Goal: Task Accomplishment & Management: Use online tool/utility

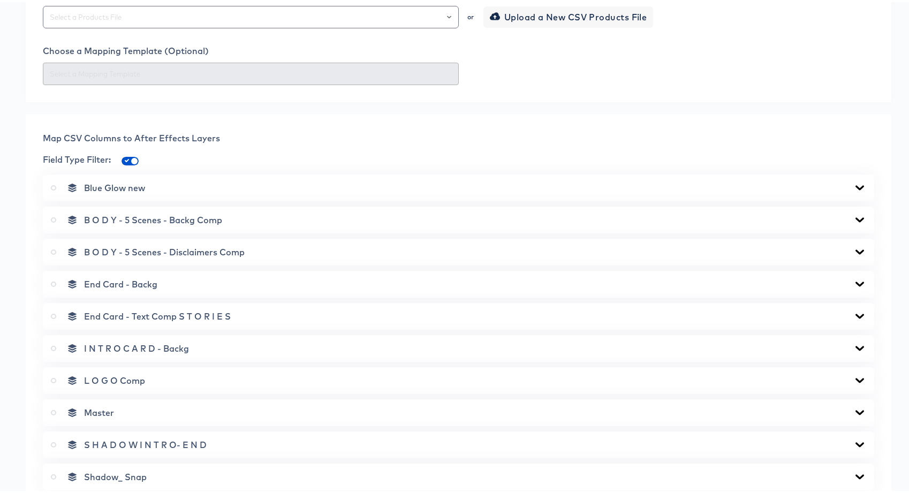
scroll to position [702, 0]
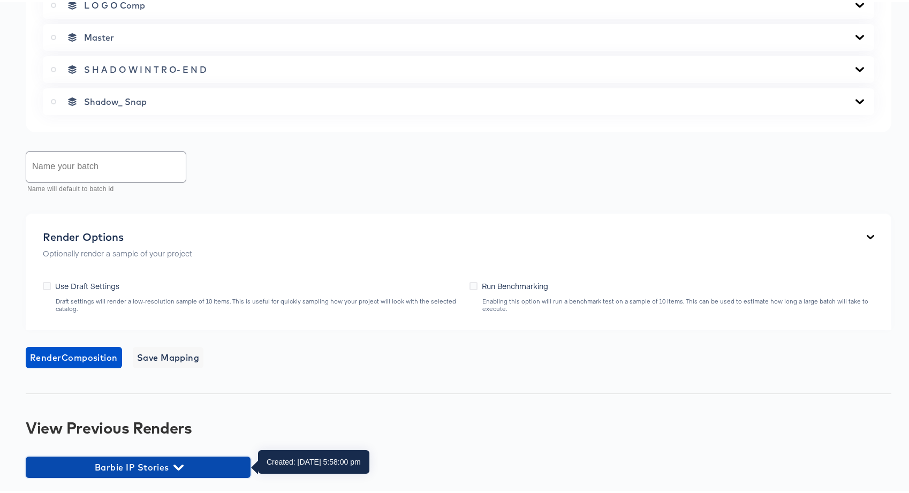
click at [165, 467] on span "Barbie IP Stories" at bounding box center [138, 465] width 214 height 15
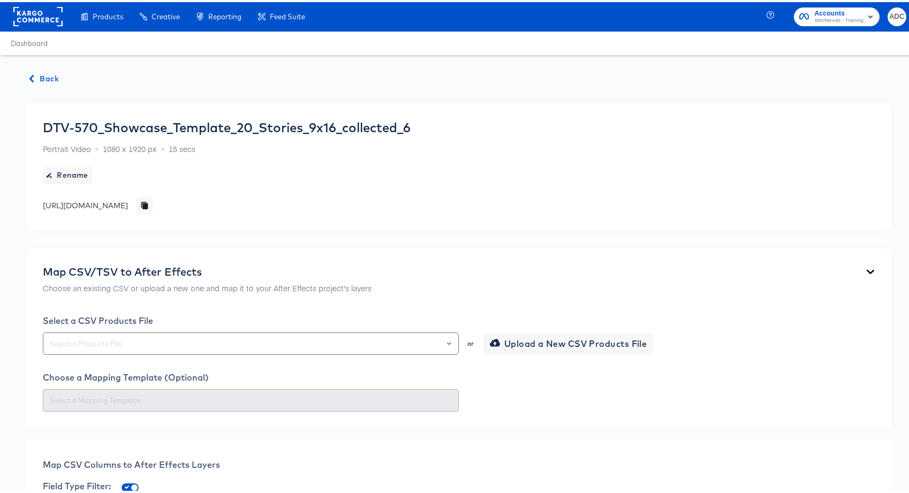
scroll to position [0, 0]
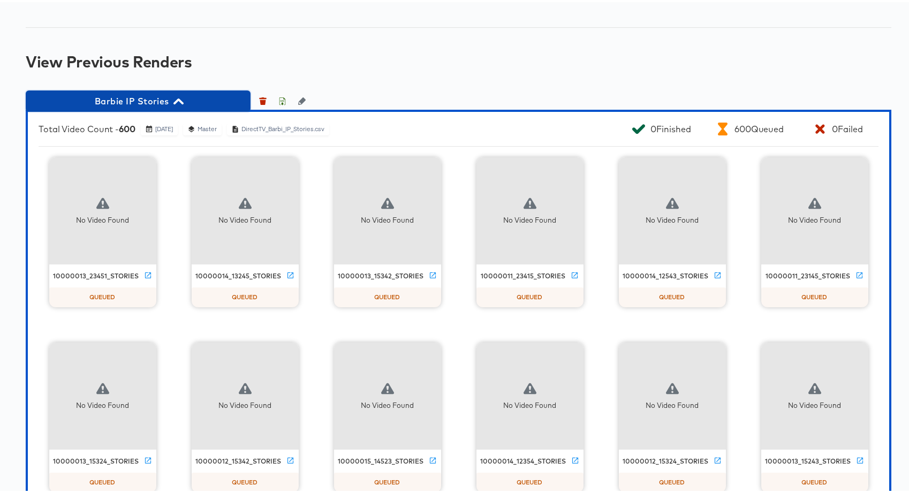
click at [160, 100] on span "Barbie IP Stories" at bounding box center [138, 99] width 214 height 15
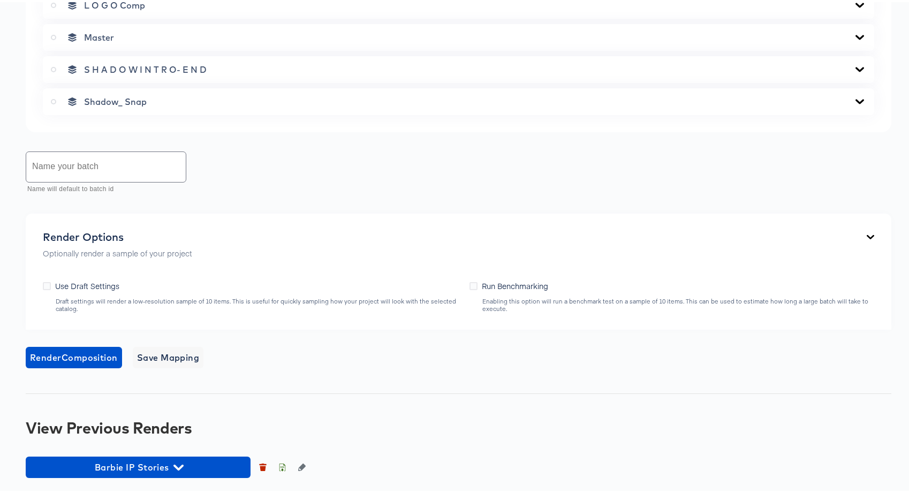
scroll to position [702, 0]
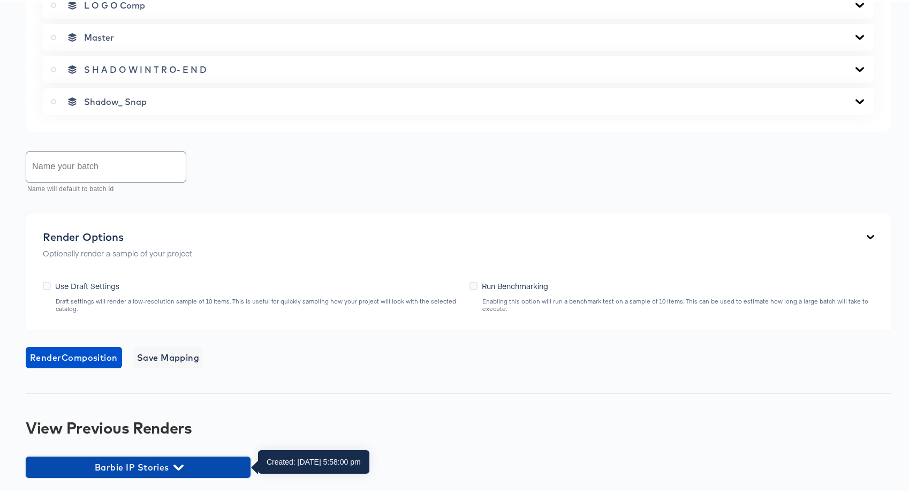
click at [176, 458] on span "Barbie IP Stories" at bounding box center [138, 465] width 214 height 15
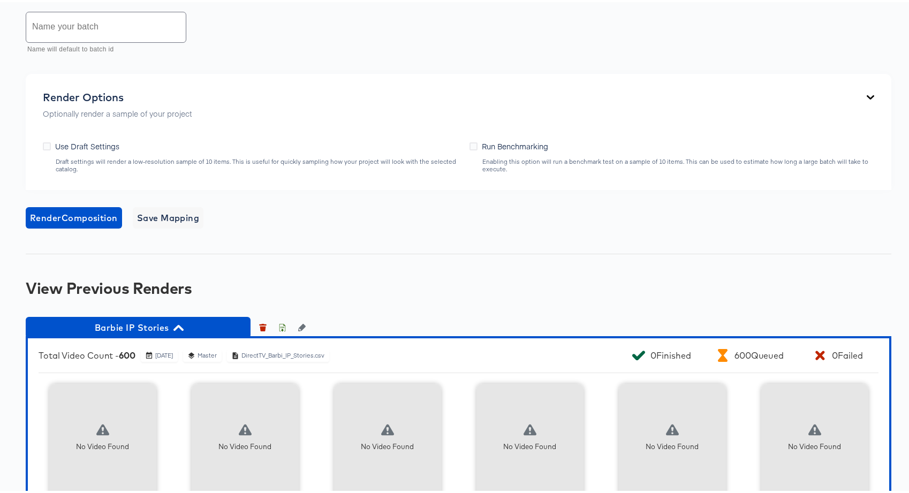
scroll to position [934, 0]
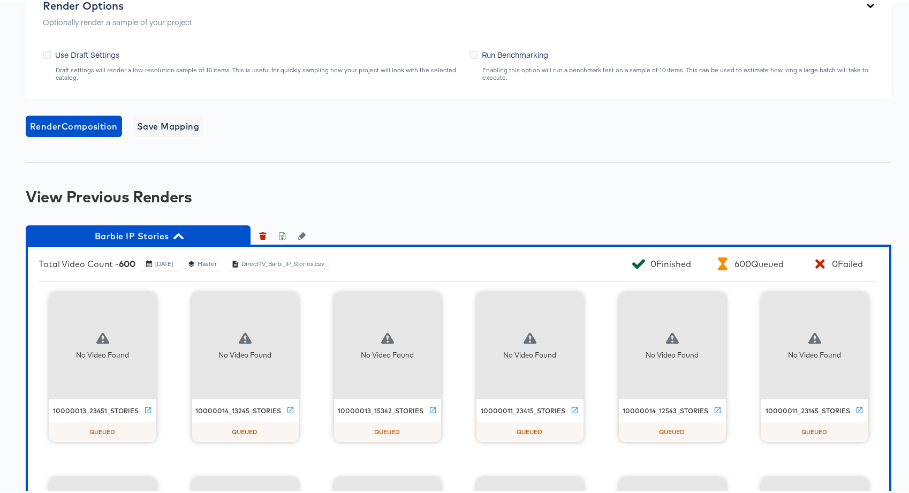
click at [183, 231] on icon "button" at bounding box center [178, 234] width 10 height 10
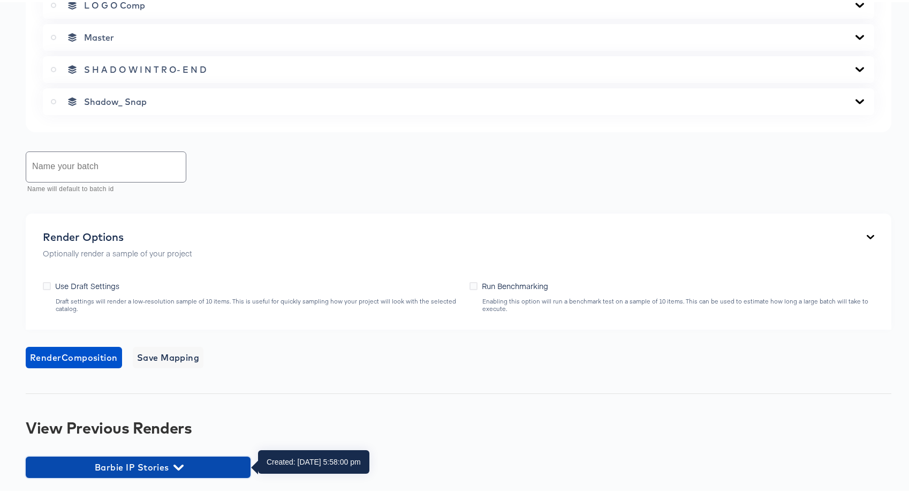
drag, startPoint x: 177, startPoint y: 467, endPoint x: 181, endPoint y: 444, distance: 23.3
click at [177, 467] on icon "button" at bounding box center [178, 466] width 10 height 6
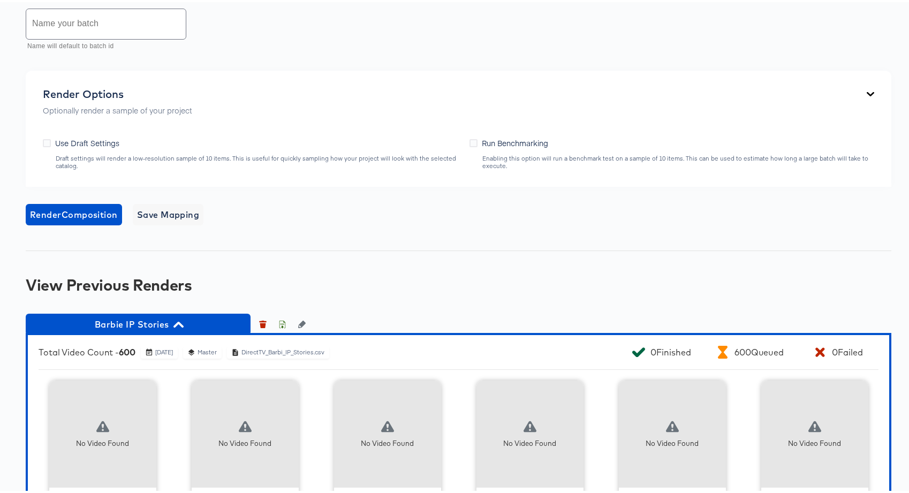
scroll to position [928, 0]
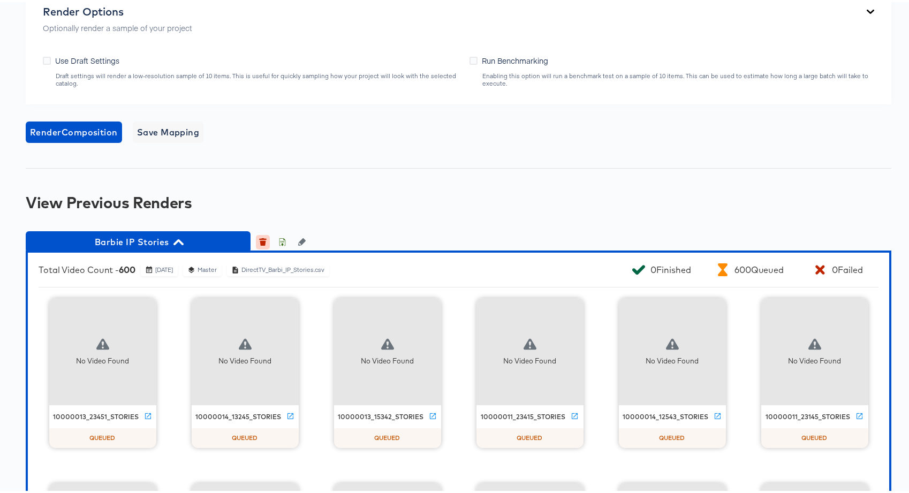
click at [260, 241] on icon "button" at bounding box center [262, 239] width 7 height 7
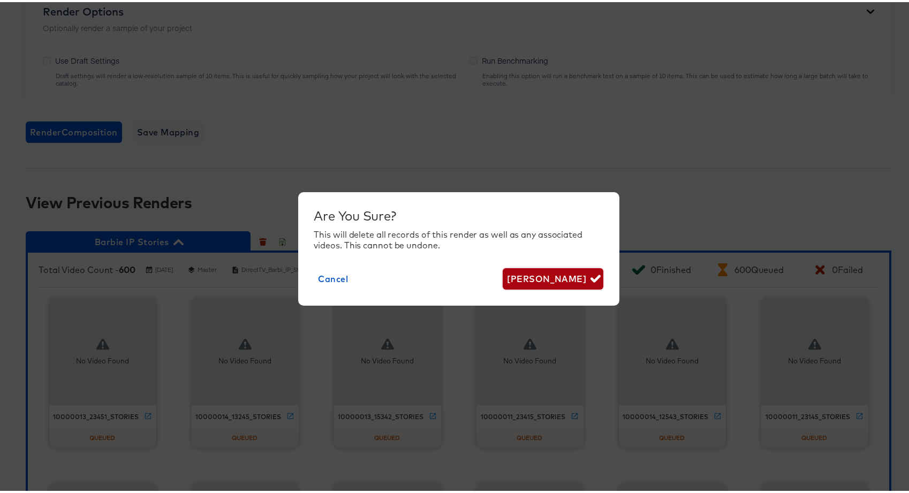
click at [543, 280] on span "Delete Render" at bounding box center [553, 276] width 92 height 15
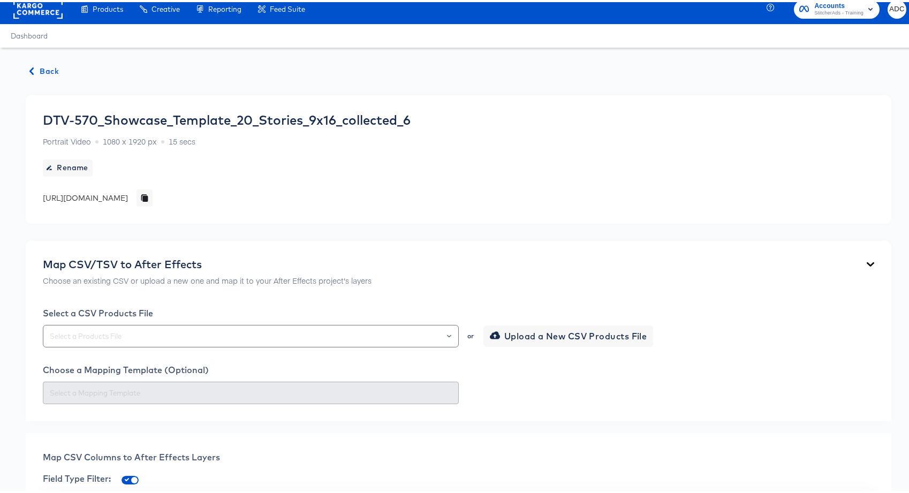
scroll to position [0, 0]
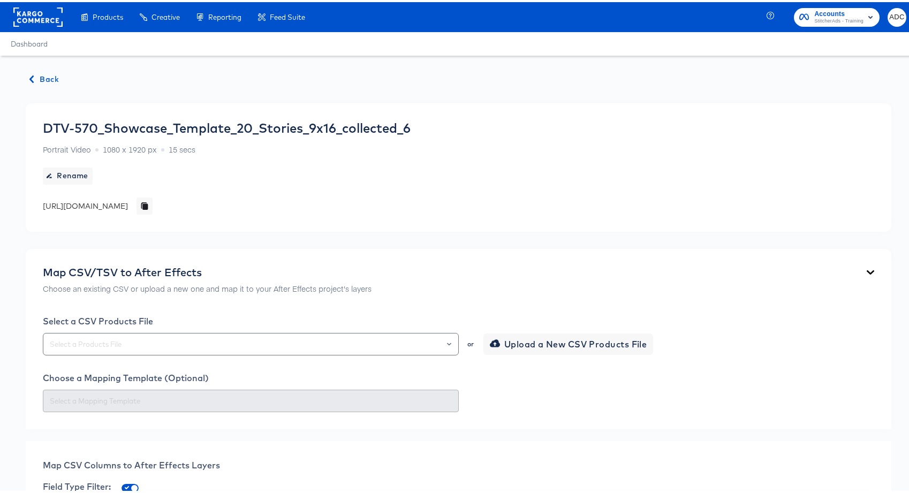
click at [51, 77] on span "Back" at bounding box center [44, 77] width 29 height 13
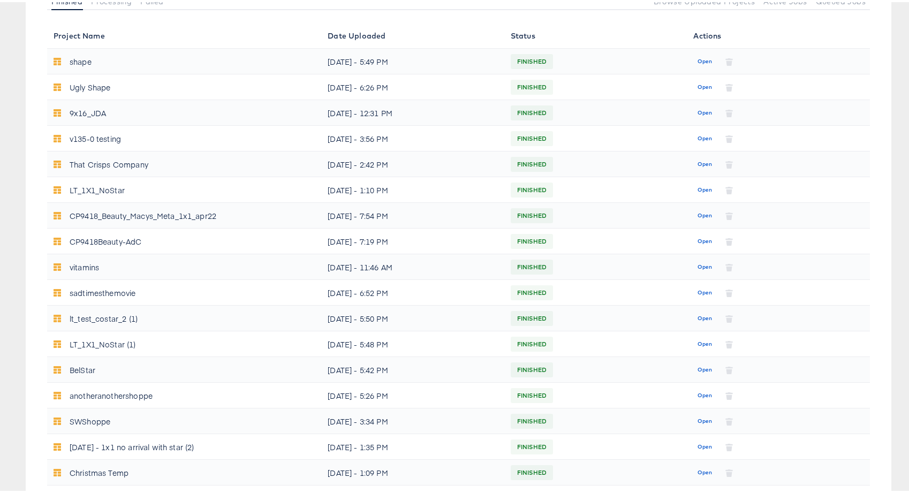
scroll to position [370, 0]
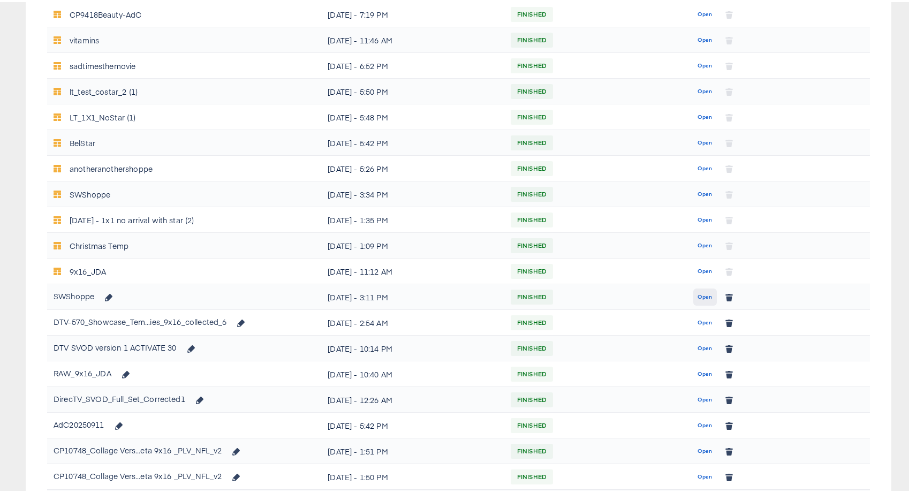
click at [702, 297] on span "Open" at bounding box center [705, 295] width 14 height 10
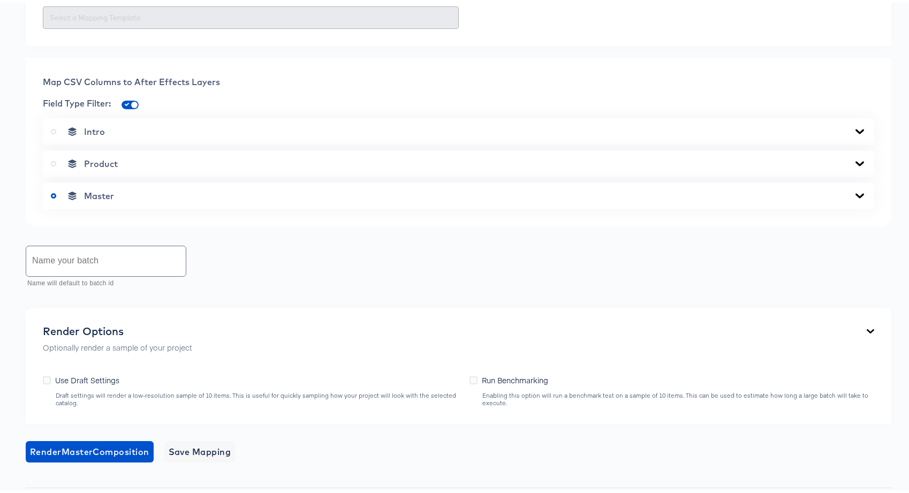
scroll to position [450, 0]
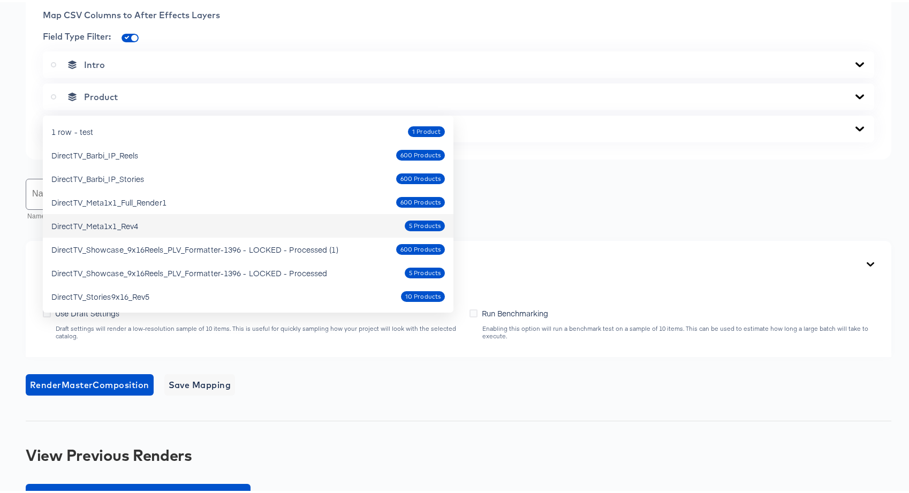
click at [123, 220] on div "DirectTV_Meta1x1_Rev4" at bounding box center [94, 223] width 87 height 11
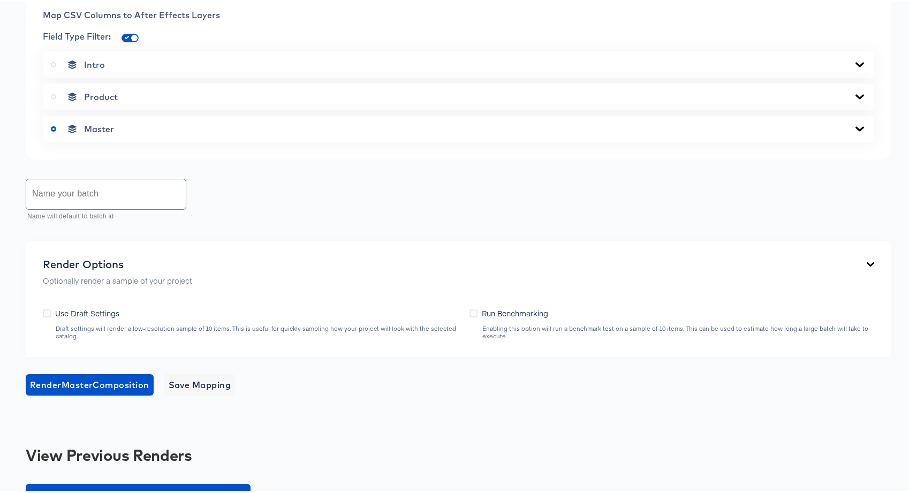
type input "DirectTV_Meta1x1_Rev4"
click at [26, 157] on div "Map CSV Columns to After Effects Layers Field Type Filter: Intro Product Master" at bounding box center [459, 73] width 866 height 169
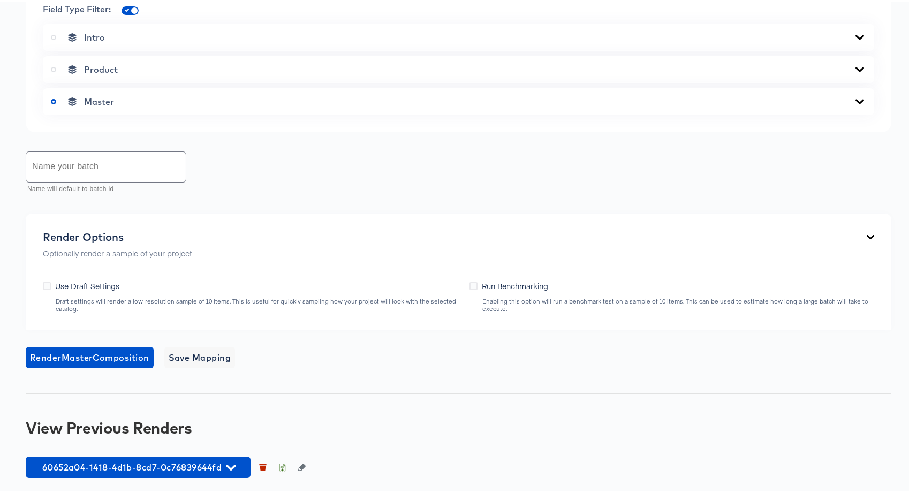
scroll to position [686, 0]
click at [66, 175] on input "text" at bounding box center [106, 165] width 160 height 30
type input "after queue clean"
click at [84, 357] on span "Render Master Composition" at bounding box center [89, 355] width 119 height 15
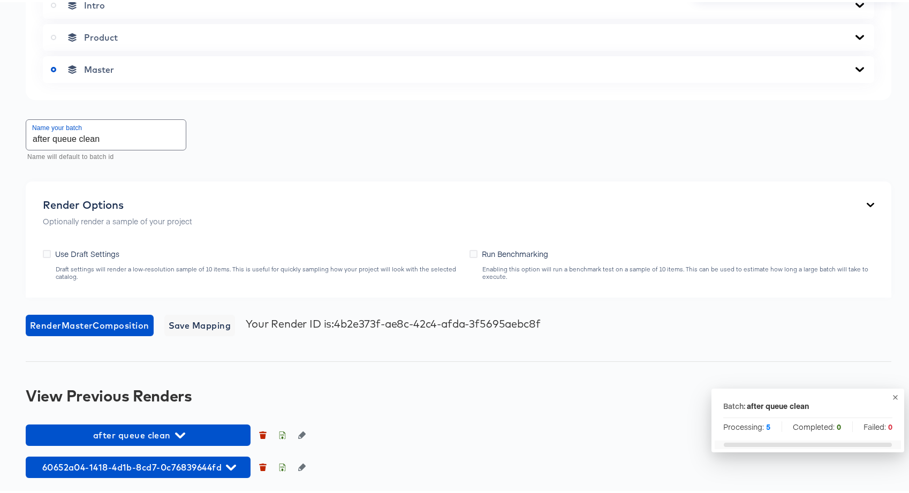
scroll to position [718, 0]
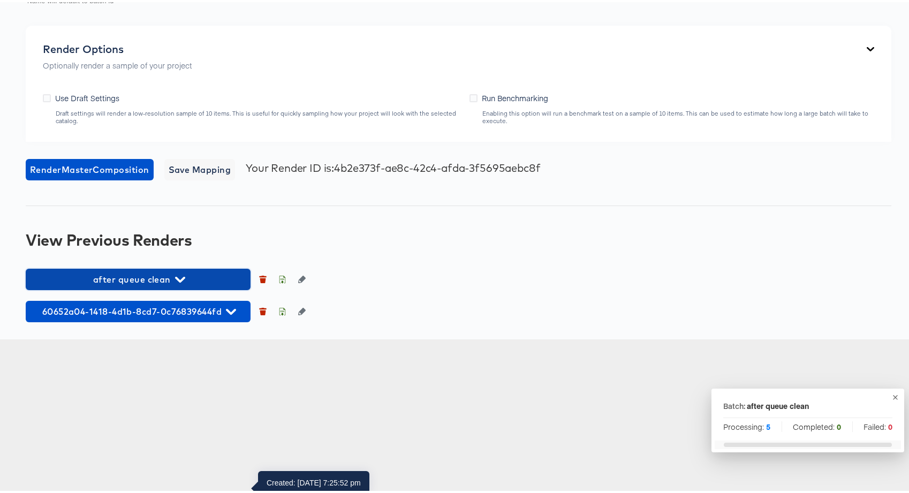
drag, startPoint x: 199, startPoint y: 427, endPoint x: 203, endPoint y: 399, distance: 28.7
click at [199, 285] on span "after queue clean" at bounding box center [138, 277] width 214 height 15
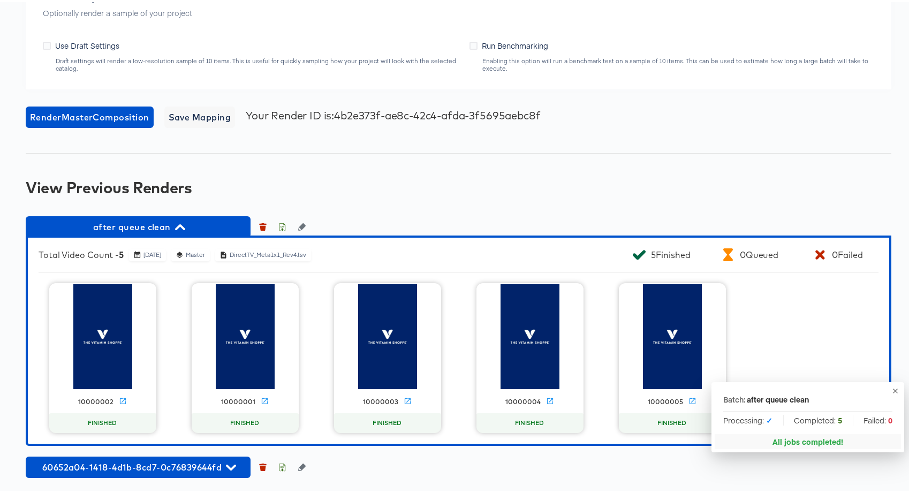
scroll to position [926, 0]
click at [891, 388] on icon "button" at bounding box center [895, 389] width 8 height 8
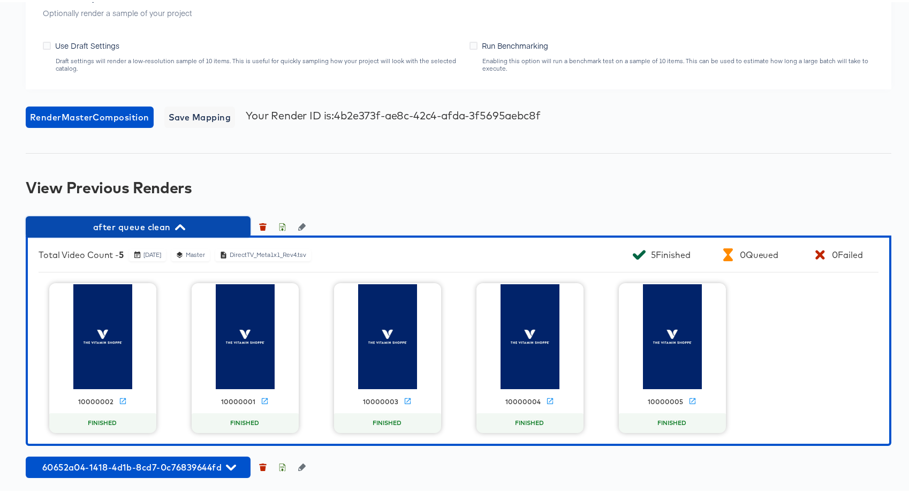
click at [148, 223] on span "after queue clean" at bounding box center [138, 224] width 214 height 15
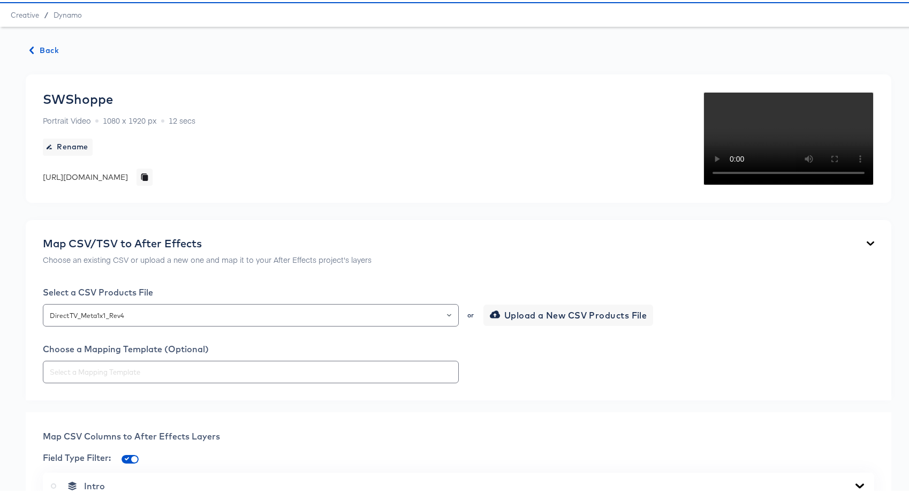
scroll to position [0, 0]
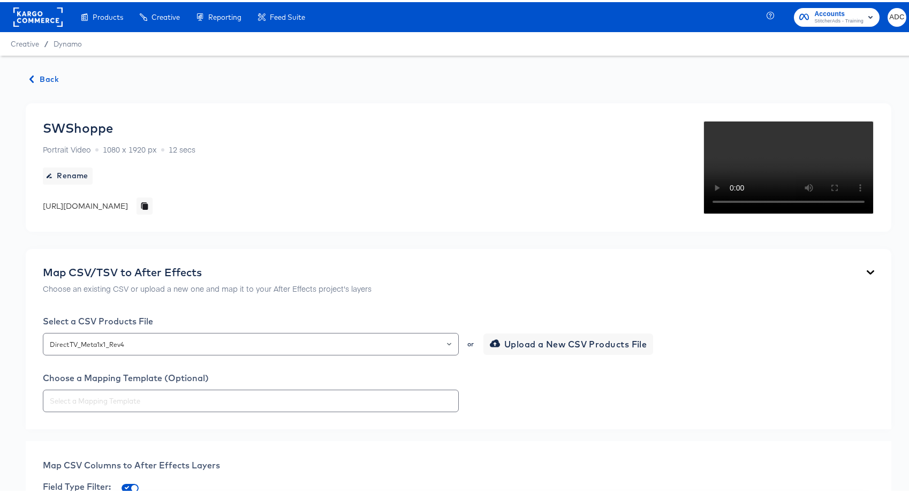
drag, startPoint x: 33, startPoint y: 92, endPoint x: 64, endPoint y: 70, distance: 38.0
click at [57, 71] on span "Back" at bounding box center [44, 77] width 29 height 13
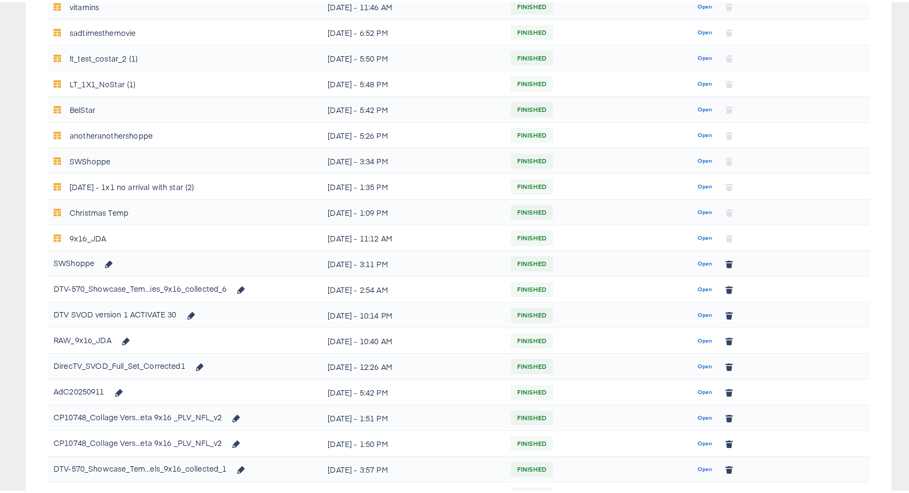
scroll to position [519, 0]
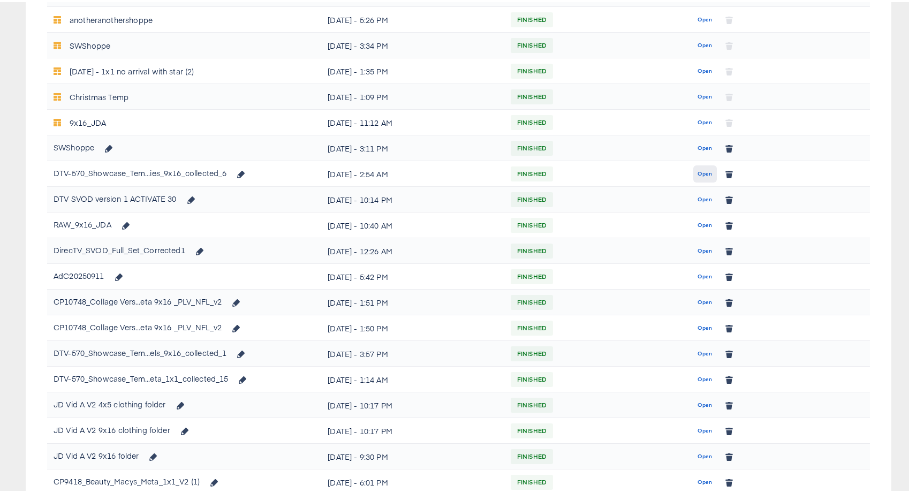
click at [698, 167] on span "Open" at bounding box center [705, 172] width 14 height 10
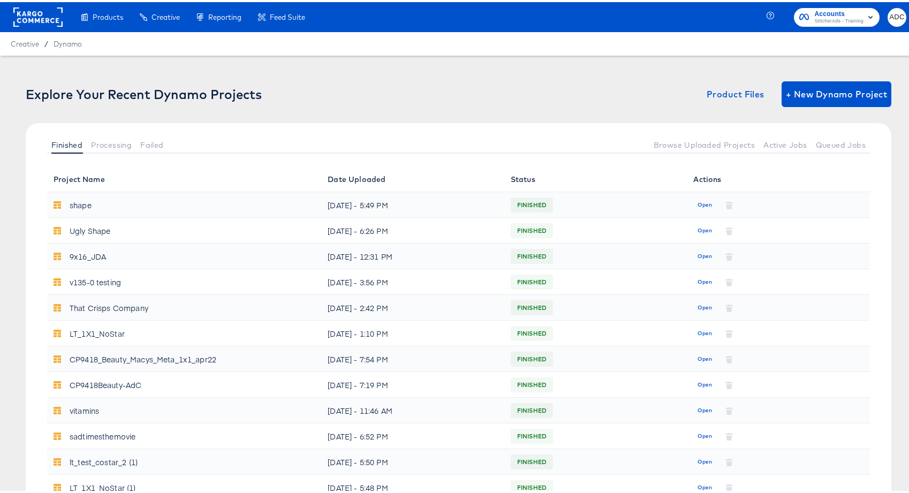
scroll to position [519, 0]
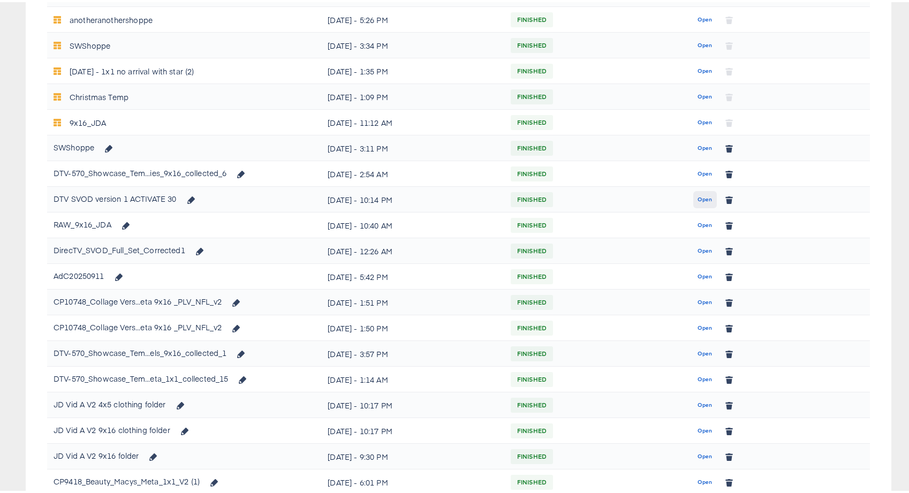
click at [709, 198] on button "Open" at bounding box center [704, 197] width 23 height 17
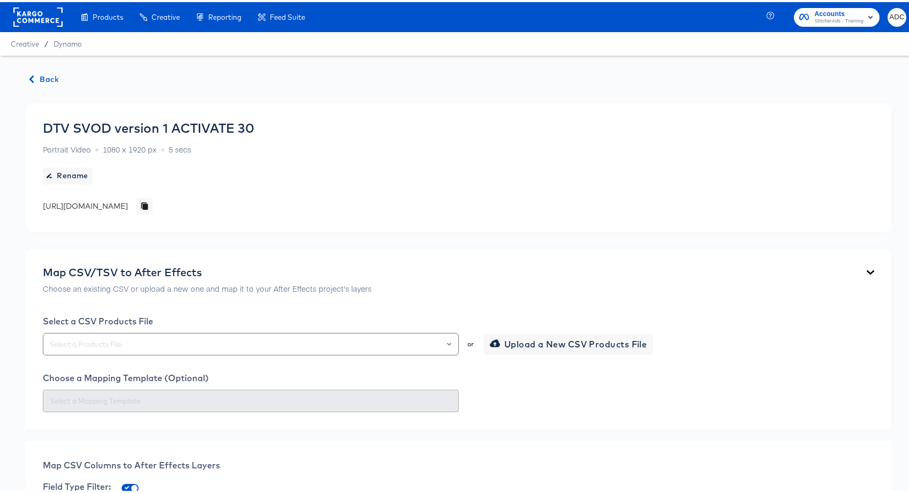
click at [47, 74] on span "Back" at bounding box center [44, 77] width 29 height 13
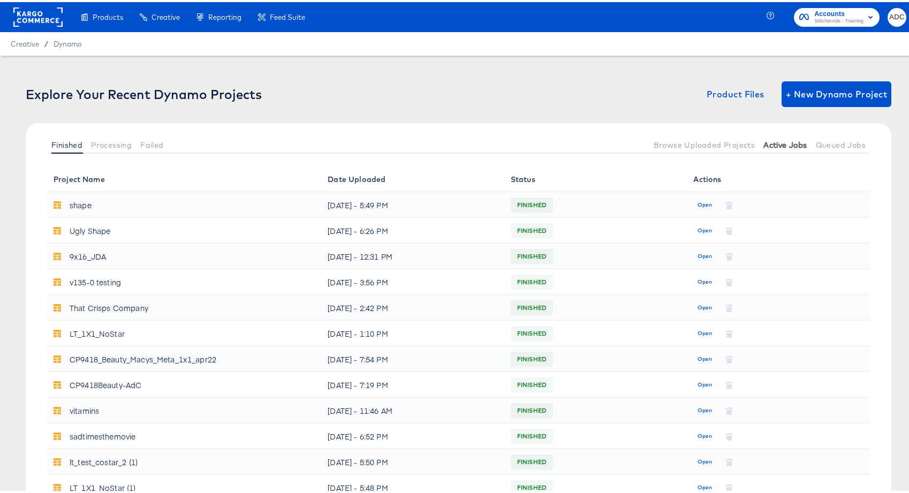
click at [770, 145] on span "Active Jobs" at bounding box center [784, 143] width 43 height 9
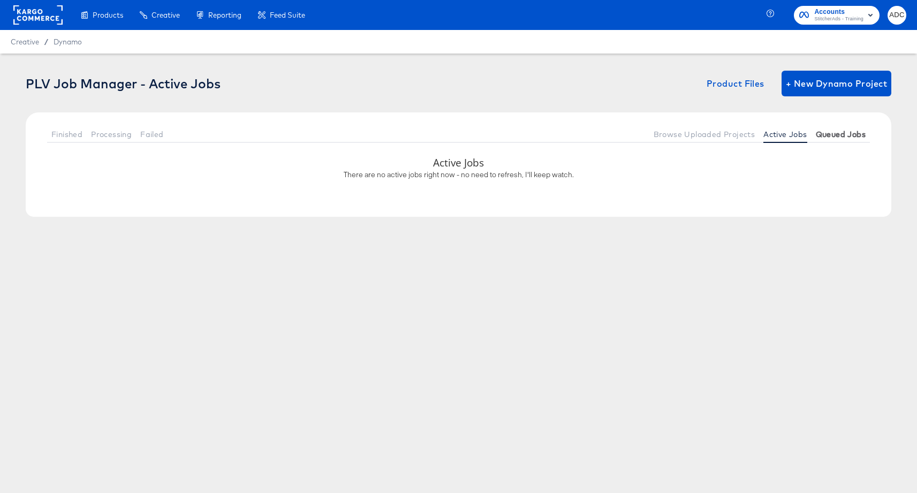
click at [830, 138] on span "Queued Jobs" at bounding box center [841, 134] width 50 height 9
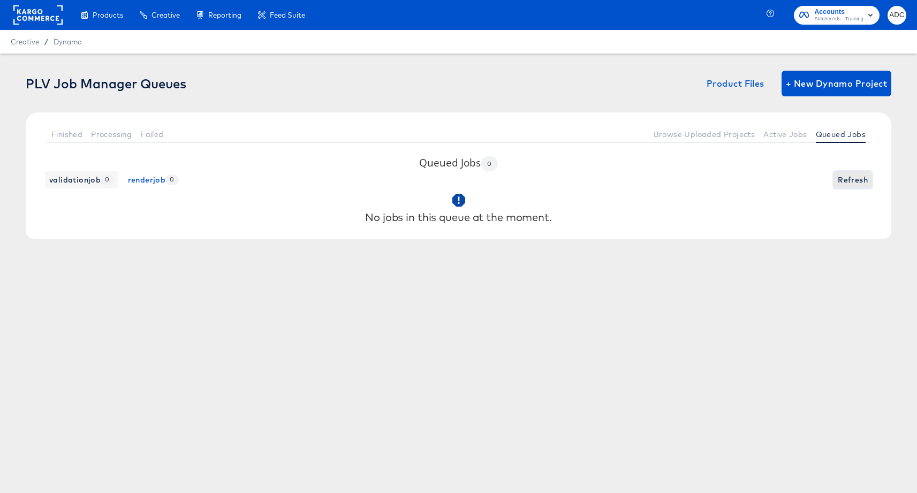
click at [850, 177] on span "Refresh" at bounding box center [853, 179] width 30 height 13
click at [774, 128] on button "Active Jobs" at bounding box center [785, 134] width 52 height 18
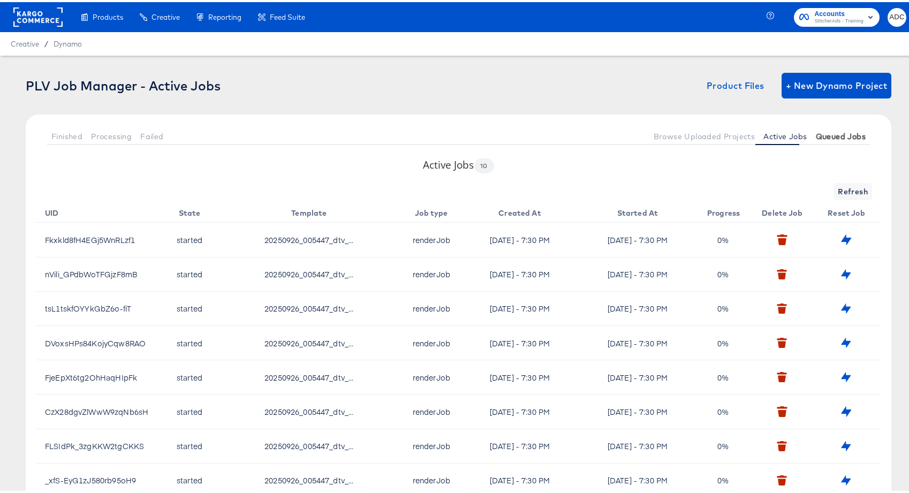
click at [842, 135] on span "Queued Jobs" at bounding box center [841, 134] width 50 height 9
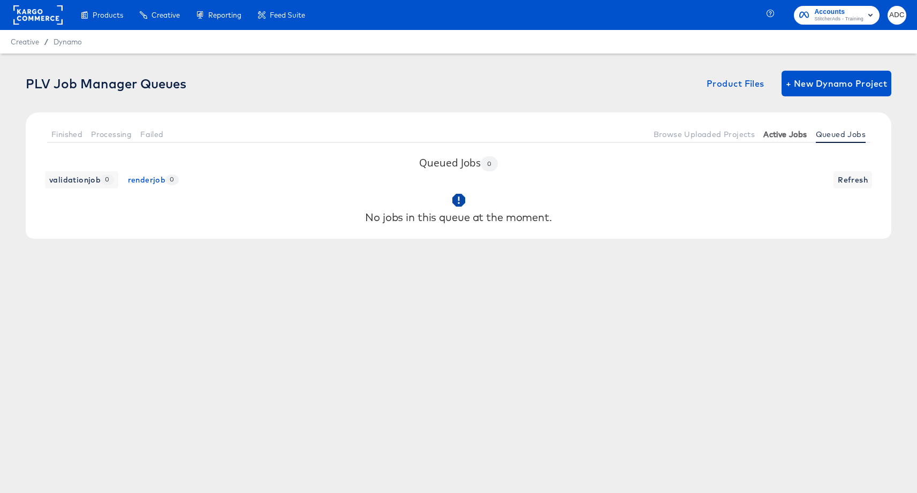
click at [783, 134] on span "Active Jobs" at bounding box center [784, 134] width 43 height 9
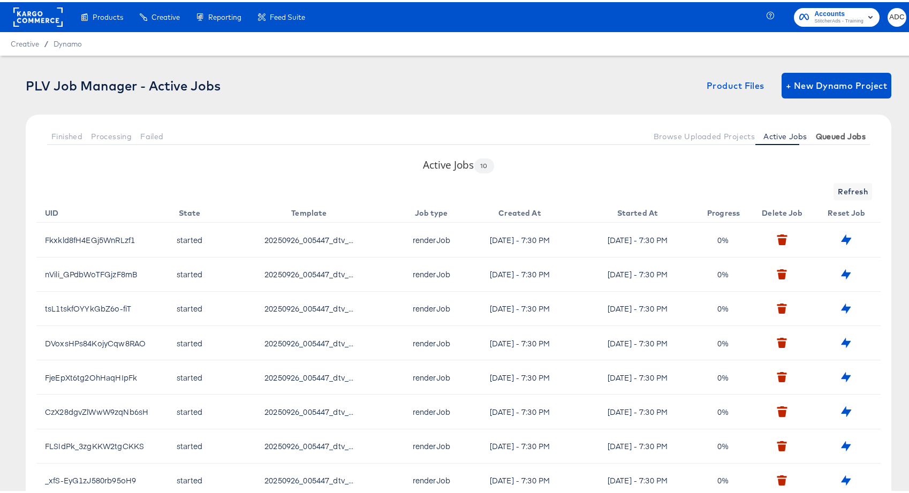
click at [820, 135] on span "Queued Jobs" at bounding box center [841, 134] width 50 height 9
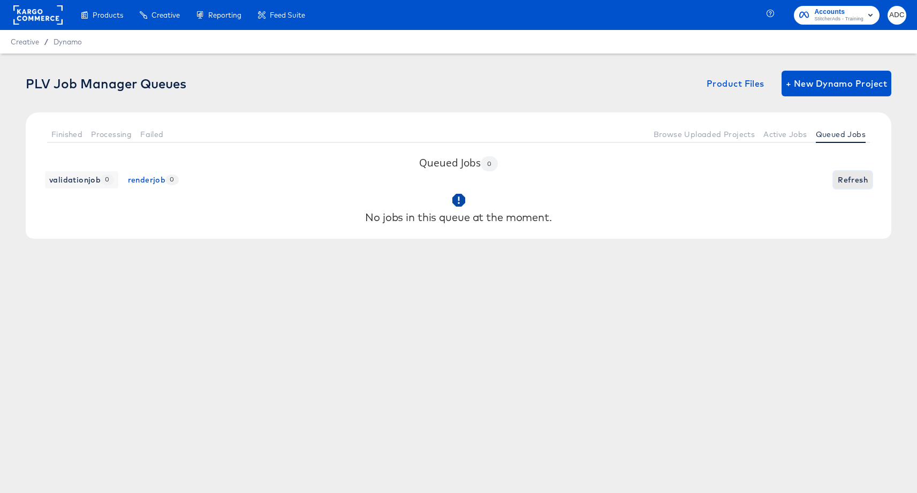
click at [850, 183] on span "Refresh" at bounding box center [853, 179] width 30 height 13
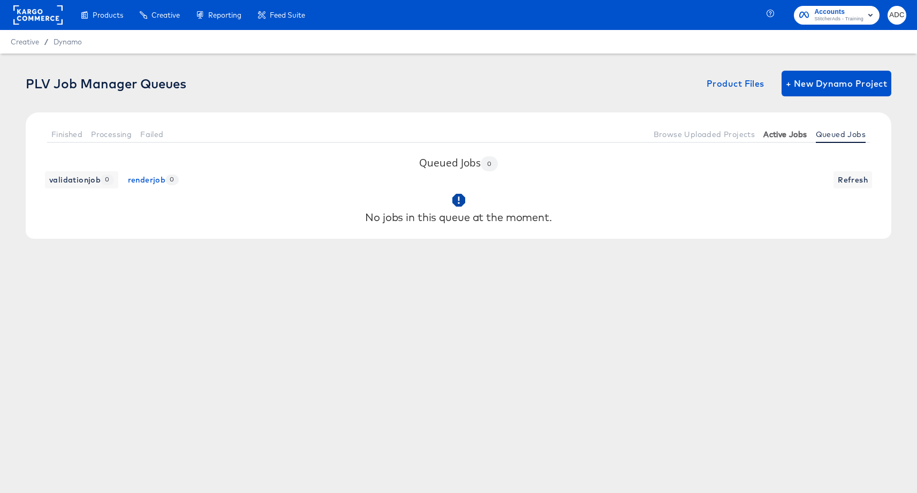
click at [790, 142] on button "Active Jobs" at bounding box center [785, 134] width 52 height 18
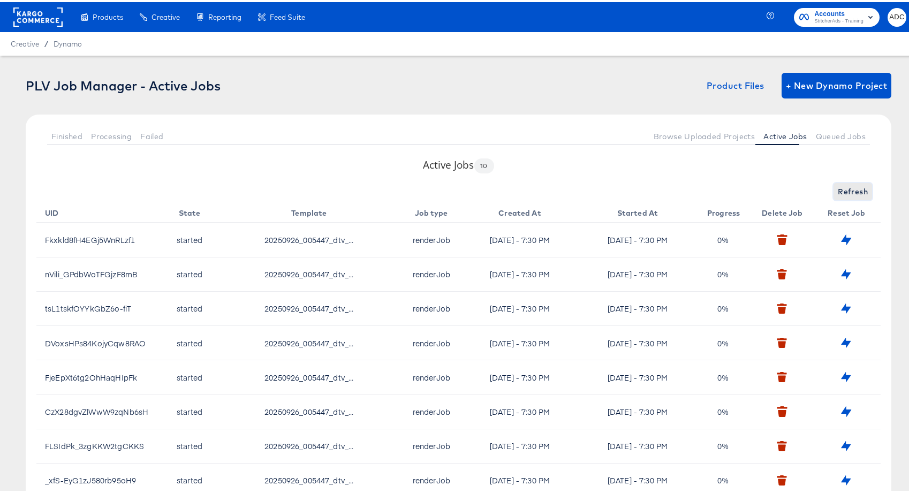
click at [843, 188] on span "Refresh" at bounding box center [853, 189] width 30 height 13
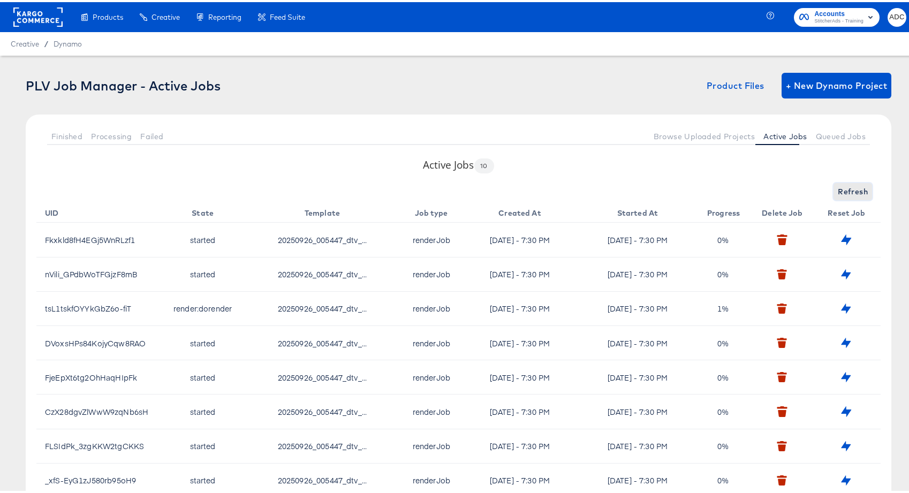
click at [843, 188] on span "Refresh" at bounding box center [853, 189] width 30 height 13
click at [843, 188] on div "Refreshing..." at bounding box center [458, 189] width 844 height 17
click at [843, 188] on span "Refresh" at bounding box center [853, 189] width 30 height 13
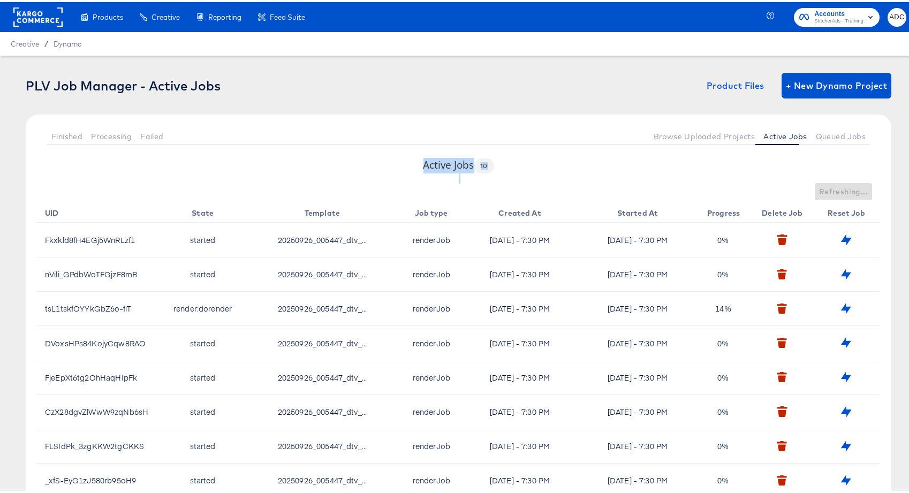
click at [843, 188] on div "Refreshing..." at bounding box center [458, 189] width 844 height 17
click at [843, 188] on span "Refresh" at bounding box center [853, 189] width 30 height 13
click at [843, 188] on div "Refreshing..." at bounding box center [458, 189] width 844 height 17
click at [843, 188] on span "Refresh" at bounding box center [853, 189] width 30 height 13
click at [843, 188] on div "Refreshing..." at bounding box center [458, 189] width 844 height 17
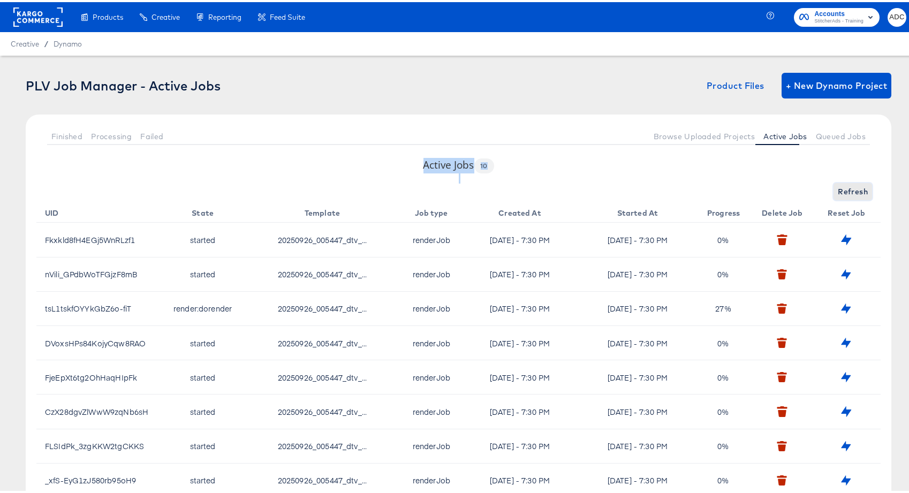
click at [843, 188] on span "Refresh" at bounding box center [853, 189] width 30 height 13
click at [321, 310] on span "20250926_005447_dtv_..." at bounding box center [322, 306] width 89 height 11
click at [842, 188] on span "Refresh" at bounding box center [853, 189] width 30 height 13
click at [853, 199] on th "Reset Job" at bounding box center [848, 209] width 64 height 22
click at [851, 193] on span "Refresh" at bounding box center [853, 189] width 30 height 13
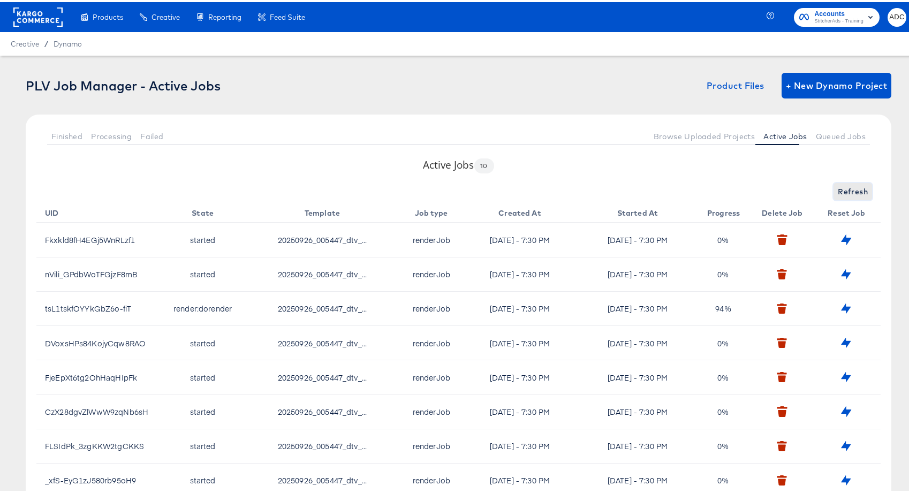
click at [851, 193] on span "Refresh" at bounding box center [853, 189] width 30 height 13
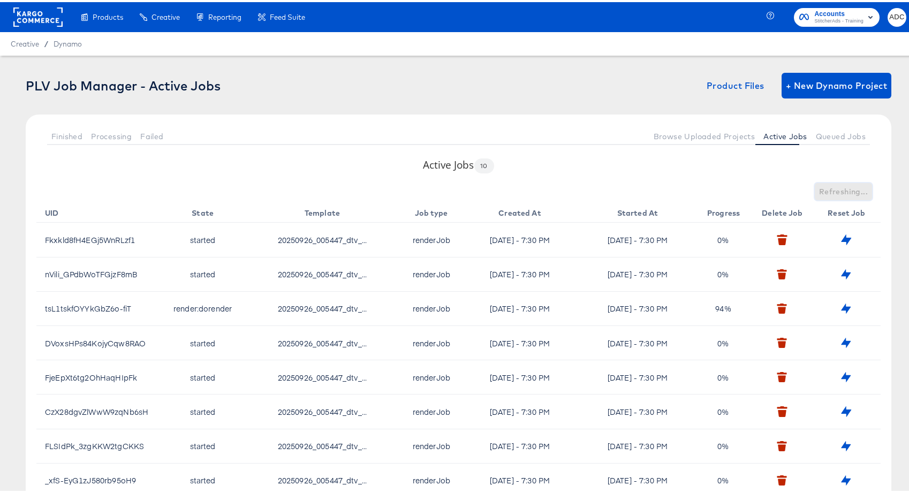
click at [851, 193] on span "Refreshing..." at bounding box center [843, 189] width 49 height 13
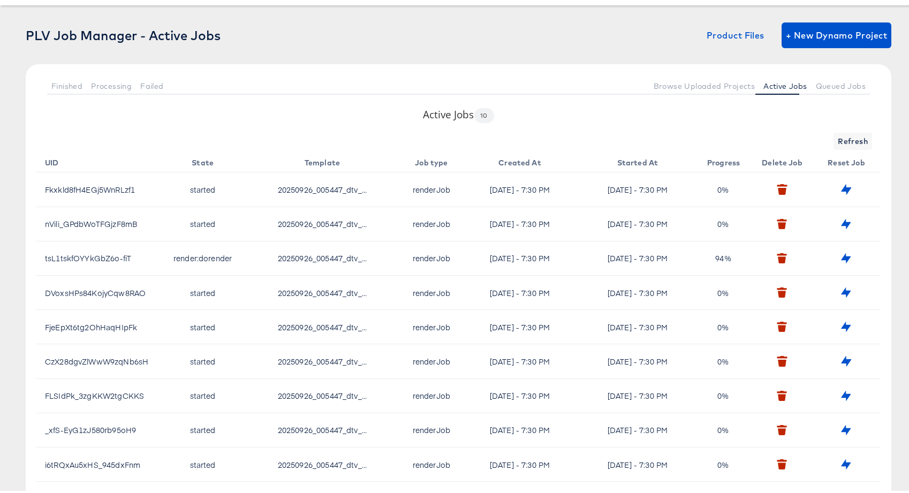
scroll to position [116, 0]
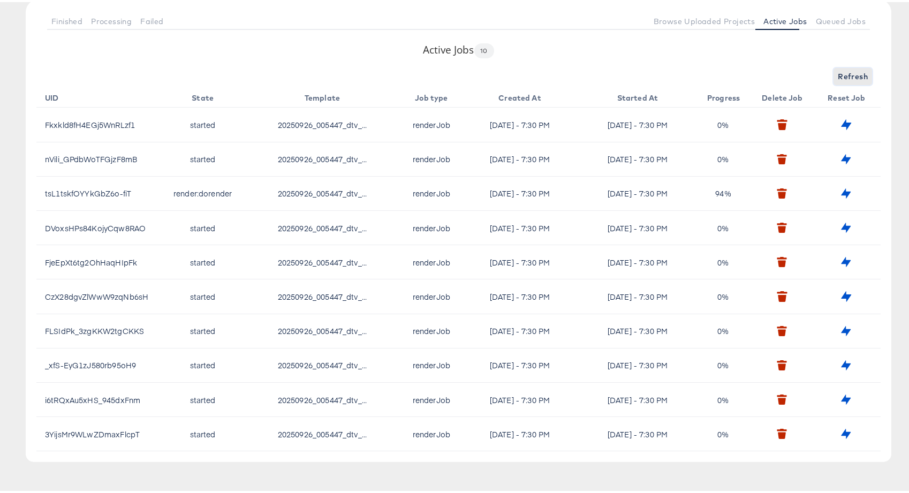
click at [838, 77] on span "Refresh" at bounding box center [853, 74] width 30 height 13
click at [838, 76] on span "Refresh" at bounding box center [853, 74] width 30 height 13
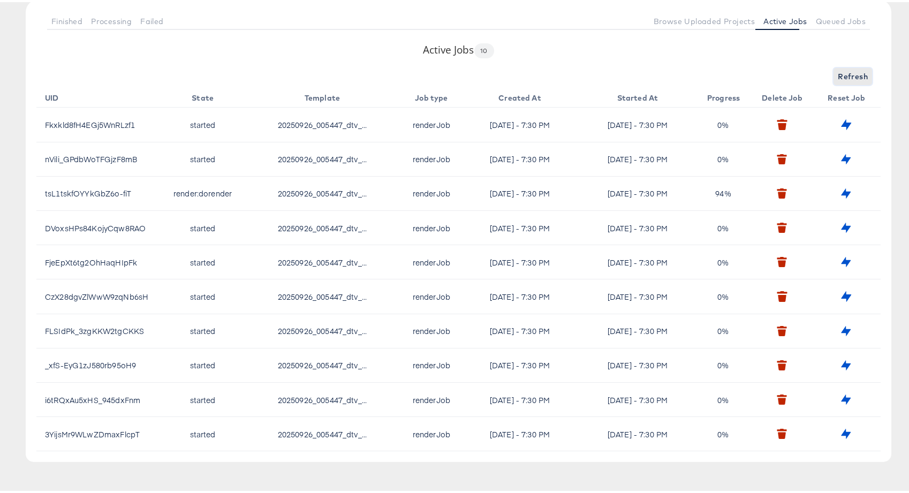
click at [838, 76] on span "Refresh" at bounding box center [853, 74] width 30 height 13
click at [837, 76] on span "Refreshing..." at bounding box center [843, 74] width 49 height 13
click at [838, 76] on span "Refresh" at bounding box center [853, 74] width 30 height 13
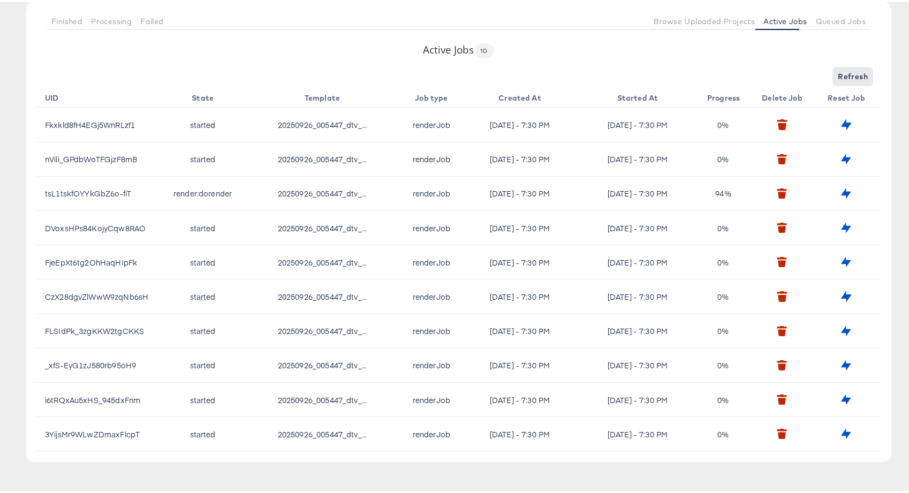
click at [838, 76] on span "Refresh" at bounding box center [853, 74] width 30 height 13
click at [837, 76] on span "Refreshing..." at bounding box center [843, 74] width 49 height 13
click at [838, 76] on span "Refresh" at bounding box center [853, 74] width 30 height 13
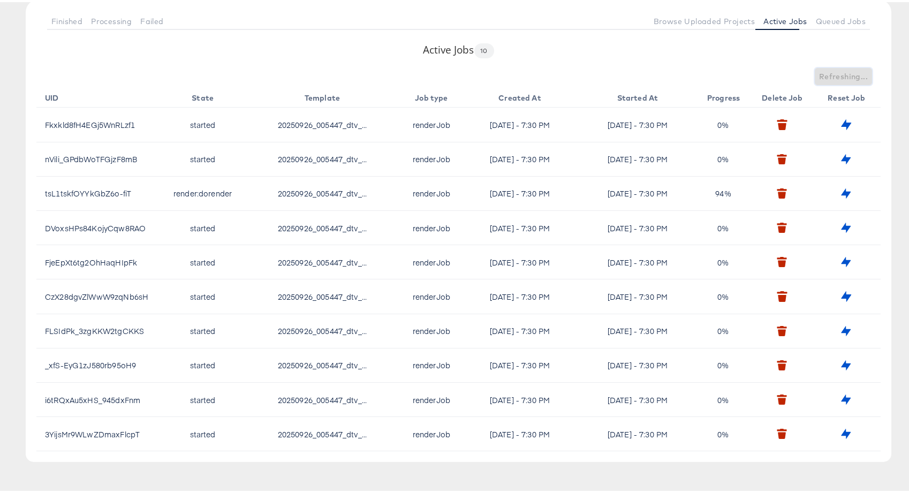
click at [837, 76] on span "Refreshing..." at bounding box center [843, 74] width 49 height 13
click at [838, 76] on span "Refresh" at bounding box center [853, 74] width 30 height 13
click at [837, 76] on span "Refreshing..." at bounding box center [843, 74] width 49 height 13
click at [838, 76] on span "Refresh" at bounding box center [853, 74] width 30 height 13
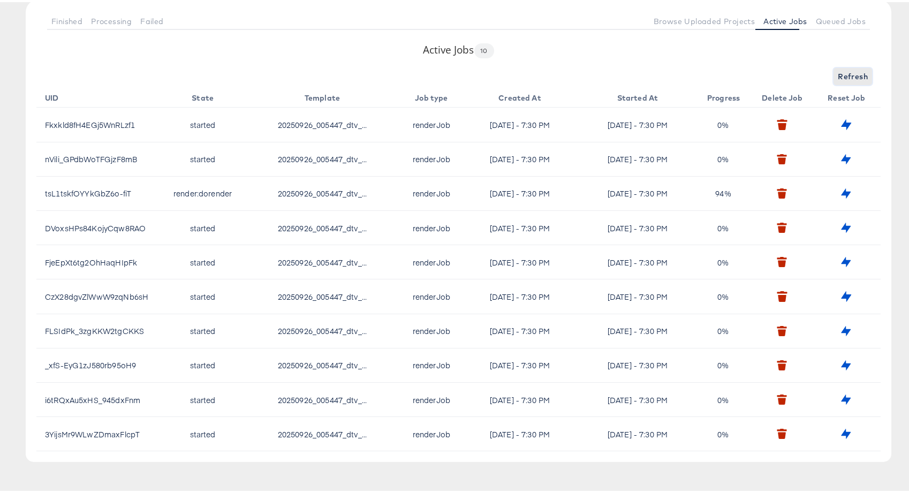
click at [838, 76] on span "Refresh" at bounding box center [853, 74] width 30 height 13
click at [837, 76] on span "Refreshing..." at bounding box center [843, 74] width 49 height 13
click at [838, 76] on span "Refresh" at bounding box center [853, 74] width 30 height 13
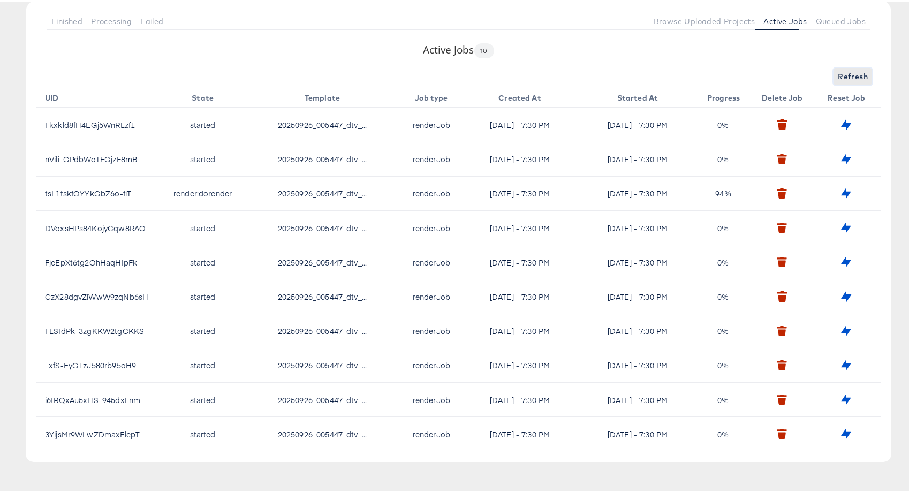
click at [838, 76] on span "Refresh" at bounding box center [853, 74] width 30 height 13
click at [837, 76] on span "Refreshing..." at bounding box center [843, 74] width 49 height 13
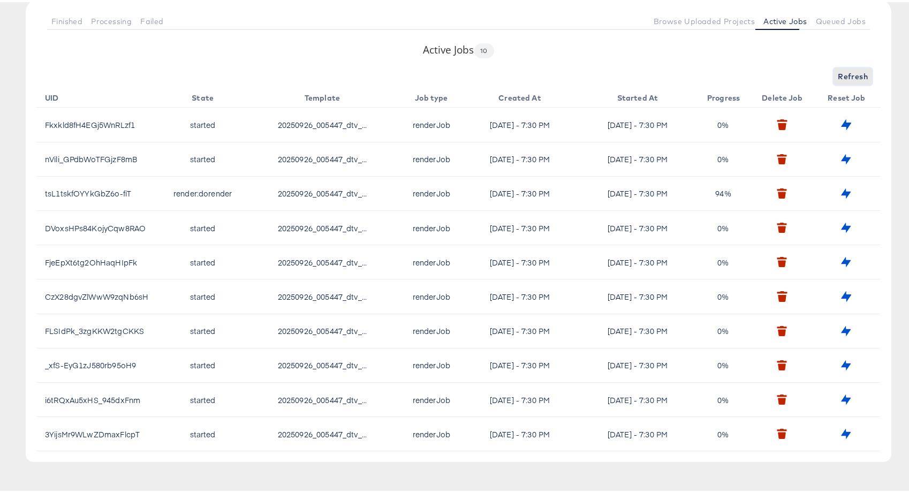
click at [838, 76] on span "Refresh" at bounding box center [853, 74] width 30 height 13
click at [837, 76] on div "Refresh" at bounding box center [458, 74] width 844 height 17
click at [838, 76] on span "Refresh" at bounding box center [853, 74] width 30 height 13
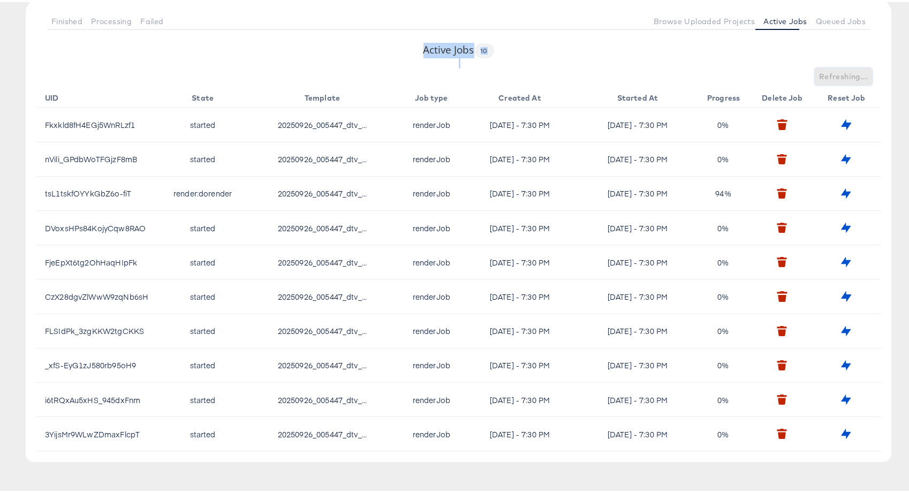
click at [837, 76] on span "Refreshing..." at bounding box center [843, 74] width 49 height 13
click at [838, 76] on span "Refresh" at bounding box center [853, 74] width 30 height 13
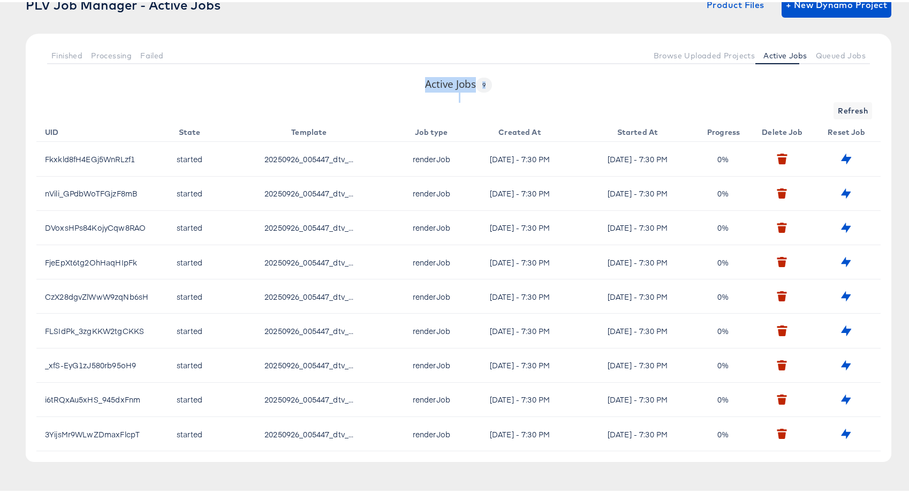
scroll to position [81, 0]
click at [837, 76] on div "Active Jobs 9 Refresh UID State Template Job type Created At Started At Progres…" at bounding box center [459, 267] width 866 height 385
click at [839, 112] on span "Refresh" at bounding box center [853, 108] width 30 height 13
click at [840, 111] on span "Refresh" at bounding box center [853, 108] width 30 height 13
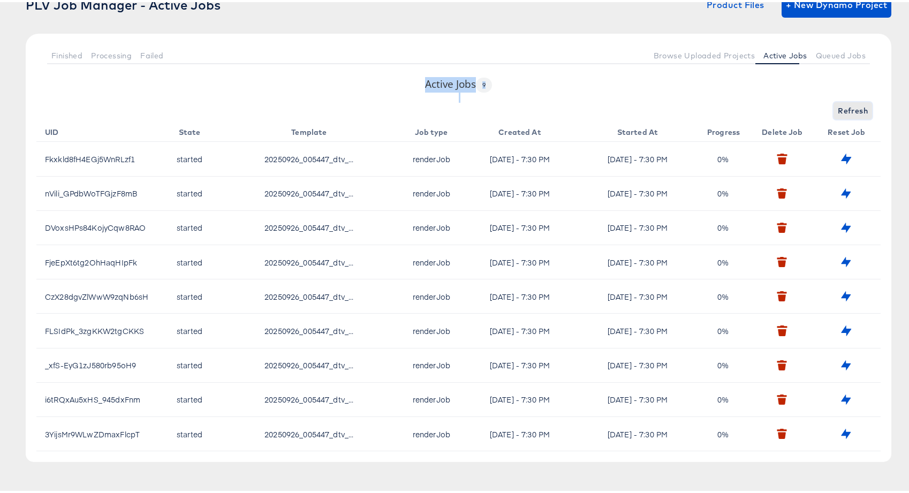
click at [840, 111] on span "Refresh" at bounding box center [853, 108] width 30 height 13
click at [834, 102] on button "Refresh" at bounding box center [853, 108] width 39 height 17
click at [838, 103] on span "Refresh" at bounding box center [853, 108] width 30 height 13
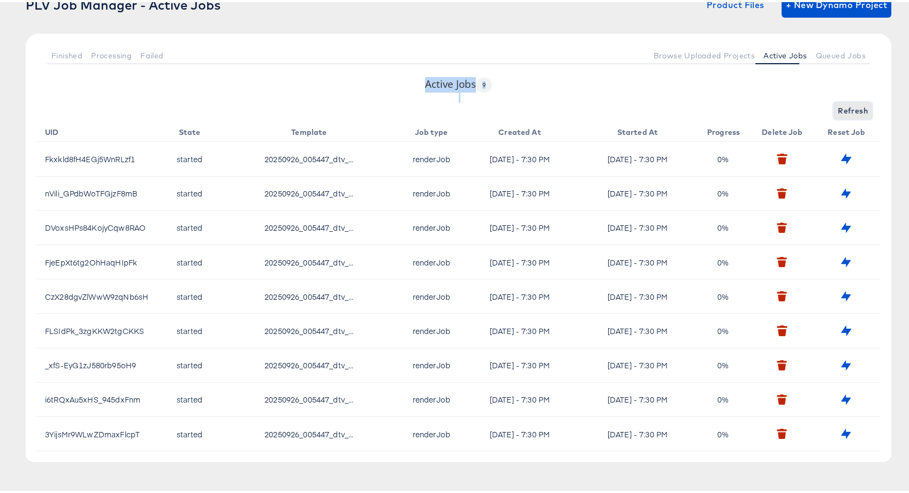
click at [838, 103] on span "Refresh" at bounding box center [853, 108] width 30 height 13
click at [831, 103] on span "Refreshing..." at bounding box center [843, 108] width 49 height 13
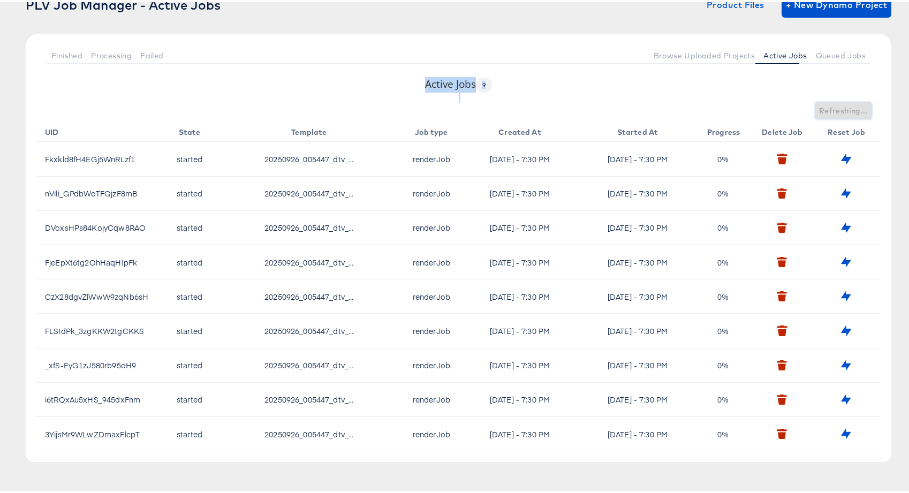
click at [831, 103] on span "Refreshing..." at bounding box center [843, 108] width 49 height 13
click at [838, 103] on span "Refresh" at bounding box center [853, 108] width 30 height 13
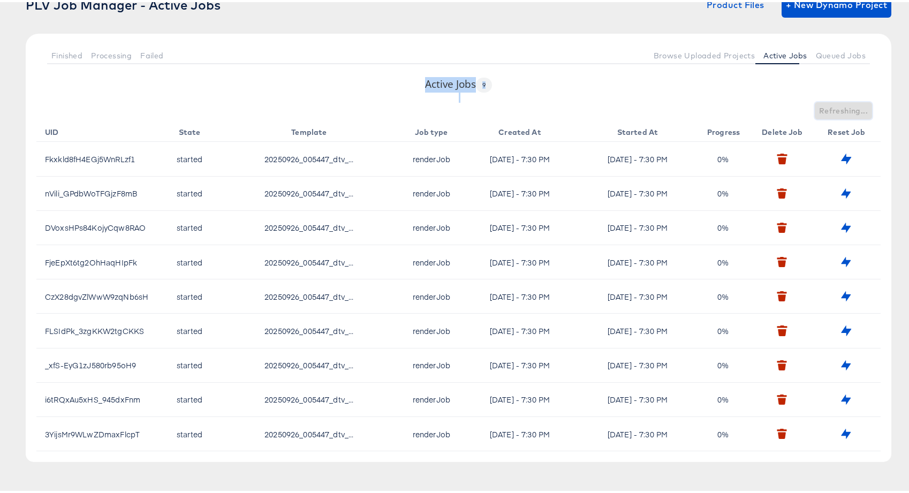
click at [831, 103] on span "Refreshing..." at bounding box center [843, 108] width 49 height 13
click at [838, 103] on span "Refresh" at bounding box center [853, 108] width 30 height 13
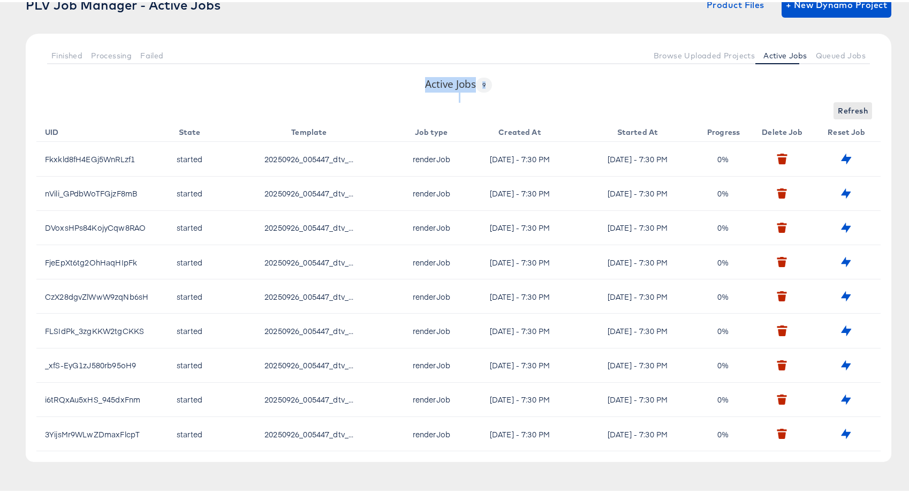
click at [831, 103] on div "Refresh" at bounding box center [458, 108] width 844 height 17
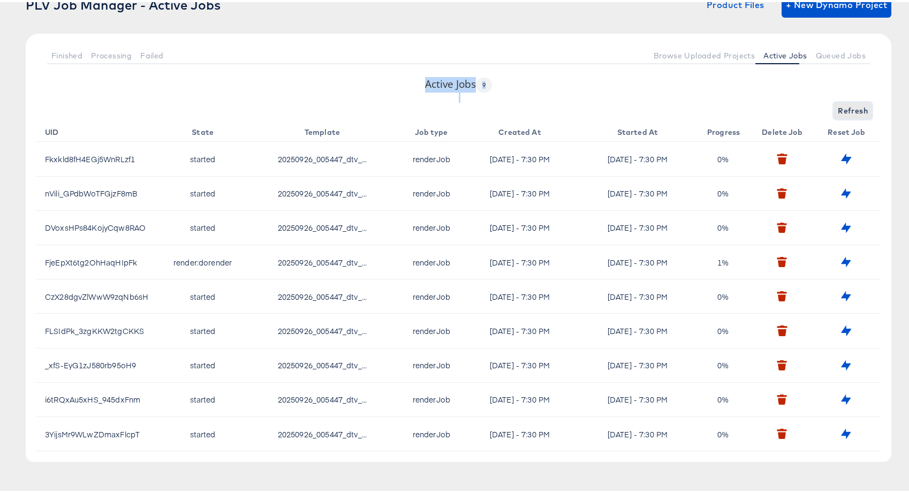
click at [838, 103] on span "Refresh" at bounding box center [853, 108] width 30 height 13
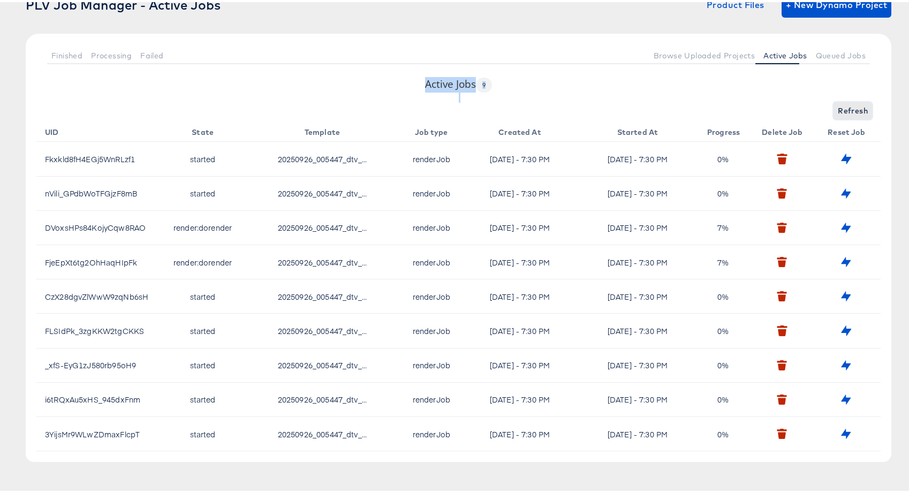
click at [838, 103] on span "Refresh" at bounding box center [853, 108] width 30 height 13
click at [834, 103] on span "Refreshing..." at bounding box center [843, 108] width 49 height 13
click at [838, 103] on span "Refresh" at bounding box center [853, 108] width 30 height 13
click at [834, 103] on span "Refreshing..." at bounding box center [843, 108] width 49 height 13
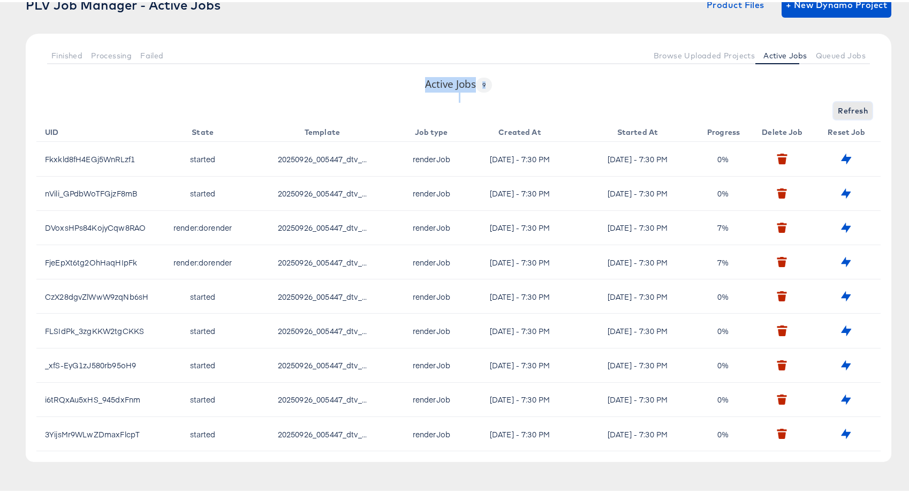
click at [838, 103] on span "Refresh" at bounding box center [853, 108] width 30 height 13
click at [835, 103] on div "Refreshing..." at bounding box center [458, 108] width 844 height 17
click at [838, 103] on span "Refresh" at bounding box center [853, 108] width 30 height 13
click at [835, 103] on div "Refresh" at bounding box center [458, 108] width 844 height 17
click at [838, 103] on span "Refresh" at bounding box center [853, 108] width 30 height 13
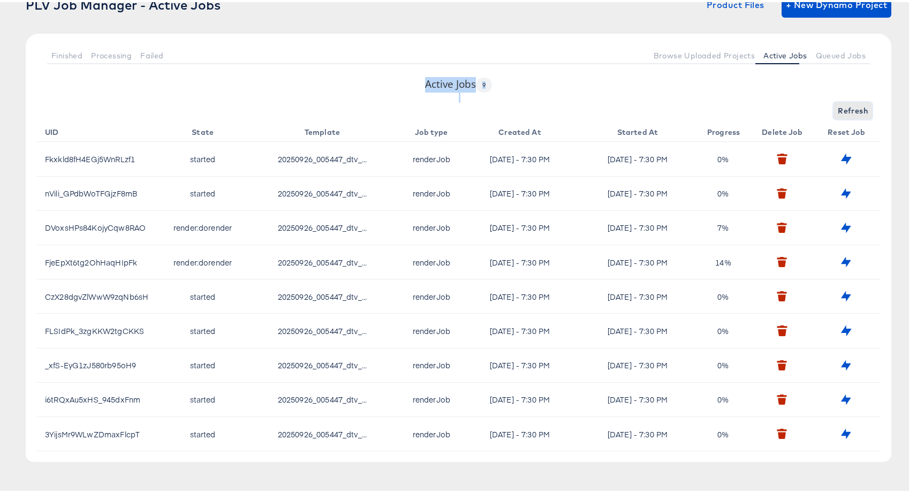
click at [838, 103] on span "Refresh" at bounding box center [853, 108] width 30 height 13
click at [835, 103] on span "Refreshing..." at bounding box center [843, 108] width 49 height 13
click at [838, 103] on span "Refresh" at bounding box center [853, 108] width 30 height 13
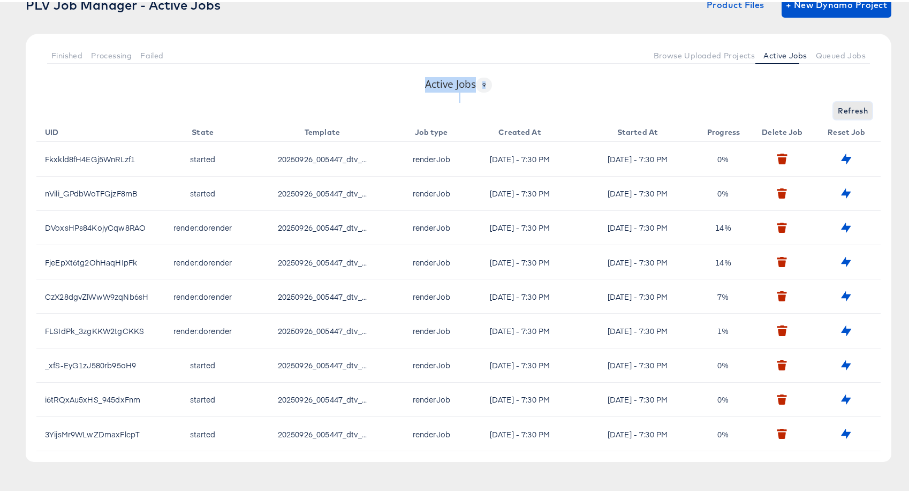
click at [838, 103] on span "Refresh" at bounding box center [853, 108] width 30 height 13
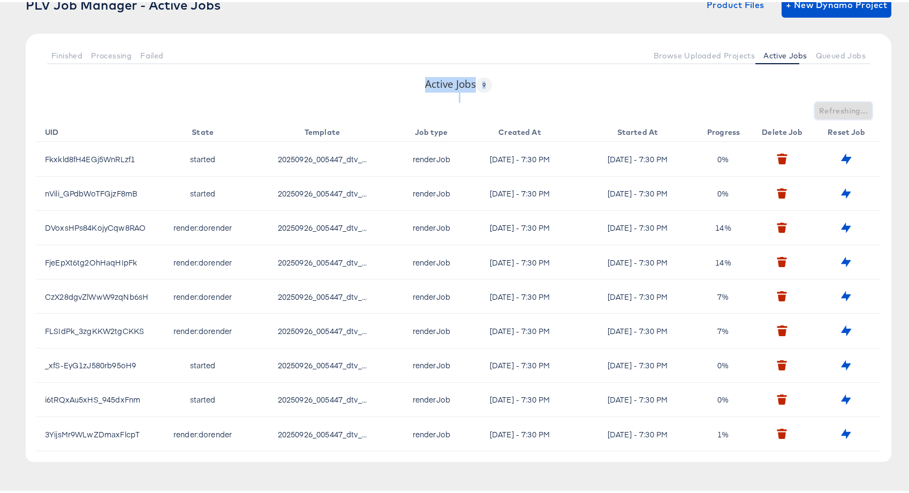
click at [835, 103] on span "Refreshing..." at bounding box center [843, 108] width 49 height 13
click at [838, 103] on span "Refresh" at bounding box center [853, 108] width 30 height 13
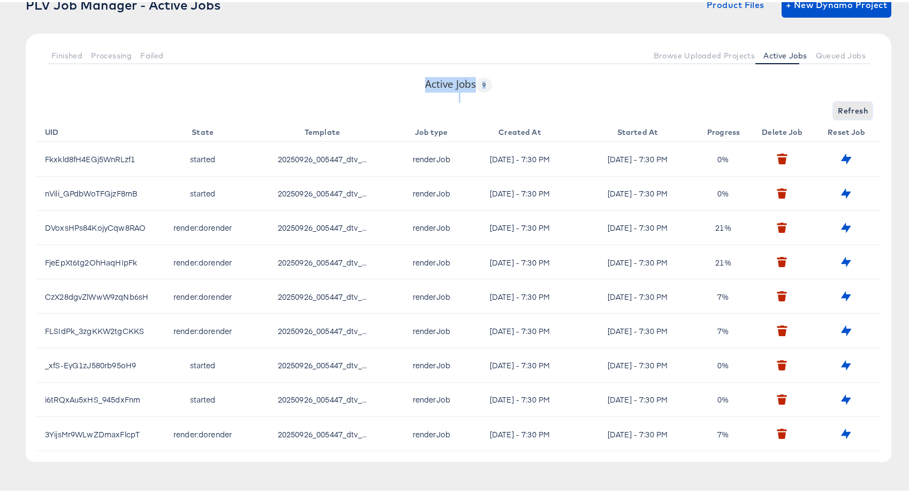
click at [838, 103] on span "Refresh" at bounding box center [853, 108] width 30 height 13
click at [835, 103] on span "Refreshing..." at bounding box center [843, 108] width 49 height 13
click at [838, 103] on span "Refresh" at bounding box center [853, 108] width 30 height 13
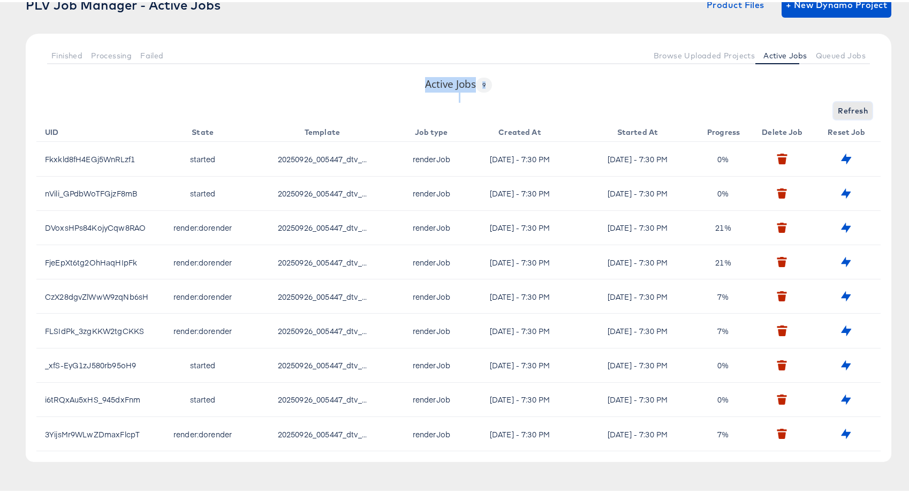
click at [840, 107] on span "Refresh" at bounding box center [853, 108] width 30 height 13
click at [840, 107] on div "Refresh" at bounding box center [458, 108] width 844 height 17
click at [840, 107] on span "Refresh" at bounding box center [853, 108] width 30 height 13
click at [840, 107] on span "Refreshing..." at bounding box center [843, 108] width 49 height 13
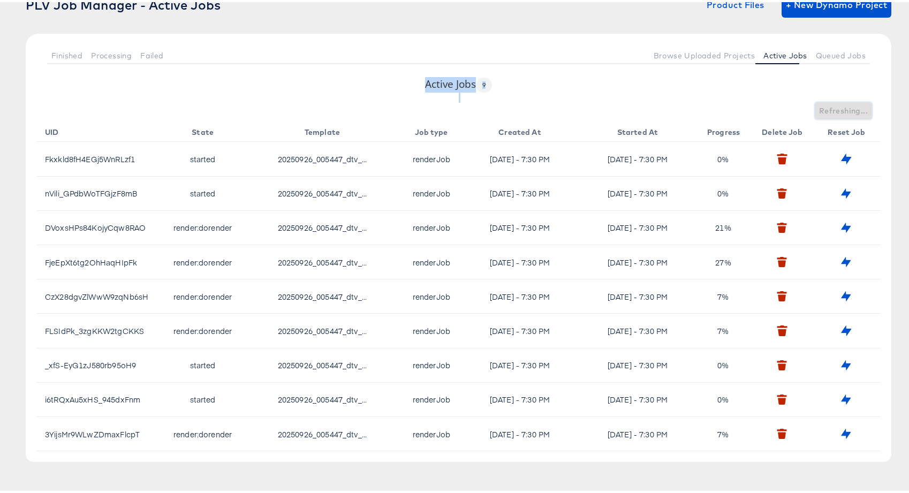
click at [840, 107] on span "Refreshing..." at bounding box center [843, 108] width 49 height 13
click at [840, 107] on span "Refresh" at bounding box center [853, 108] width 30 height 13
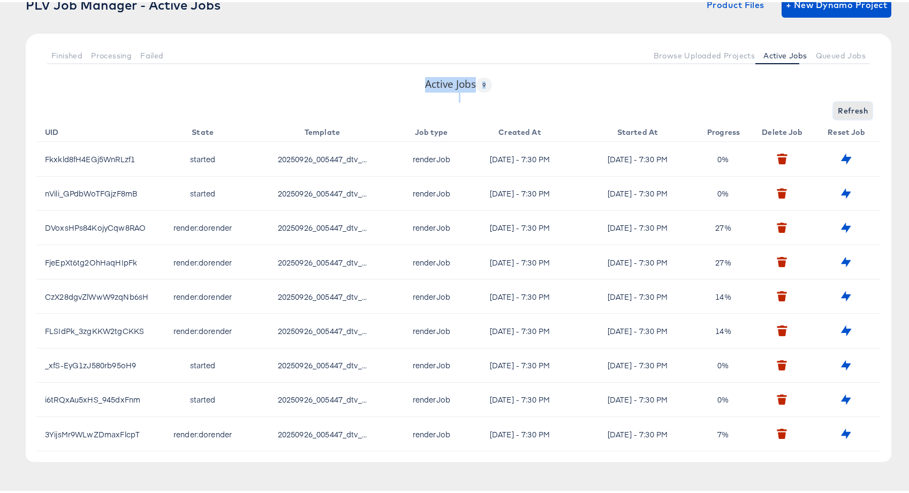
click at [840, 107] on span "Refresh" at bounding box center [853, 108] width 30 height 13
click at [840, 107] on span "Refreshing..." at bounding box center [843, 108] width 49 height 13
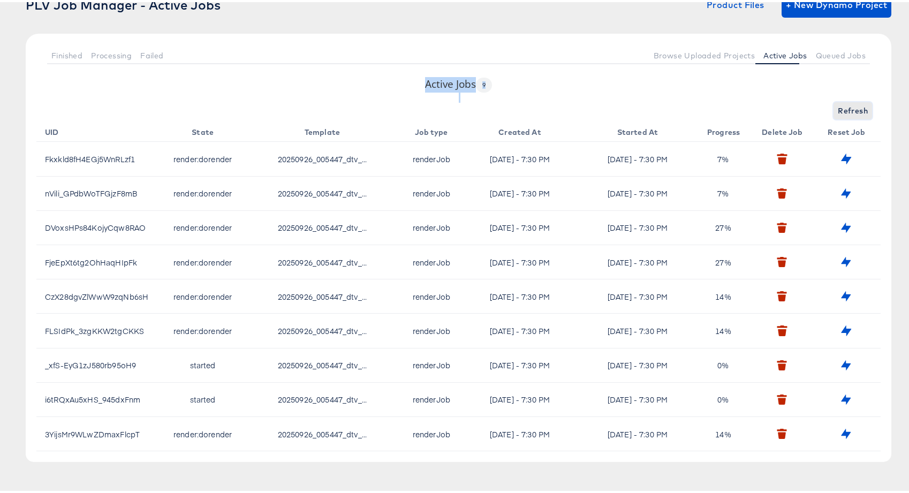
click at [840, 107] on span "Refresh" at bounding box center [853, 108] width 30 height 13
click at [840, 107] on div "Refresh" at bounding box center [458, 108] width 844 height 17
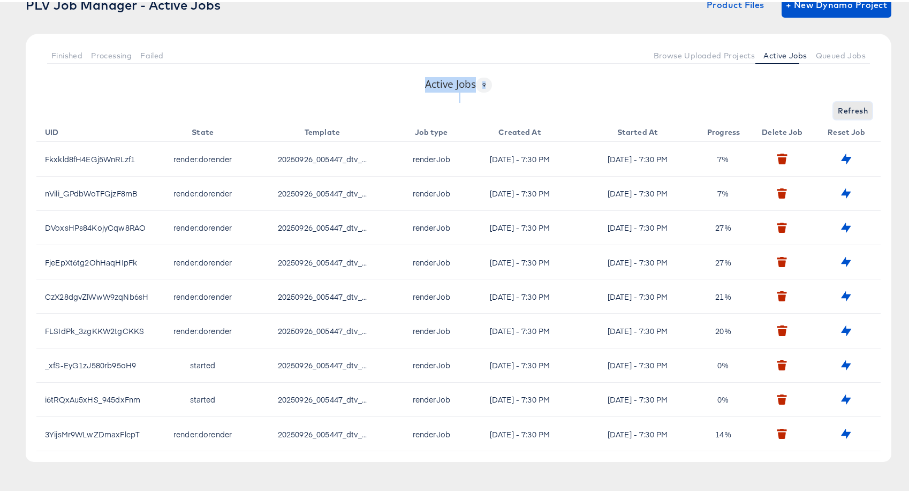
click at [840, 107] on span "Refresh" at bounding box center [853, 108] width 30 height 13
click at [840, 107] on div "Refreshing..." at bounding box center [458, 108] width 844 height 17
click at [840, 107] on span "Refresh" at bounding box center [853, 108] width 30 height 13
click at [840, 107] on div "Refresh" at bounding box center [458, 108] width 844 height 17
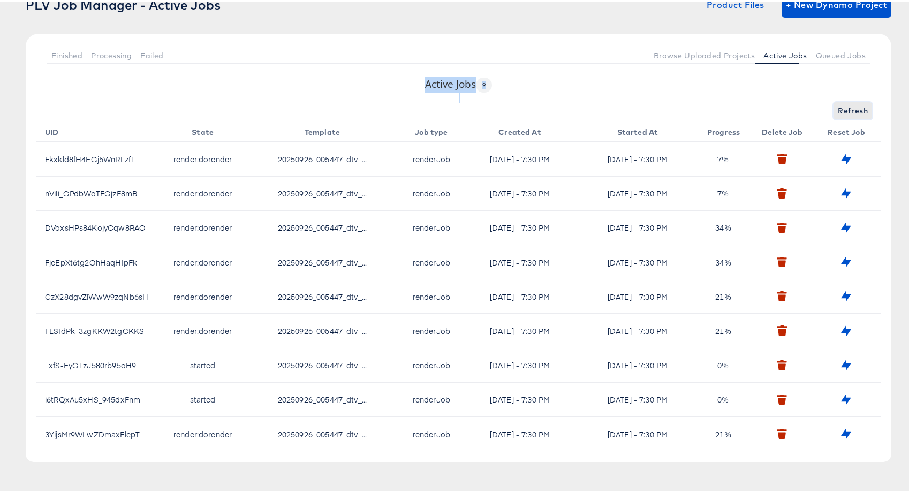
click at [840, 107] on span "Refresh" at bounding box center [853, 108] width 30 height 13
click at [840, 107] on div "Refreshing..." at bounding box center [458, 108] width 844 height 17
click at [840, 107] on span "Refresh" at bounding box center [853, 108] width 30 height 13
click at [840, 107] on span "Refreshing..." at bounding box center [843, 108] width 49 height 13
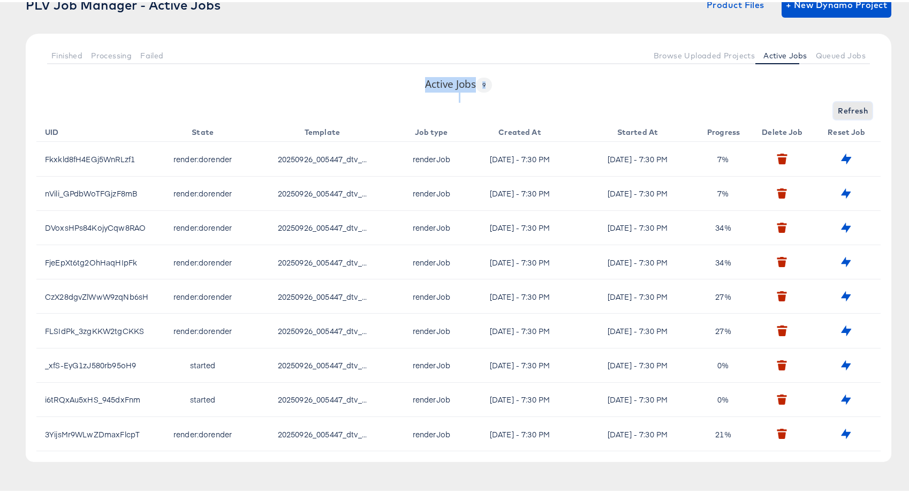
click at [840, 107] on span "Refresh" at bounding box center [853, 108] width 30 height 13
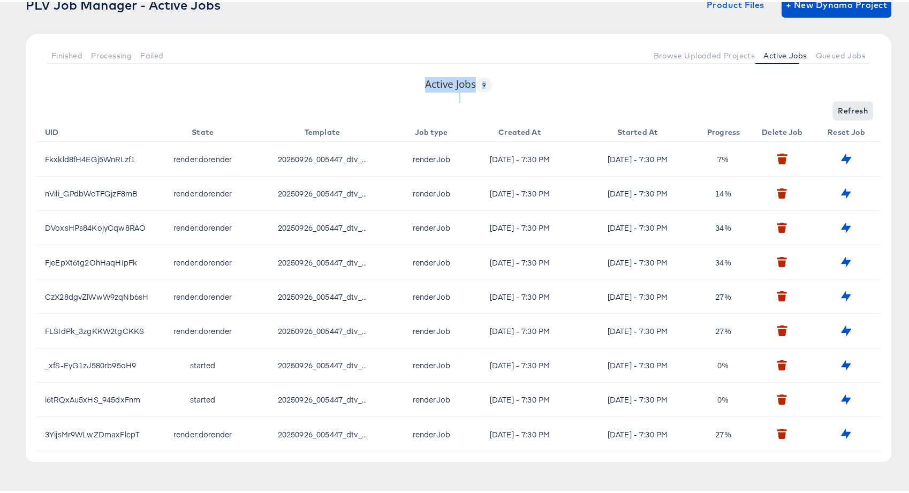
click at [840, 107] on span "Refresh" at bounding box center [853, 108] width 30 height 13
click at [840, 107] on div "Refresh" at bounding box center [458, 108] width 844 height 17
click at [840, 107] on span "Refresh" at bounding box center [853, 108] width 30 height 13
click at [840, 107] on span "Refreshing..." at bounding box center [843, 108] width 49 height 13
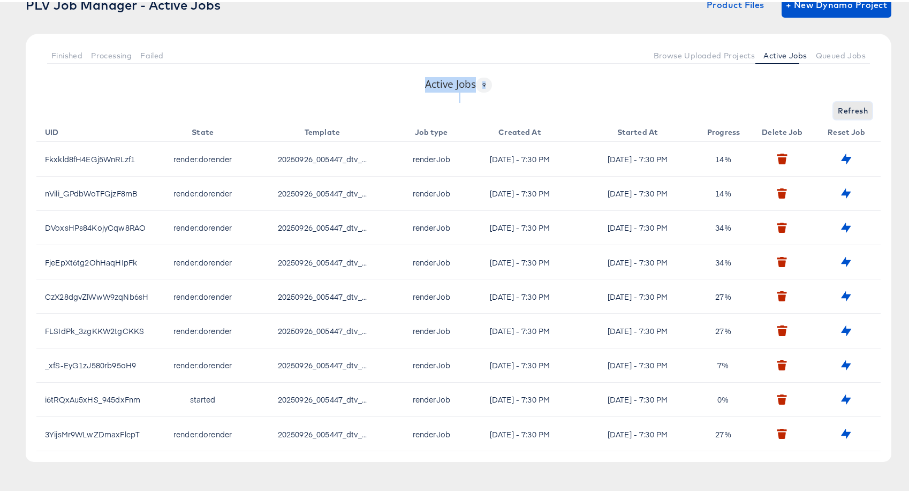
click at [840, 107] on span "Refresh" at bounding box center [853, 108] width 30 height 13
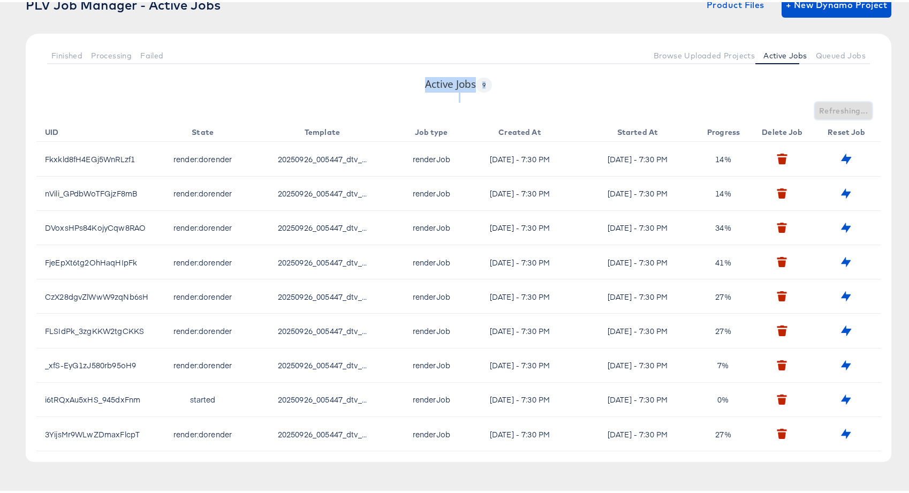
click at [840, 107] on span "Refreshing..." at bounding box center [843, 108] width 49 height 13
click at [840, 107] on div "Refreshing..." at bounding box center [458, 108] width 844 height 17
click at [840, 107] on span "Refresh" at bounding box center [853, 108] width 30 height 13
click at [840, 107] on div "Refreshing..." at bounding box center [458, 108] width 844 height 17
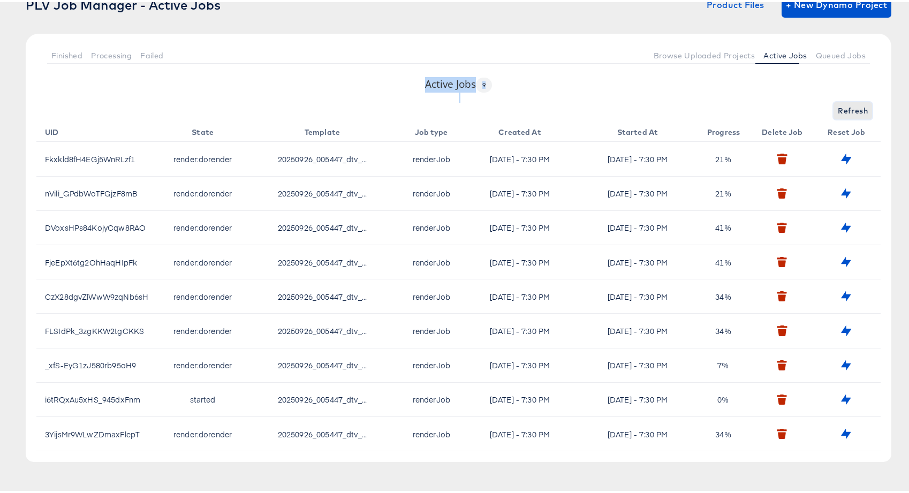
click at [840, 107] on span "Refresh" at bounding box center [853, 108] width 30 height 13
click at [840, 107] on span "Refreshing..." at bounding box center [843, 108] width 49 height 13
click at [840, 107] on span "Refresh" at bounding box center [853, 108] width 30 height 13
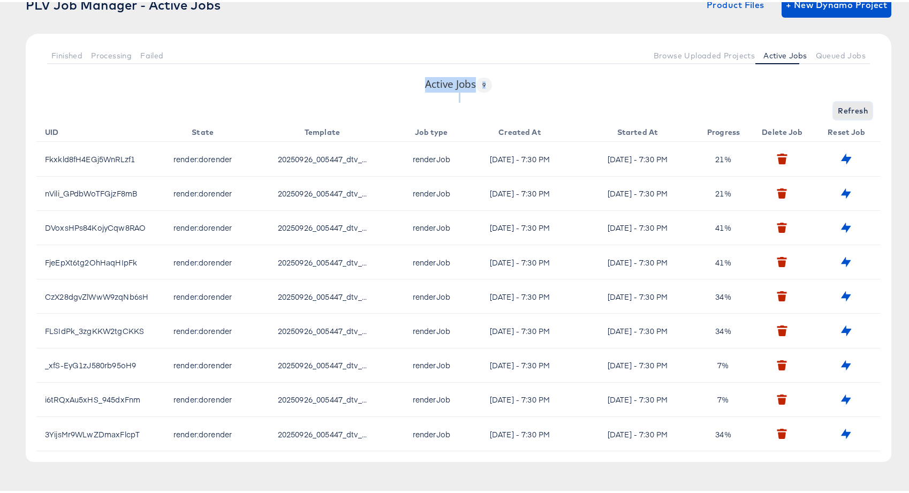
click at [840, 107] on span "Refresh" at bounding box center [853, 108] width 30 height 13
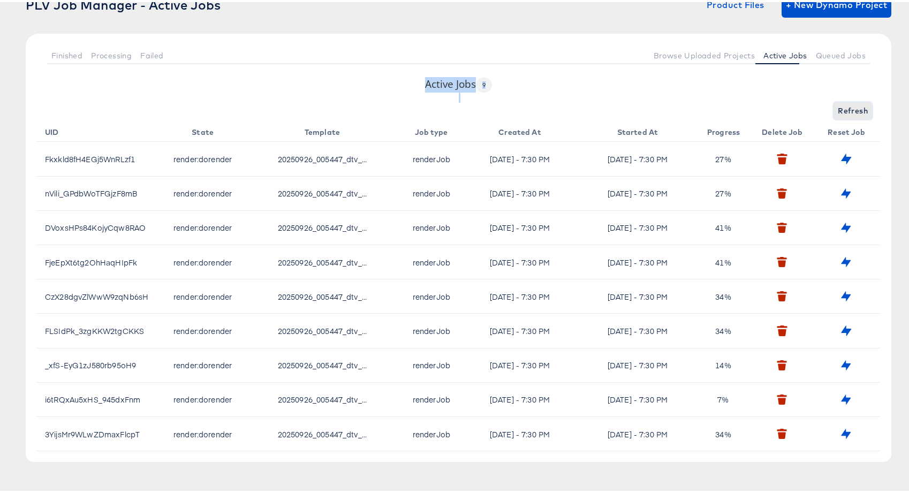
click at [840, 107] on span "Refresh" at bounding box center [853, 108] width 30 height 13
click at [840, 107] on span "Refreshing..." at bounding box center [843, 108] width 49 height 13
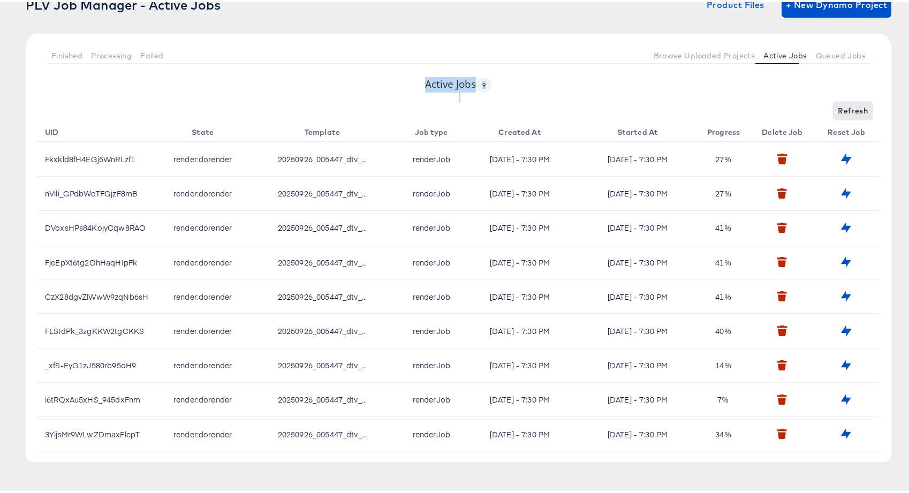
click at [840, 107] on span "Refresh" at bounding box center [853, 108] width 30 height 13
click at [840, 107] on div "Refresh" at bounding box center [458, 108] width 844 height 17
click at [840, 107] on span "Refresh" at bounding box center [853, 108] width 30 height 13
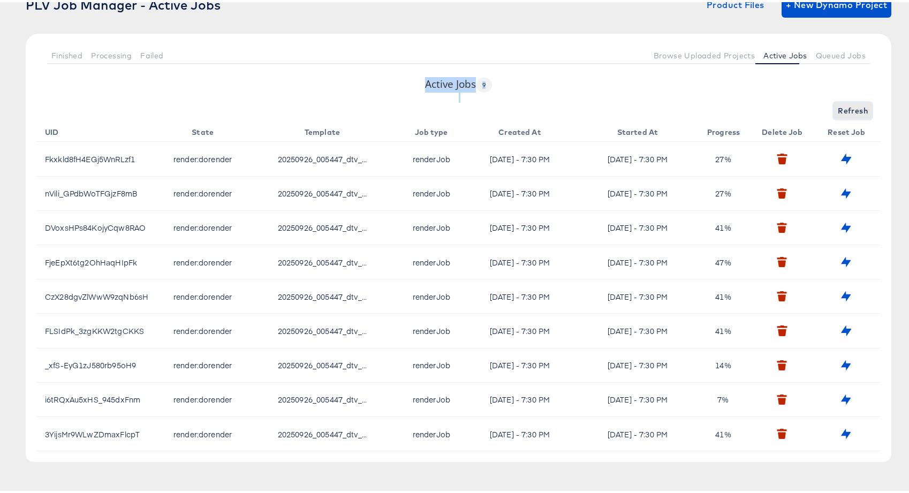
click at [840, 107] on span "Refresh" at bounding box center [853, 108] width 30 height 13
click at [840, 107] on div "Refreshing..." at bounding box center [458, 108] width 844 height 17
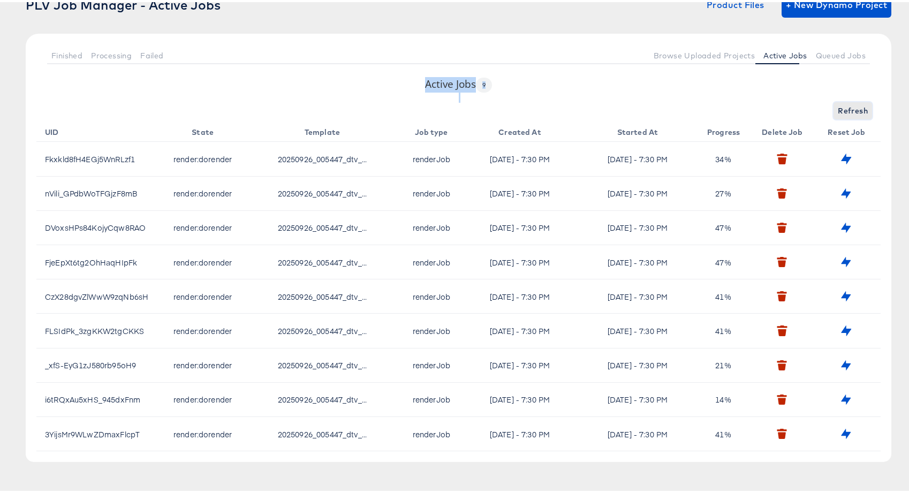
click at [840, 107] on span "Refresh" at bounding box center [853, 108] width 30 height 13
click at [840, 107] on div "Refreshing..." at bounding box center [458, 108] width 844 height 17
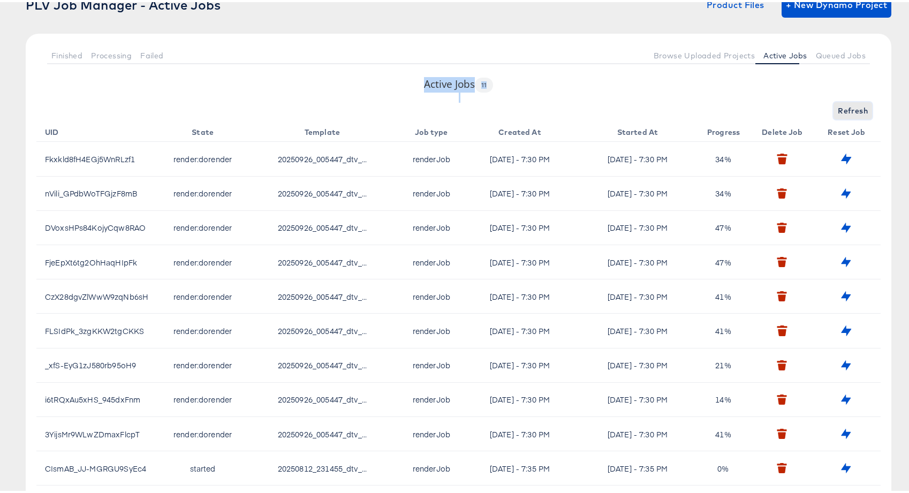
click at [840, 107] on span "Refresh" at bounding box center [853, 108] width 30 height 13
click at [840, 107] on span "Refreshing..." at bounding box center [843, 108] width 49 height 13
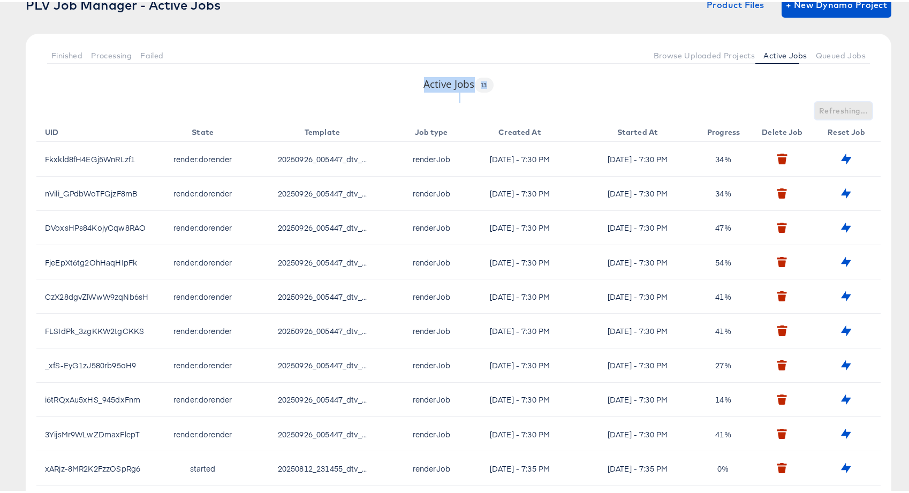
click at [840, 107] on span "Refreshing..." at bounding box center [843, 108] width 49 height 13
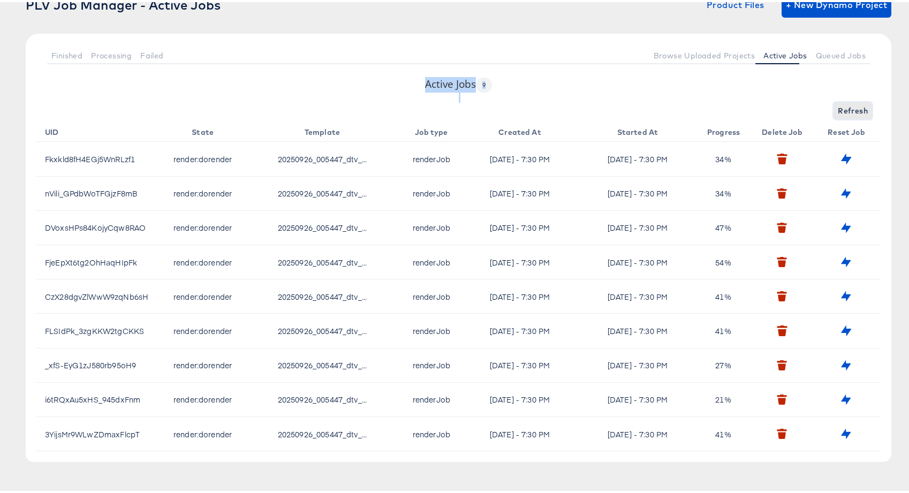
click at [840, 107] on span "Refresh" at bounding box center [853, 108] width 30 height 13
click at [840, 107] on div "Refresh" at bounding box center [458, 108] width 844 height 17
click at [840, 107] on span "Refresh" at bounding box center [853, 108] width 30 height 13
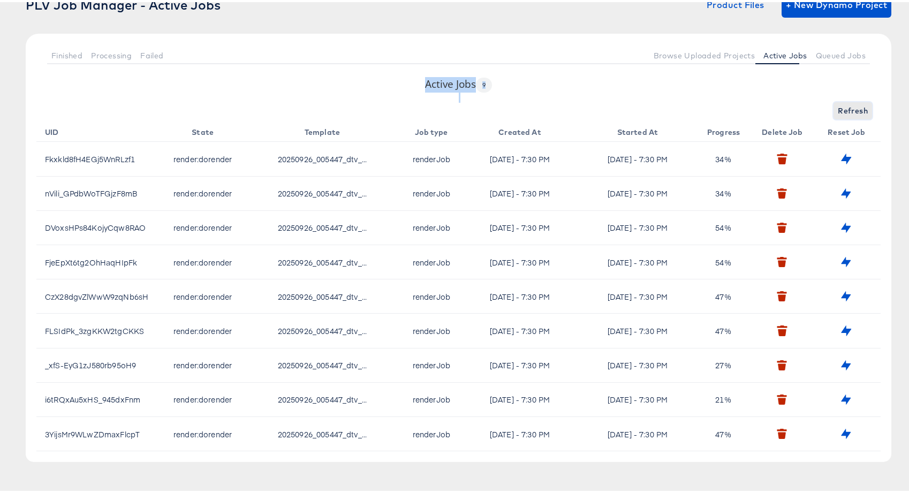
click at [840, 107] on span "Refresh" at bounding box center [853, 108] width 30 height 13
click at [840, 107] on span "Refreshing..." at bounding box center [843, 108] width 49 height 13
click at [840, 107] on div "Refreshing..." at bounding box center [458, 108] width 844 height 17
click at [840, 107] on span "Refresh" at bounding box center [853, 108] width 30 height 13
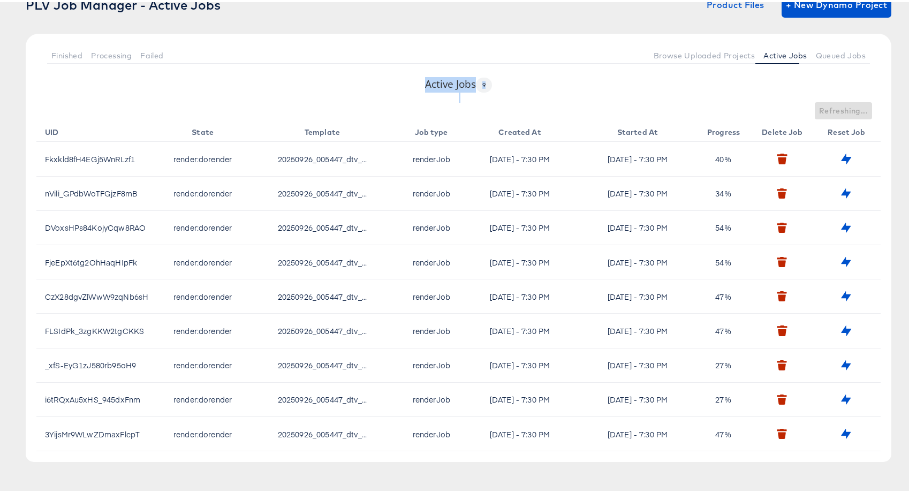
click at [840, 107] on div "Refreshing..." at bounding box center [458, 108] width 844 height 17
click at [840, 107] on span "Refresh" at bounding box center [853, 108] width 30 height 13
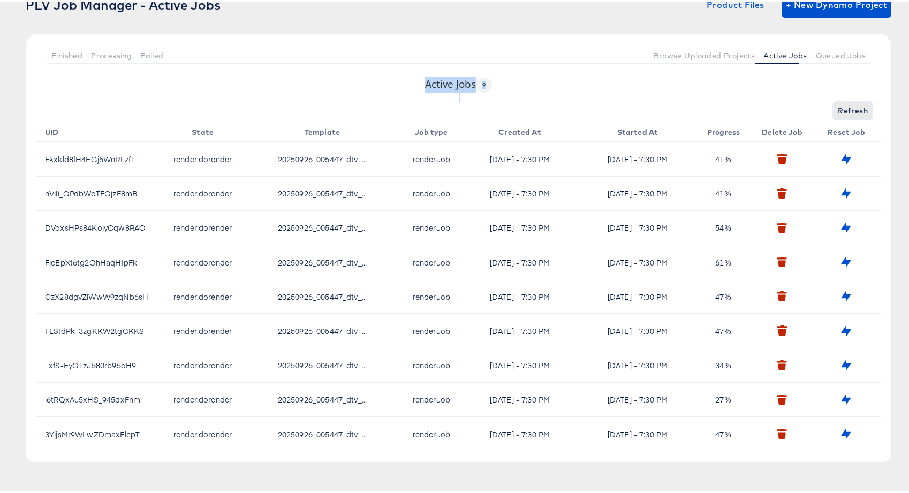
click at [840, 107] on span "Refresh" at bounding box center [853, 108] width 30 height 13
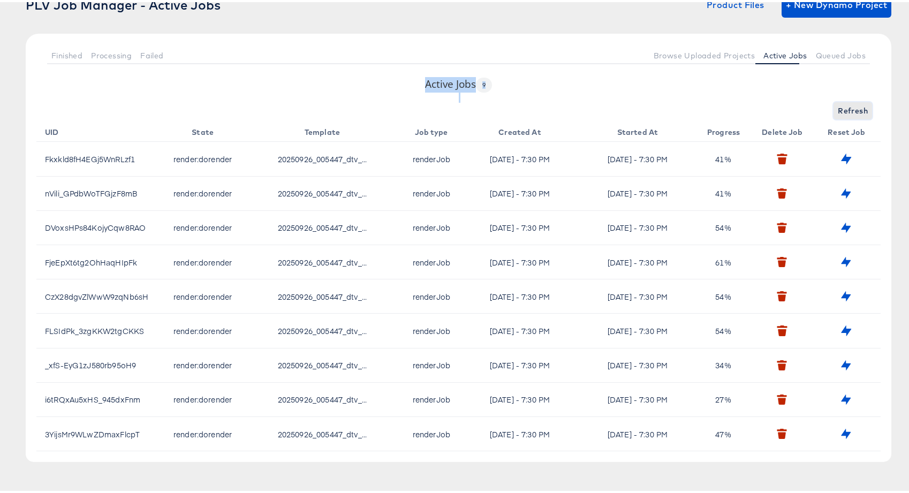
click at [840, 107] on span "Refresh" at bounding box center [853, 108] width 30 height 13
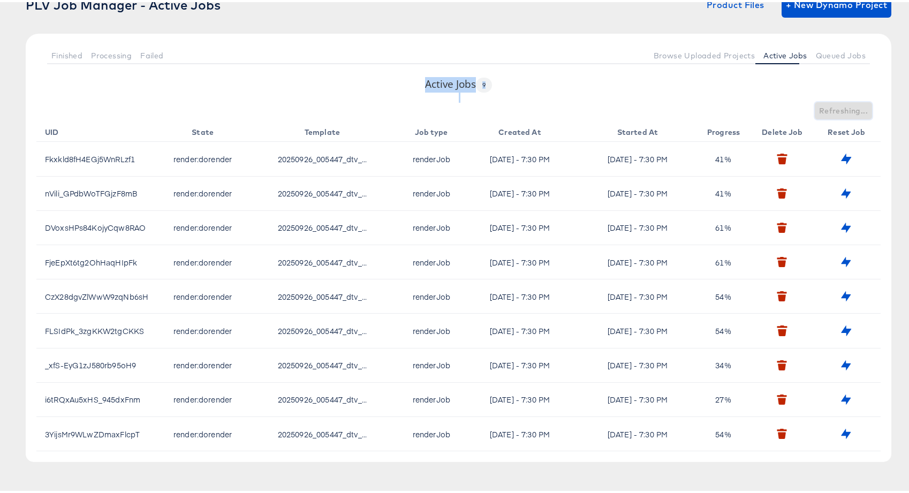
click at [840, 107] on span "Refreshing..." at bounding box center [843, 108] width 49 height 13
click at [840, 107] on div "Refreshing..." at bounding box center [458, 108] width 844 height 17
click at [840, 107] on span "Refresh" at bounding box center [853, 108] width 30 height 13
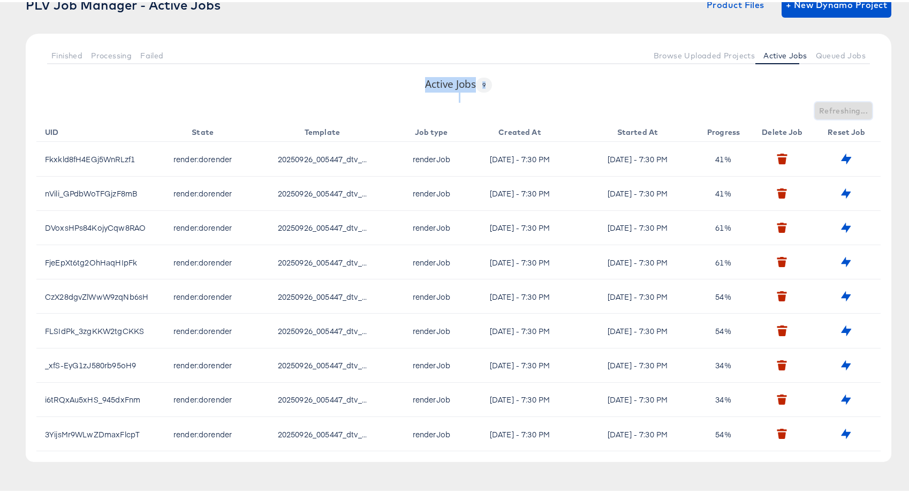
click at [840, 107] on span "Refreshing..." at bounding box center [843, 108] width 49 height 13
click at [840, 107] on div "Refreshing..." at bounding box center [458, 108] width 844 height 17
click at [840, 107] on span "Refresh" at bounding box center [853, 108] width 30 height 13
click at [840, 107] on div "Refresh" at bounding box center [458, 108] width 844 height 17
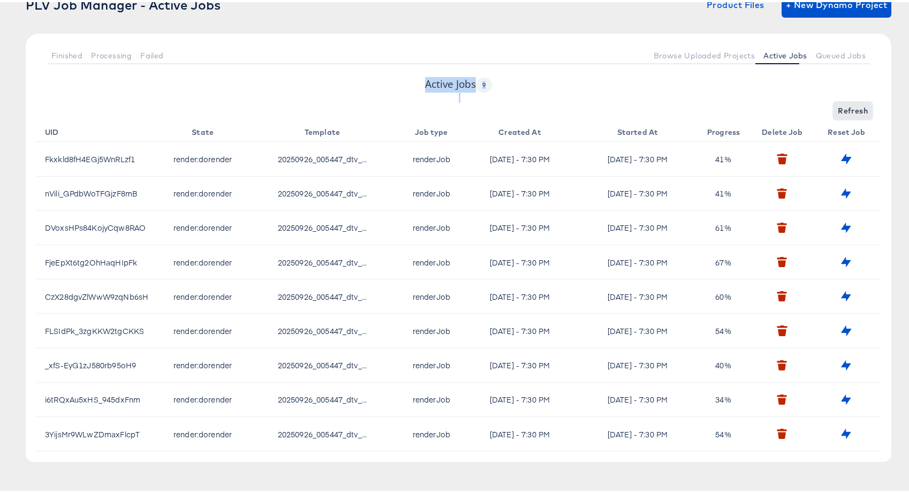
click at [840, 107] on span "Refresh" at bounding box center [853, 108] width 30 height 13
click at [840, 107] on span "Refreshing..." at bounding box center [843, 108] width 49 height 13
click at [840, 107] on span "Refresh" at bounding box center [853, 108] width 30 height 13
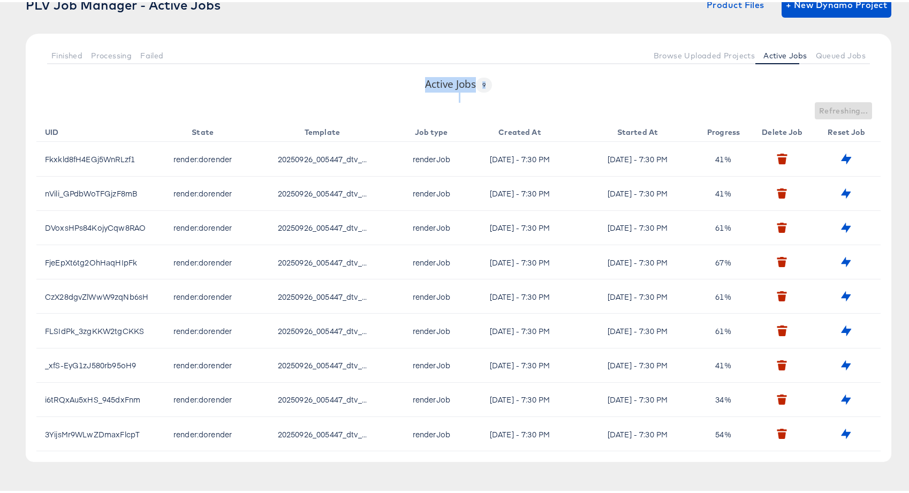
click at [840, 107] on div "Refreshing..." at bounding box center [458, 108] width 844 height 17
click at [840, 107] on span "Refresh" at bounding box center [853, 108] width 30 height 13
click at [840, 107] on div "Refreshing..." at bounding box center [458, 108] width 844 height 17
click at [840, 107] on span "Refresh" at bounding box center [853, 108] width 30 height 13
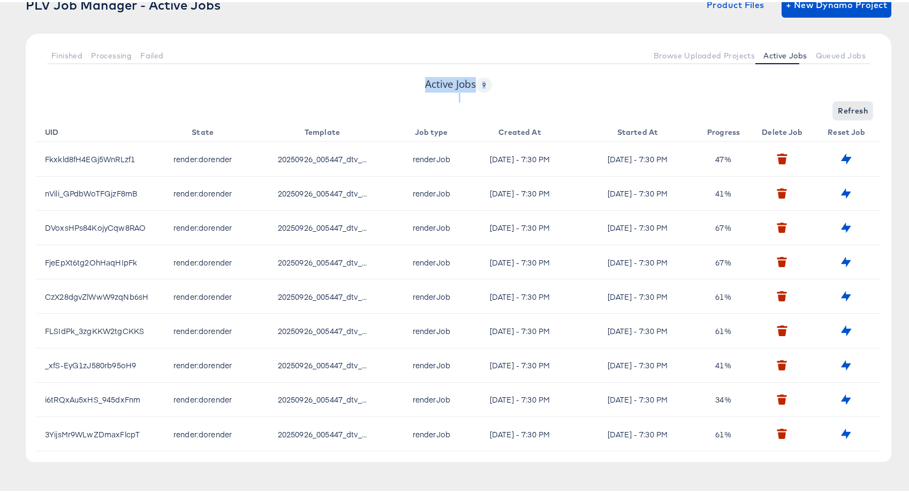
click at [840, 107] on span "Refresh" at bounding box center [853, 108] width 30 height 13
click at [840, 107] on div "Refresh" at bounding box center [458, 108] width 844 height 17
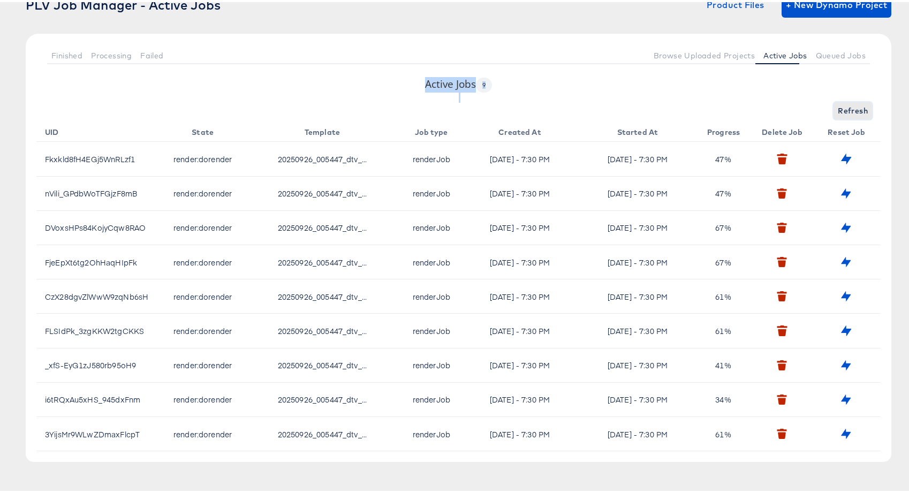
click at [840, 107] on span "Refresh" at bounding box center [853, 108] width 30 height 13
click at [840, 107] on div "Refresh" at bounding box center [458, 108] width 844 height 17
click at [840, 107] on span "Refresh" at bounding box center [853, 108] width 30 height 13
click at [833, 63] on div "Finished Processing Failed Browse Uploaded Projects Active Jobs Queued Jobs" at bounding box center [459, 53] width 866 height 43
click at [832, 61] on button "Queued Jobs" at bounding box center [841, 53] width 58 height 18
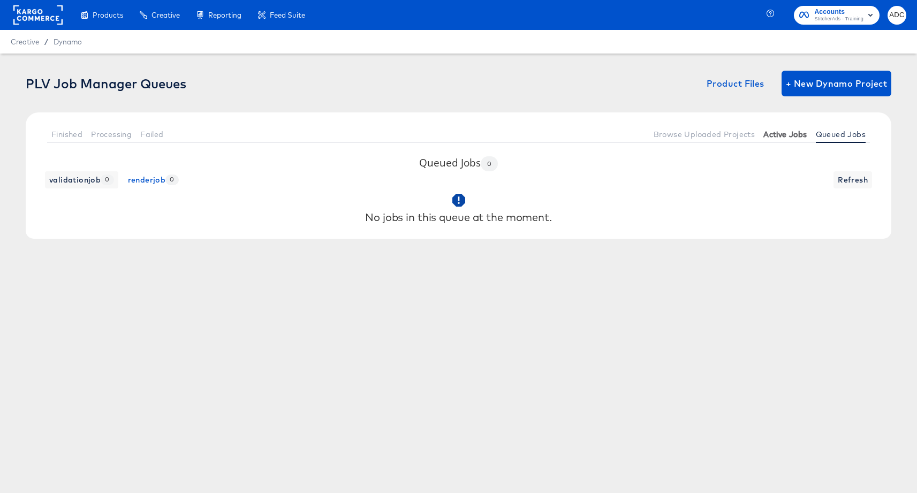
click at [793, 135] on span "Active Jobs" at bounding box center [784, 134] width 43 height 9
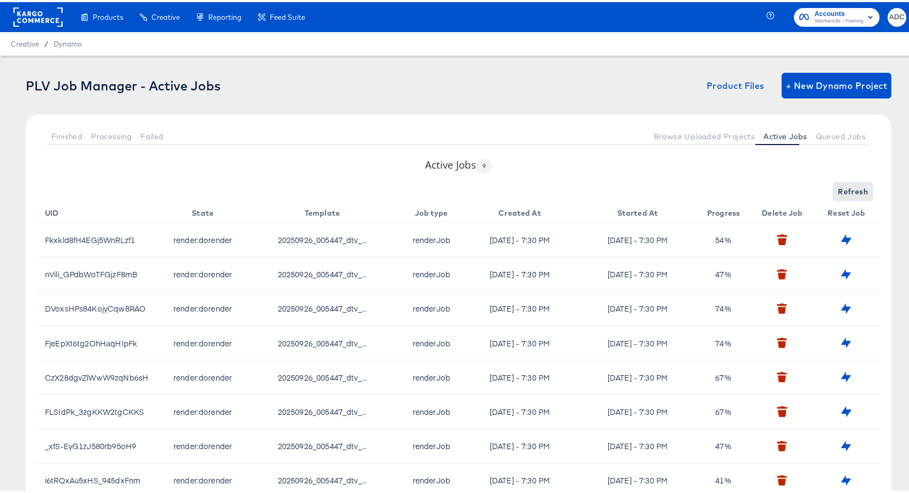
click at [843, 184] on span "Refresh" at bounding box center [853, 189] width 30 height 13
click at [853, 190] on span "Refresh" at bounding box center [853, 189] width 30 height 13
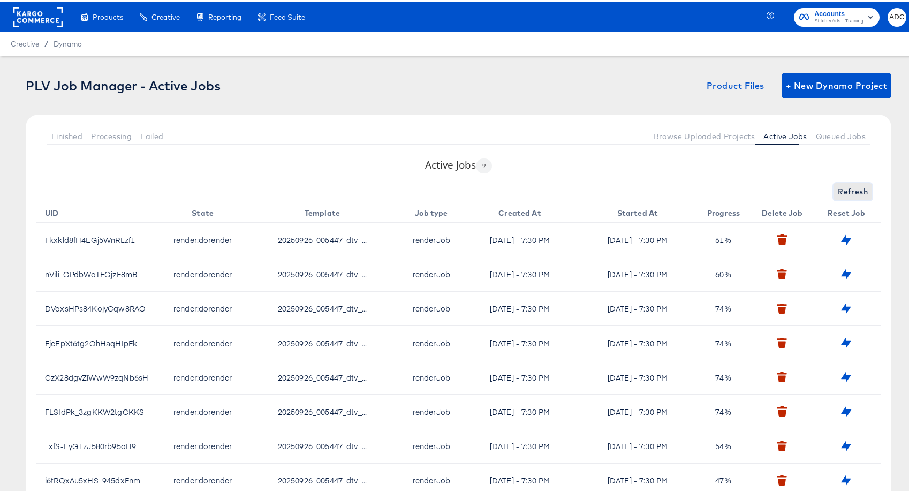
click at [853, 190] on span "Refresh" at bounding box center [853, 189] width 30 height 13
click at [853, 190] on div "Refresh" at bounding box center [458, 189] width 844 height 17
click at [853, 190] on span "Refresh" at bounding box center [853, 189] width 30 height 13
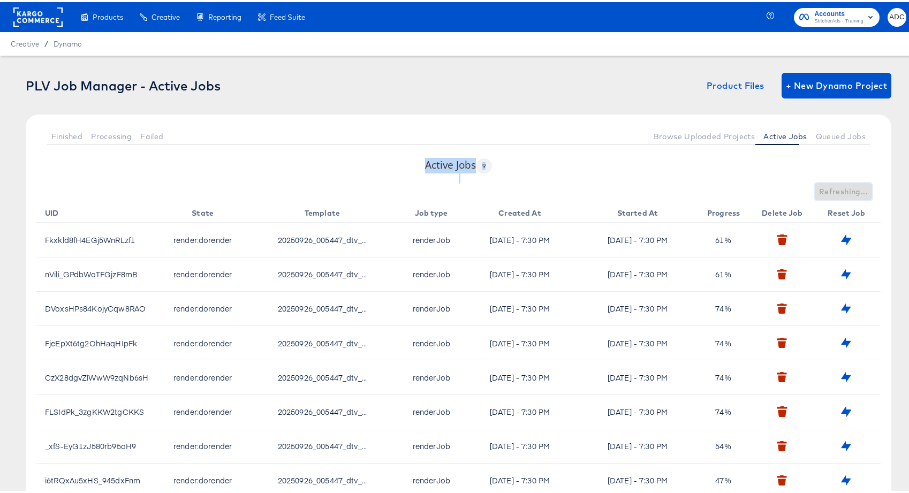
click at [853, 190] on span "Refreshing..." at bounding box center [843, 189] width 49 height 13
click at [853, 190] on span "Refresh" at bounding box center [853, 189] width 30 height 13
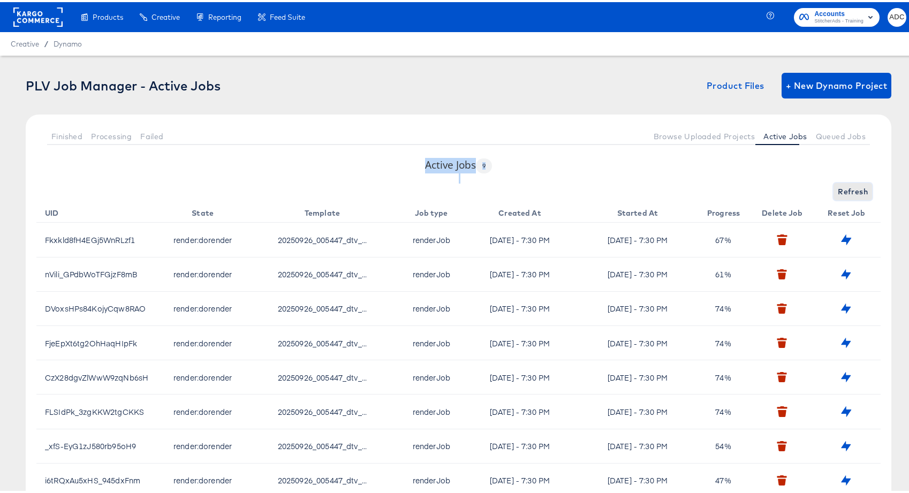
click at [853, 190] on span "Refresh" at bounding box center [853, 189] width 30 height 13
click at [853, 191] on span "Refreshing..." at bounding box center [843, 189] width 49 height 13
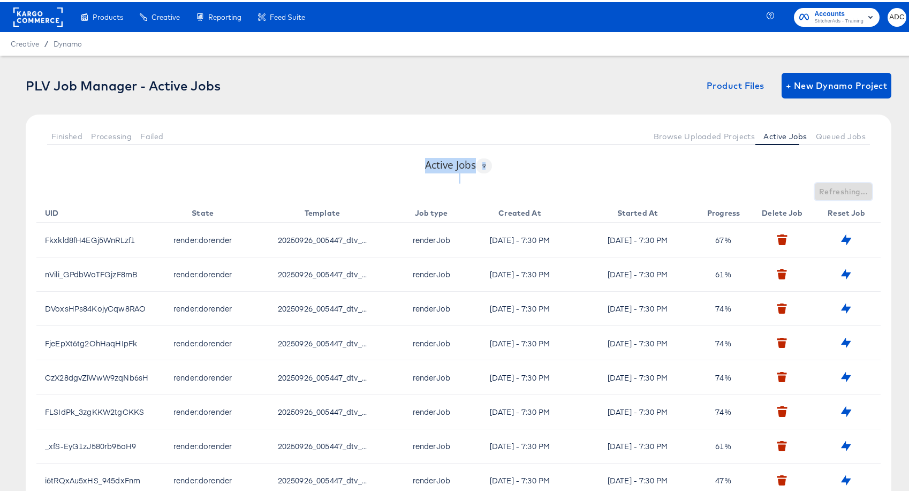
click at [853, 191] on span "Refreshing..." at bounding box center [843, 189] width 49 height 13
click at [853, 191] on span "Refresh" at bounding box center [853, 189] width 30 height 13
click at [853, 191] on span "Refreshing..." at bounding box center [843, 189] width 49 height 13
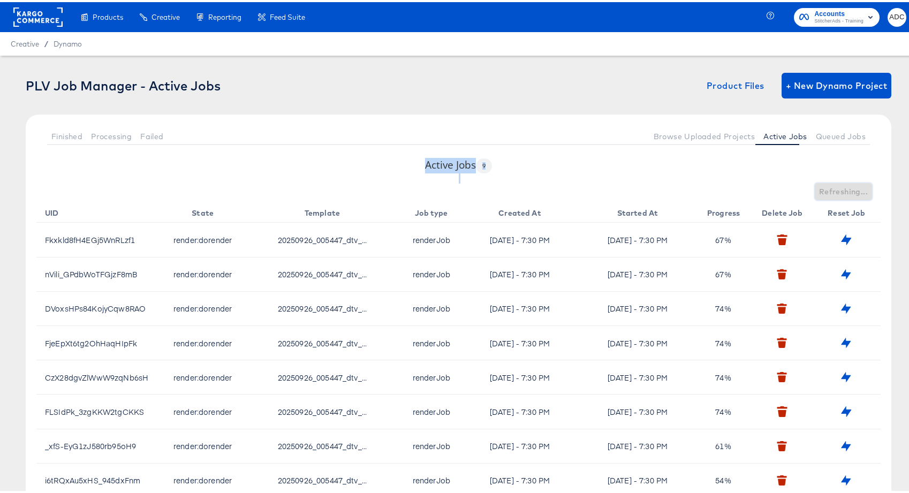
click at [853, 191] on span "Refreshing..." at bounding box center [843, 189] width 49 height 13
click at [853, 191] on span "Refresh" at bounding box center [853, 189] width 30 height 13
click at [853, 191] on div "Refreshing..." at bounding box center [458, 189] width 844 height 17
click at [853, 191] on span "Refresh" at bounding box center [853, 189] width 30 height 13
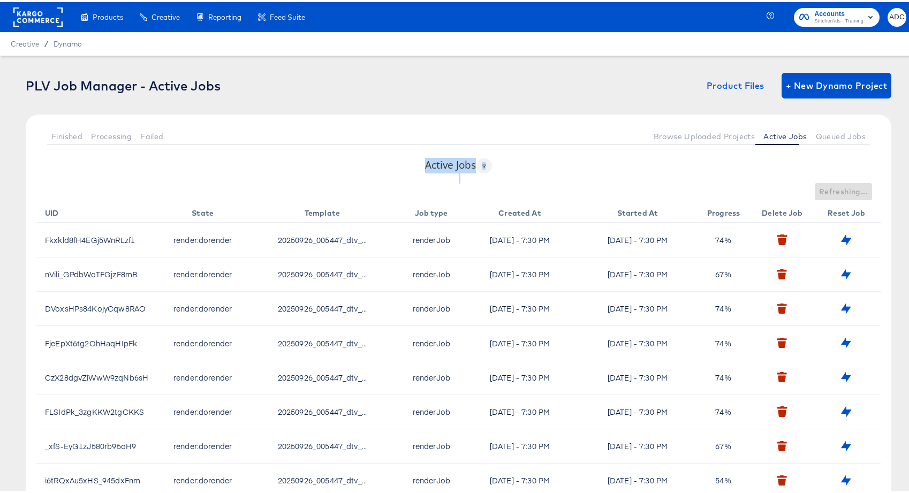
click at [853, 191] on div "Refreshing..." at bounding box center [458, 189] width 844 height 17
click at [853, 190] on span "Refresh" at bounding box center [853, 189] width 30 height 13
click at [853, 190] on span "Refreshing..." at bounding box center [843, 189] width 49 height 13
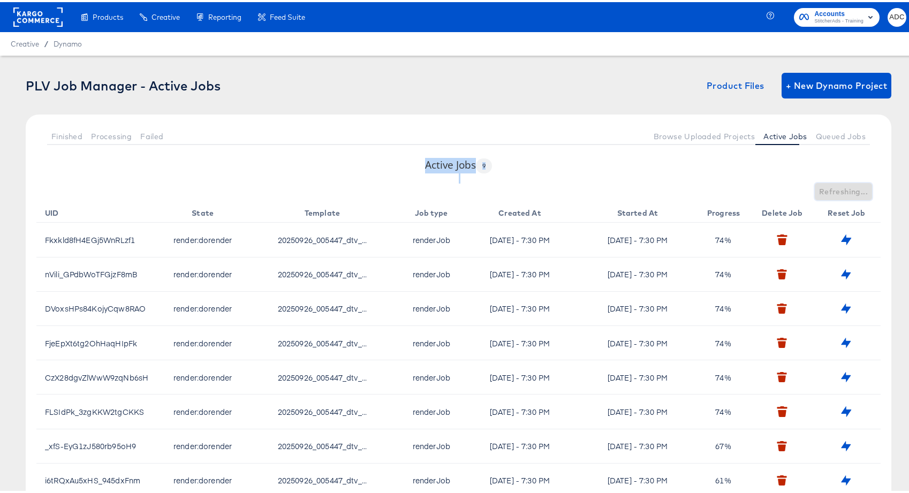
click at [853, 190] on span "Refreshing..." at bounding box center [843, 189] width 49 height 13
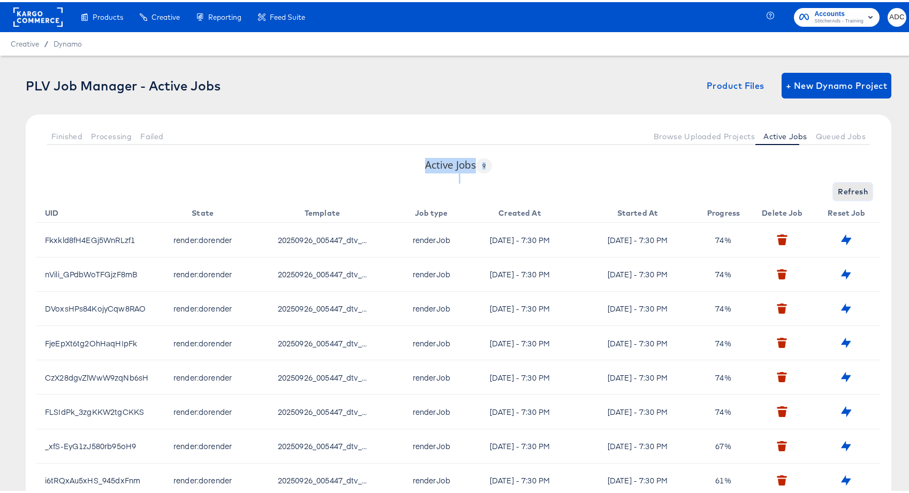
click at [853, 190] on span "Refresh" at bounding box center [853, 189] width 30 height 13
click at [853, 190] on div "Refreshing..." at bounding box center [458, 189] width 844 height 17
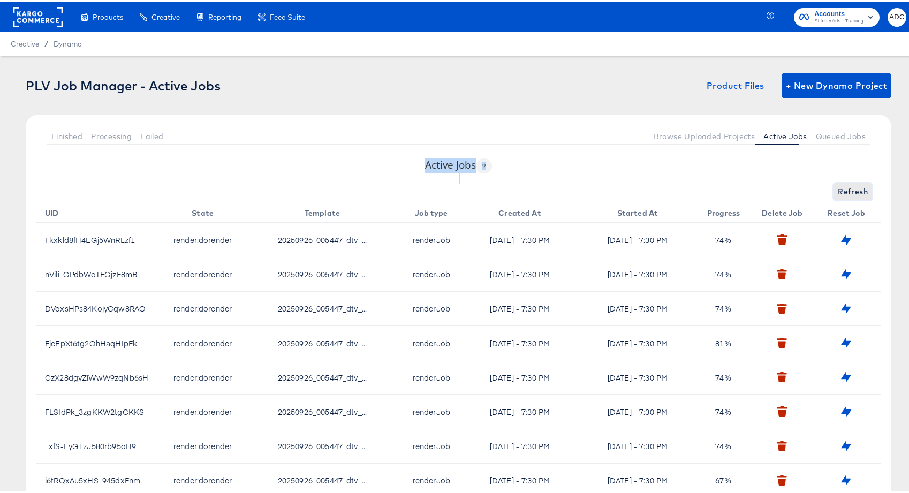
click at [853, 190] on span "Refresh" at bounding box center [853, 189] width 30 height 13
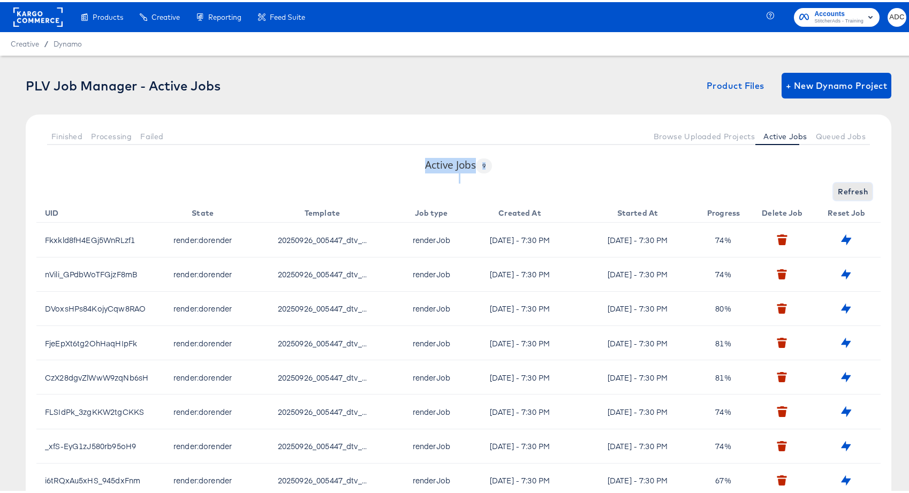
click at [853, 190] on span "Refresh" at bounding box center [853, 189] width 30 height 13
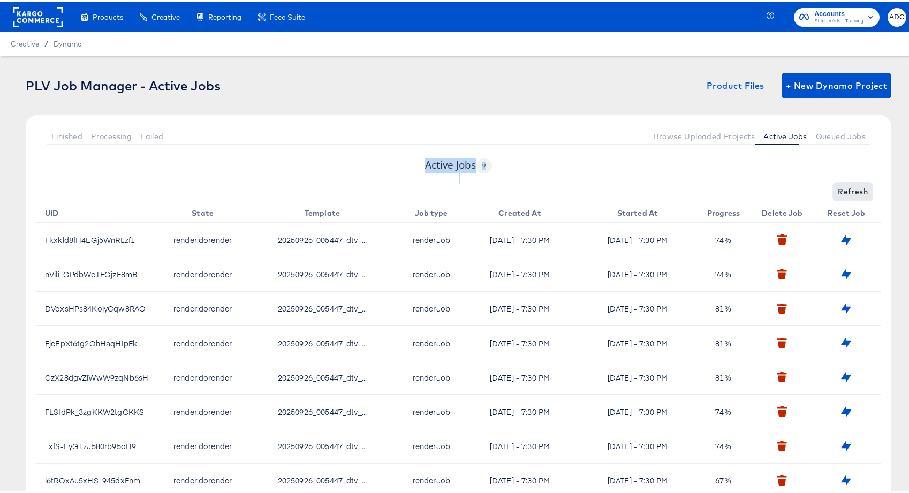
click at [853, 190] on span "Refresh" at bounding box center [853, 189] width 30 height 13
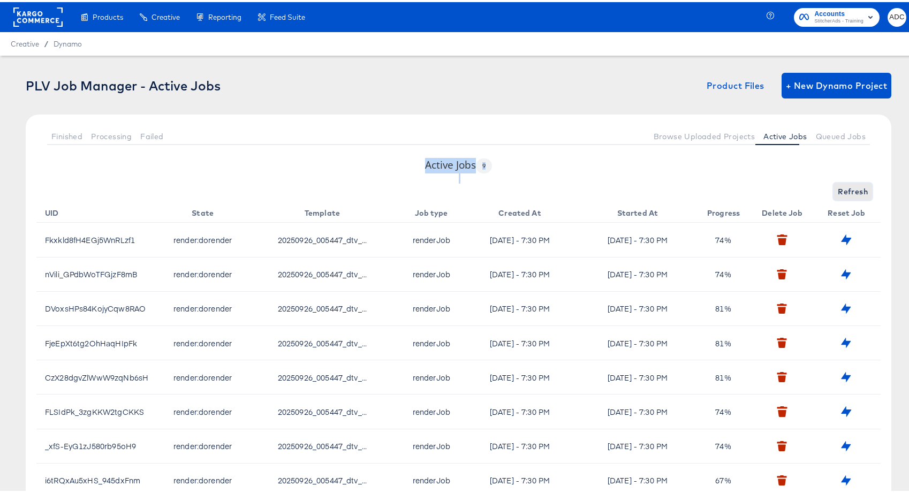
click at [853, 190] on span "Refresh" at bounding box center [853, 189] width 30 height 13
click at [853, 190] on div "Refresh" at bounding box center [458, 189] width 844 height 17
click at [853, 190] on span "Refresh" at bounding box center [853, 189] width 30 height 13
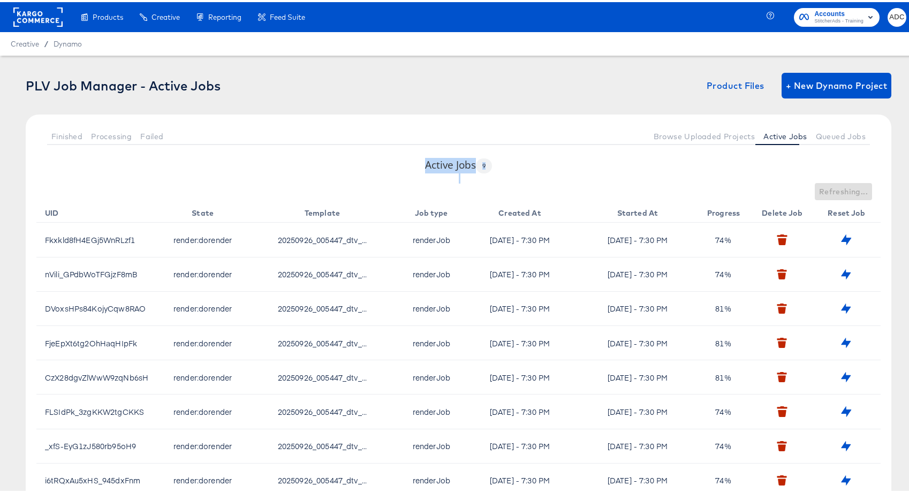
click at [853, 190] on div "Refreshing..." at bounding box center [458, 189] width 844 height 17
click at [853, 190] on span "Refresh" at bounding box center [853, 189] width 30 height 13
click at [853, 190] on span "Refreshing..." at bounding box center [843, 189] width 49 height 13
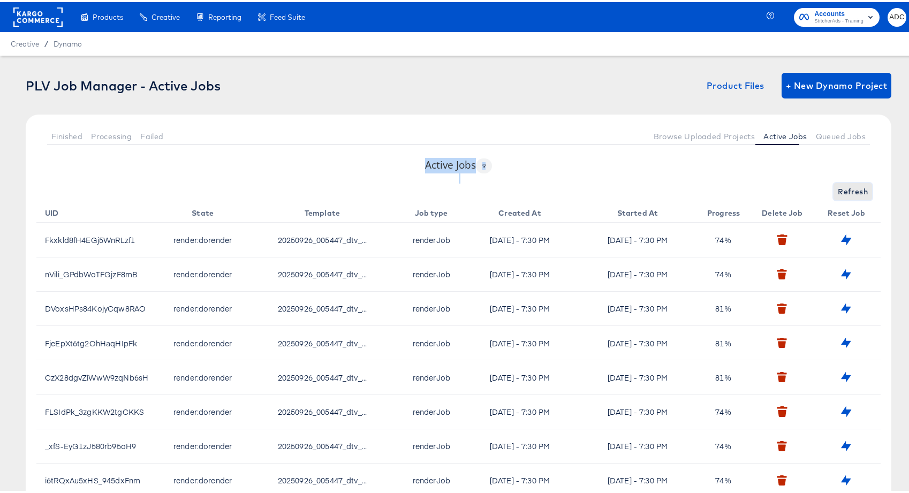
click at [853, 190] on span "Refresh" at bounding box center [853, 189] width 30 height 13
click at [844, 186] on span "Refresh" at bounding box center [853, 189] width 30 height 13
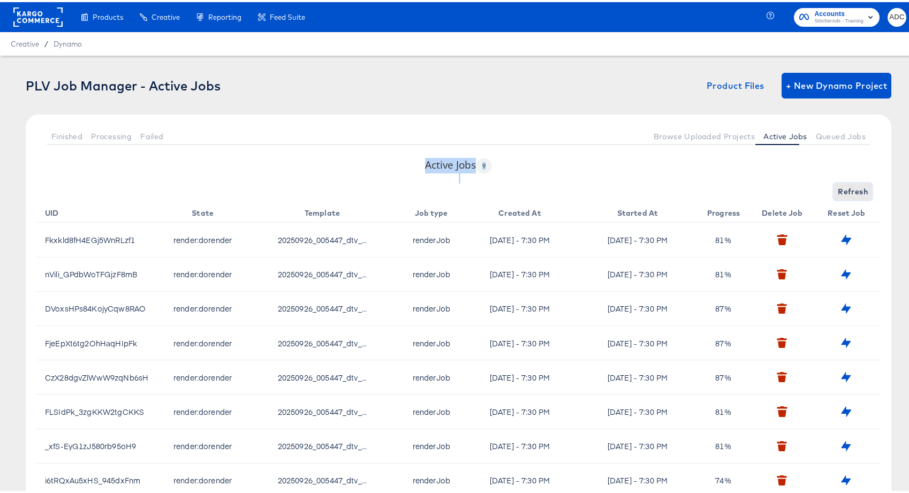
click at [844, 186] on span "Refresh" at bounding box center [853, 189] width 30 height 13
click at [844, 186] on span "Refreshing..." at bounding box center [843, 189] width 49 height 13
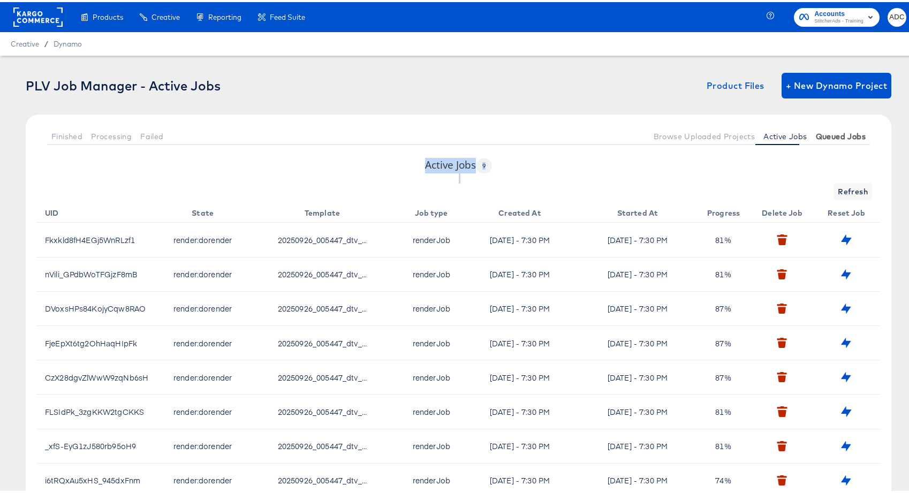
click at [829, 138] on span "Queued Jobs" at bounding box center [841, 134] width 50 height 9
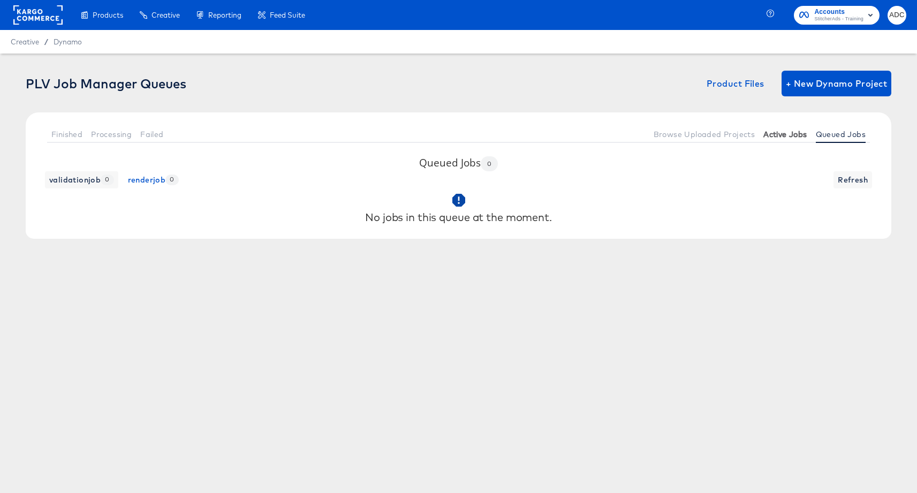
click at [783, 137] on span "Active Jobs" at bounding box center [784, 134] width 43 height 9
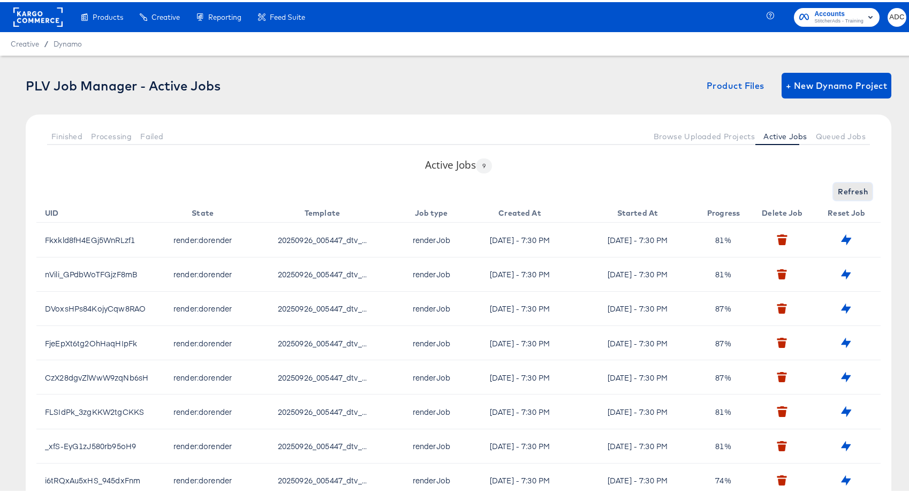
click at [848, 188] on span "Refresh" at bounding box center [853, 189] width 30 height 13
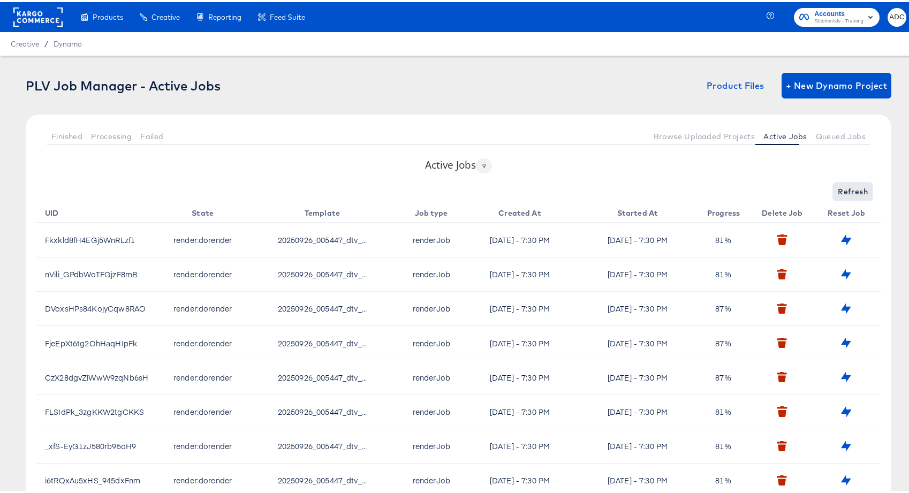
click at [848, 188] on span "Refresh" at bounding box center [853, 189] width 30 height 13
click at [848, 188] on span "Refreshing..." at bounding box center [843, 189] width 49 height 13
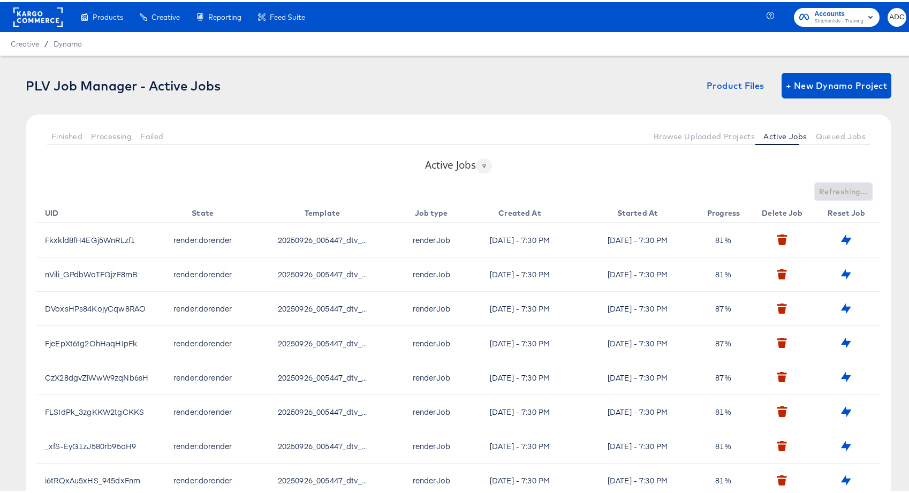
click at [848, 188] on span "Refreshing..." at bounding box center [843, 189] width 49 height 13
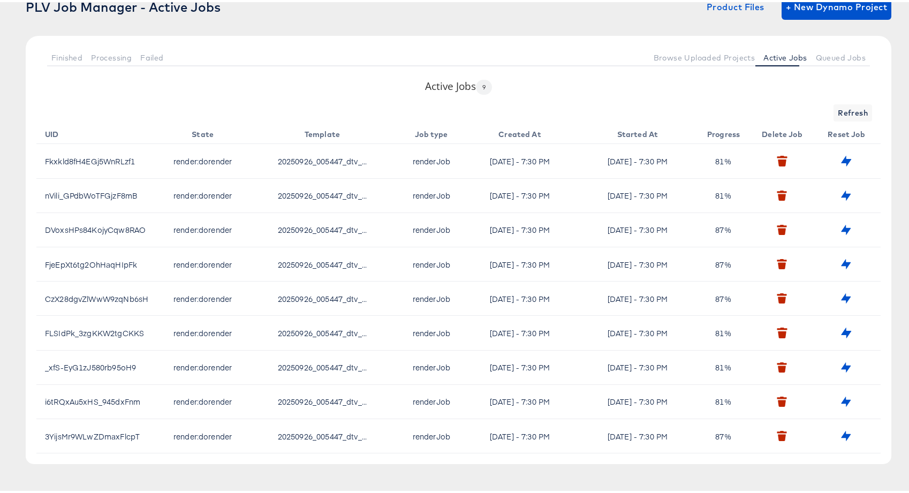
scroll to position [81, 0]
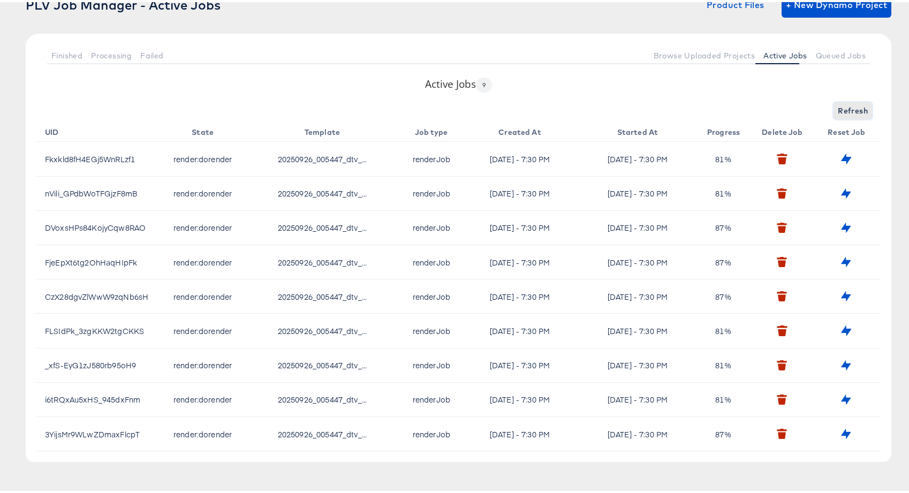
click at [848, 114] on span "Refresh" at bounding box center [853, 108] width 30 height 13
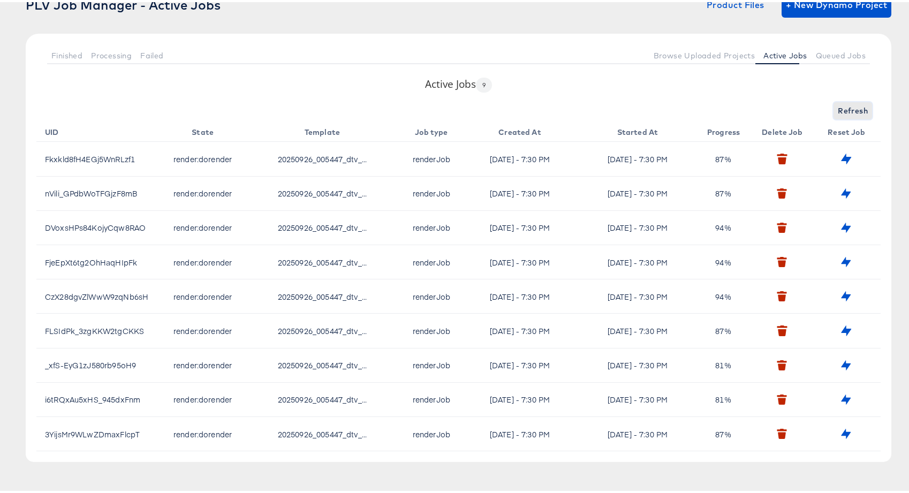
click at [848, 114] on span "Refresh" at bounding box center [853, 108] width 30 height 13
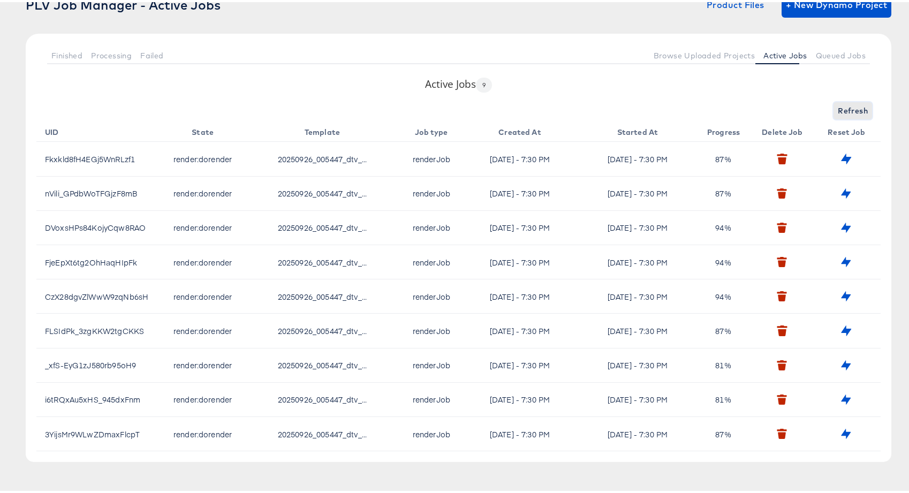
click at [848, 114] on span "Refresh" at bounding box center [853, 108] width 30 height 13
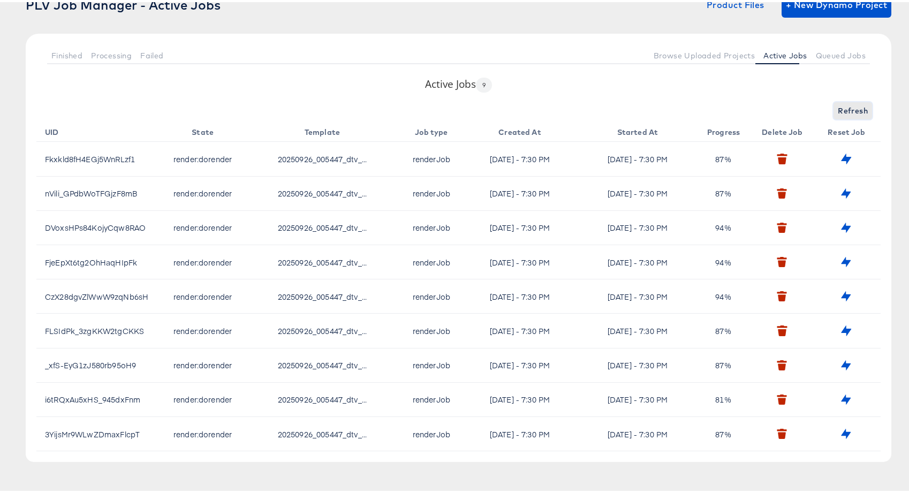
click at [848, 114] on span "Refresh" at bounding box center [853, 108] width 30 height 13
click at [848, 114] on div "Refresh" at bounding box center [458, 108] width 844 height 17
click at [848, 114] on span "Refresh" at bounding box center [853, 108] width 30 height 13
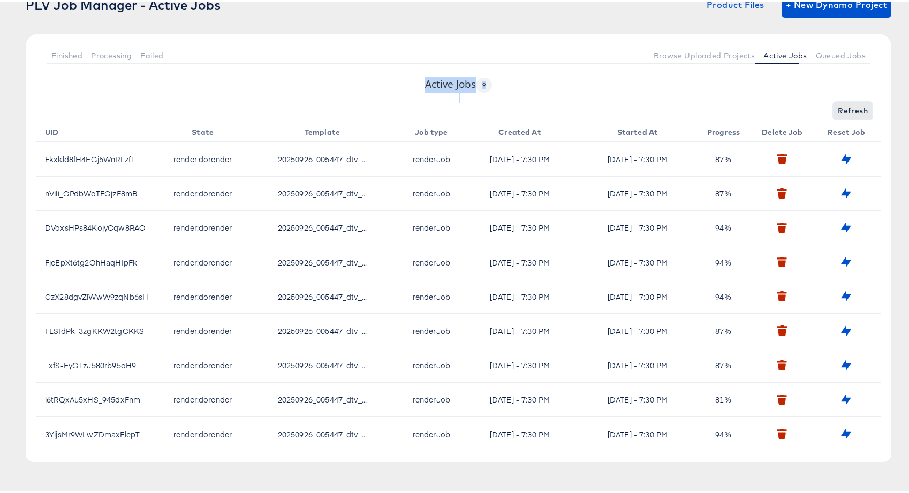
click at [848, 114] on span "Refresh" at bounding box center [853, 108] width 30 height 13
click at [848, 114] on span "Refreshing..." at bounding box center [843, 108] width 49 height 13
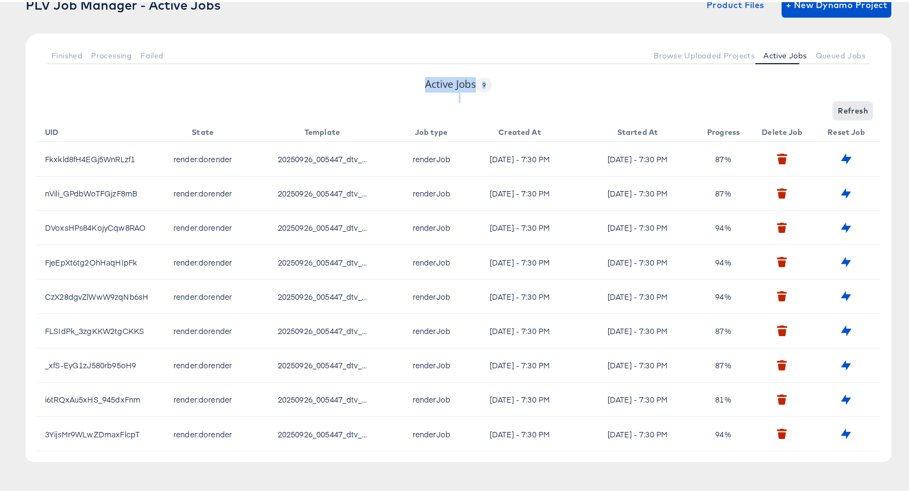
click at [848, 114] on span "Refresh" at bounding box center [853, 108] width 30 height 13
click at [850, 111] on span "Refresh" at bounding box center [853, 108] width 30 height 13
click at [851, 110] on span "Refresh" at bounding box center [853, 108] width 30 height 13
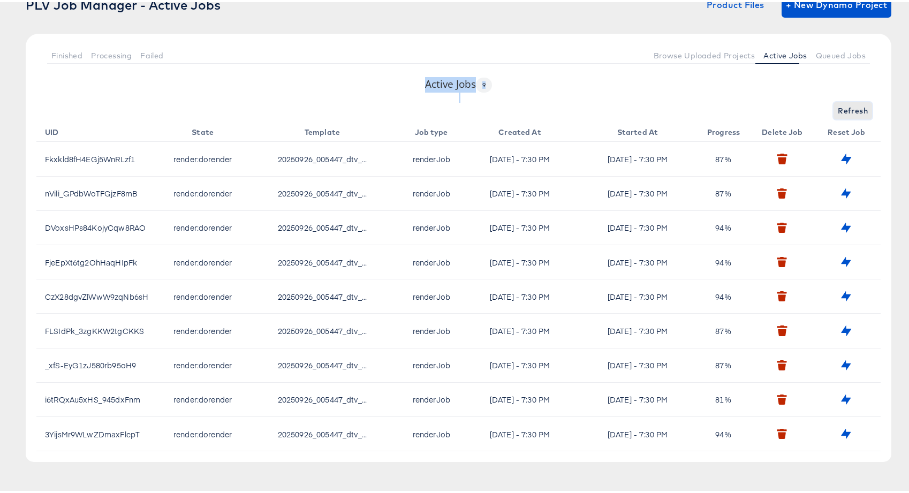
click at [851, 110] on span "Refresh" at bounding box center [853, 108] width 30 height 13
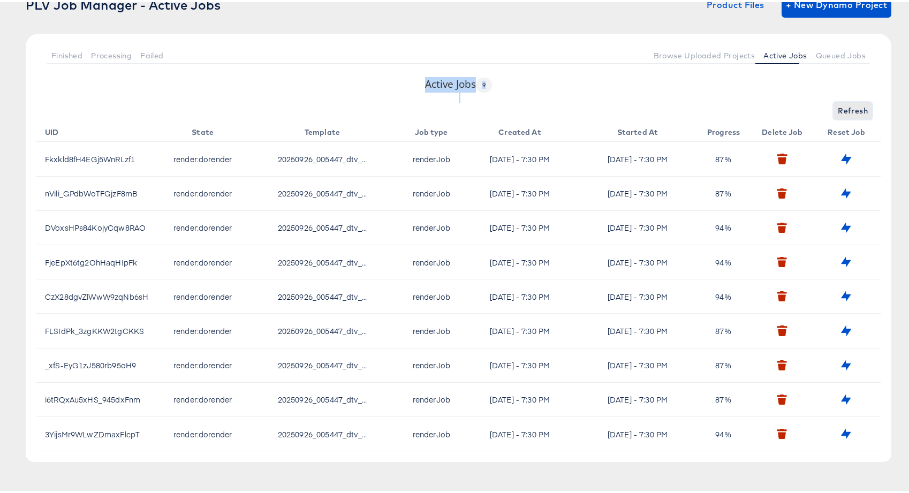
click at [851, 110] on span "Refresh" at bounding box center [853, 108] width 30 height 13
click at [851, 110] on span "Refreshing..." at bounding box center [843, 108] width 49 height 13
click at [851, 110] on span "Refresh" at bounding box center [853, 108] width 30 height 13
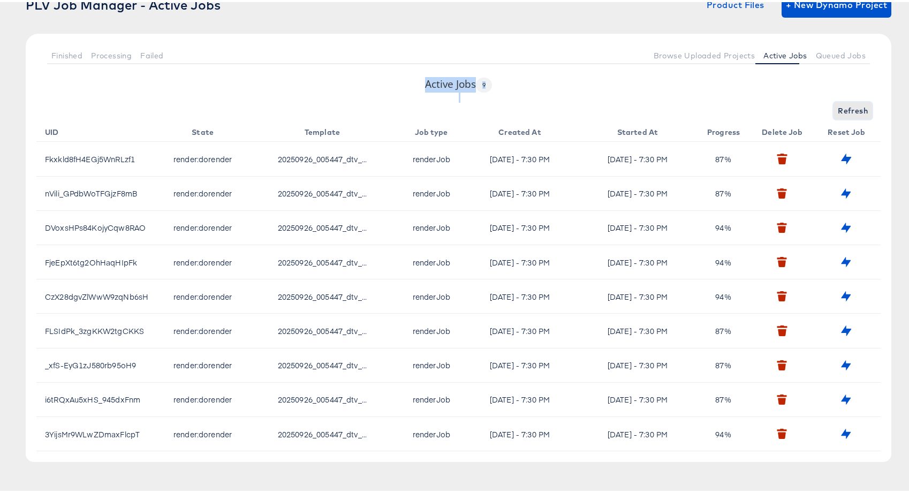
click at [851, 110] on span "Refresh" at bounding box center [853, 108] width 30 height 13
click at [852, 110] on span "Refresh" at bounding box center [853, 108] width 30 height 13
click at [852, 110] on span "Refreshing..." at bounding box center [843, 108] width 49 height 13
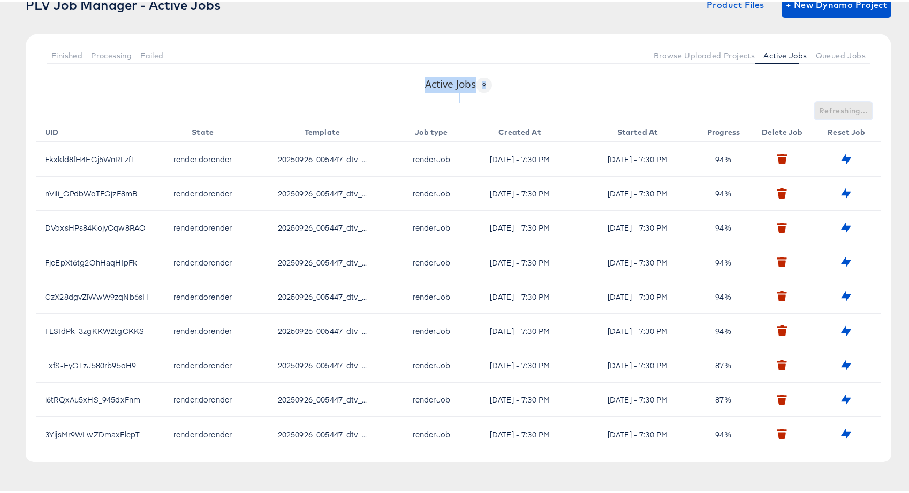
click at [852, 110] on span "Refreshing..." at bounding box center [843, 108] width 49 height 13
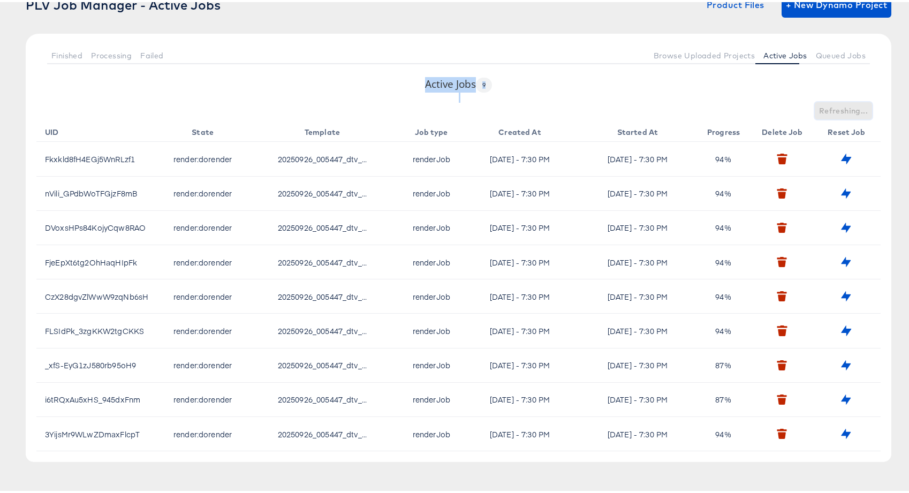
click at [852, 110] on span "Refreshing..." at bounding box center [843, 108] width 49 height 13
click at [851, 110] on span "Refreshing..." at bounding box center [843, 108] width 49 height 13
click at [851, 110] on div "Refreshing..." at bounding box center [458, 108] width 844 height 17
click at [851, 110] on span "Refresh" at bounding box center [853, 108] width 30 height 13
click at [851, 110] on span "Refreshing..." at bounding box center [843, 108] width 49 height 13
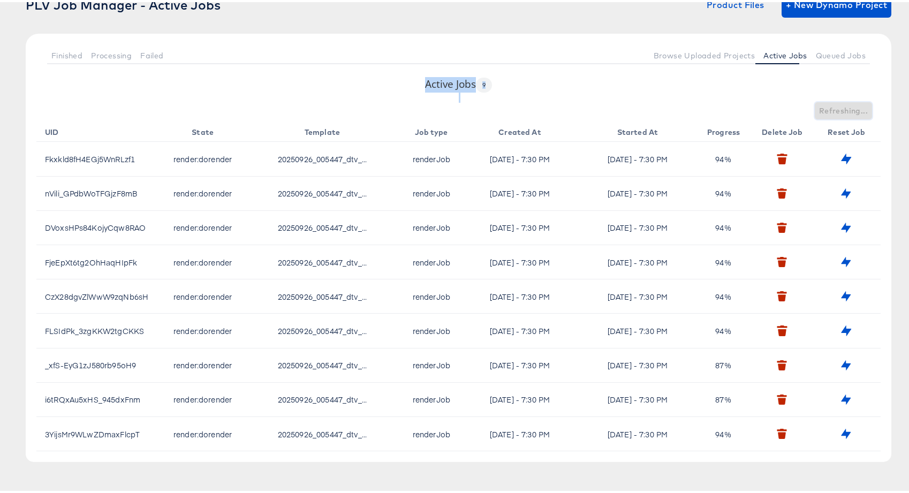
click at [851, 110] on span "Refreshing..." at bounding box center [843, 108] width 49 height 13
click at [851, 110] on span "Refresh" at bounding box center [853, 108] width 30 height 13
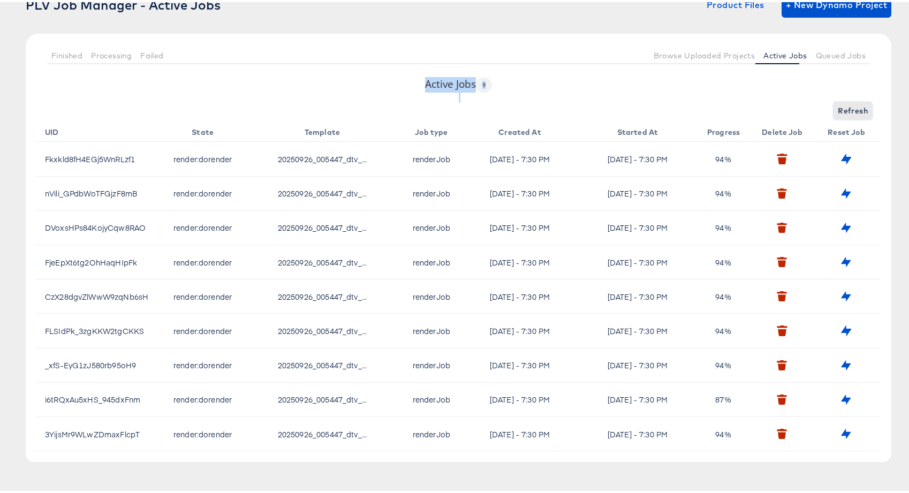
click at [851, 110] on span "Refresh" at bounding box center [853, 108] width 30 height 13
click at [851, 110] on div "Refresh" at bounding box center [458, 108] width 844 height 17
click at [851, 110] on span "Refresh" at bounding box center [853, 108] width 30 height 13
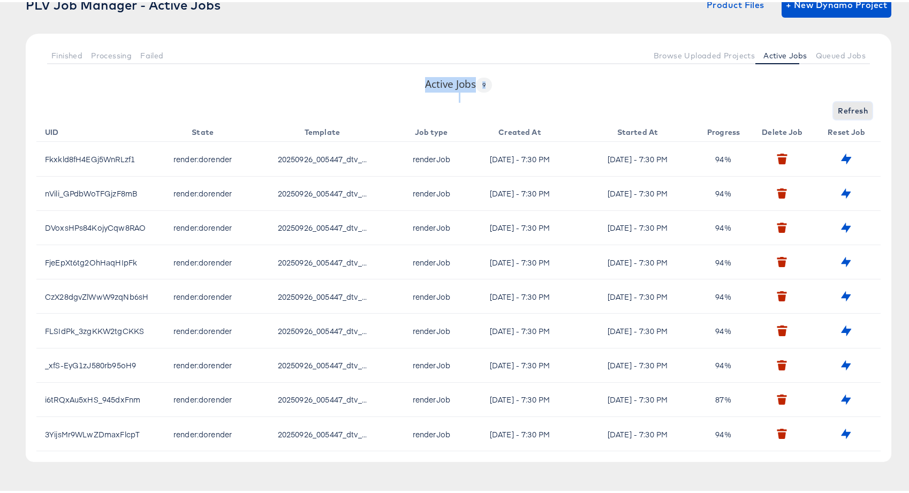
click at [851, 110] on span "Refresh" at bounding box center [853, 108] width 30 height 13
click at [850, 112] on span "Refresh" at bounding box center [853, 108] width 30 height 13
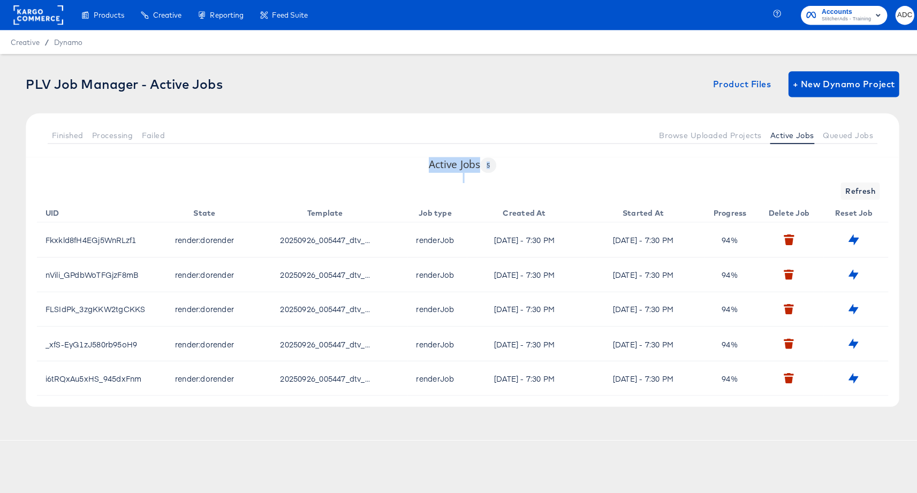
scroll to position [0, 0]
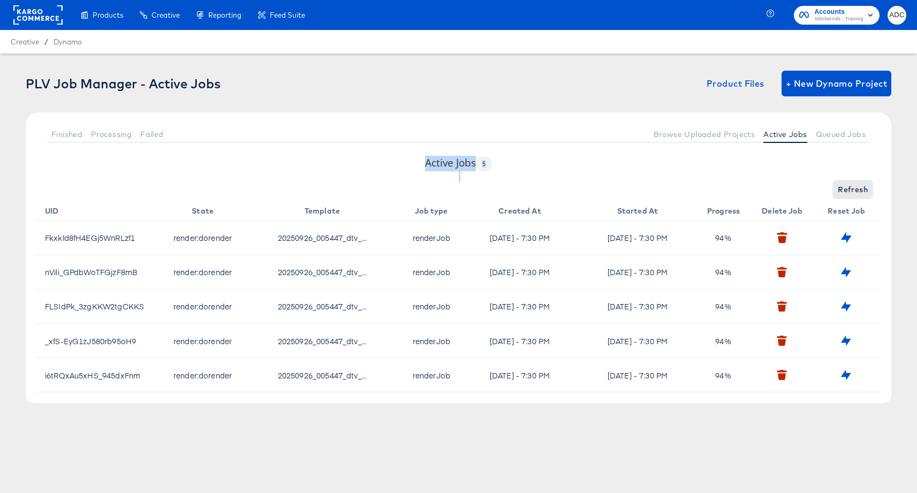
click at [848, 184] on span "Refresh" at bounding box center [853, 189] width 30 height 13
click at [849, 187] on span "Refresh" at bounding box center [853, 189] width 30 height 13
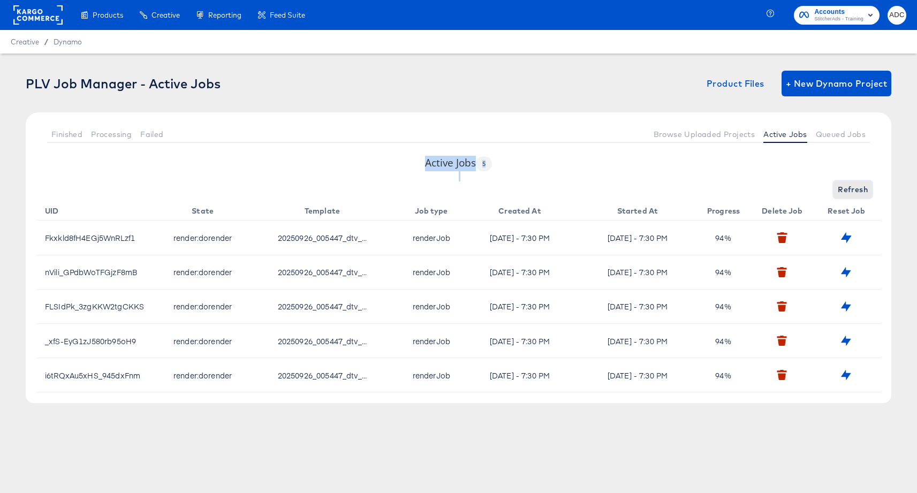
click at [849, 187] on span "Refresh" at bounding box center [853, 189] width 30 height 13
click at [849, 187] on span "Refreshing..." at bounding box center [843, 189] width 49 height 13
click at [849, 187] on span "Refresh" at bounding box center [853, 189] width 30 height 13
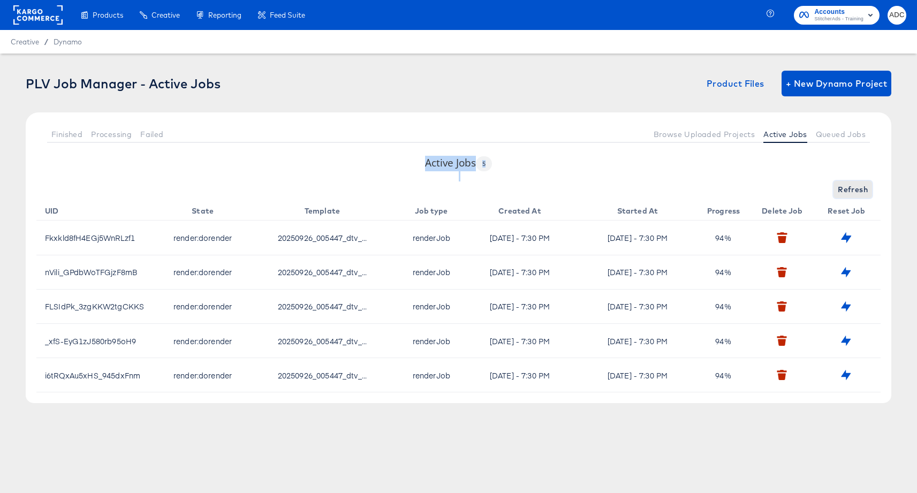
click at [849, 187] on span "Refresh" at bounding box center [853, 189] width 30 height 13
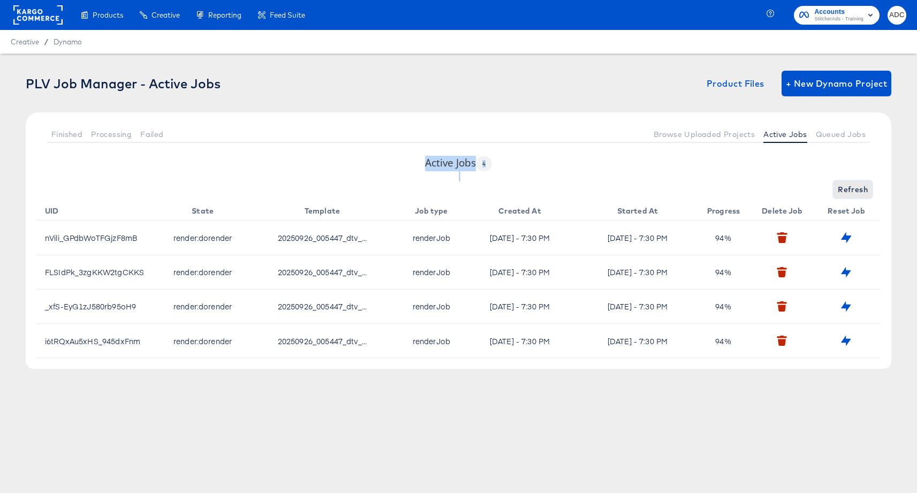
click at [849, 187] on span "Refresh" at bounding box center [853, 189] width 30 height 13
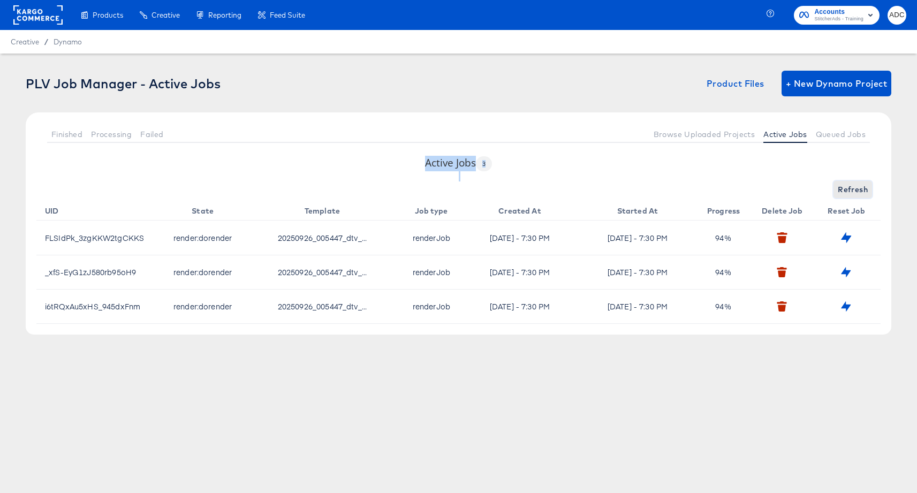
click at [849, 187] on span "Refresh" at bounding box center [853, 189] width 30 height 13
click at [849, 187] on div "Refreshing..." at bounding box center [458, 189] width 844 height 17
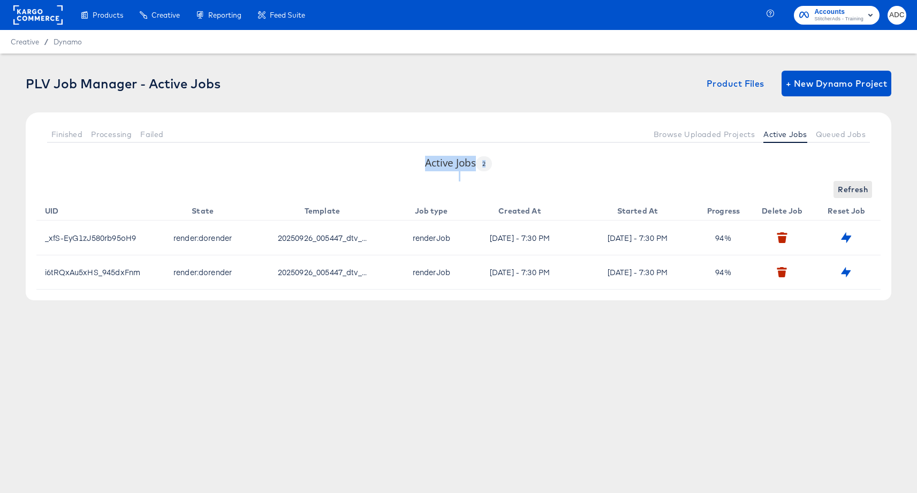
click at [849, 187] on div "Refresh" at bounding box center [458, 189] width 844 height 17
click at [849, 187] on span "Refresh" at bounding box center [853, 189] width 30 height 13
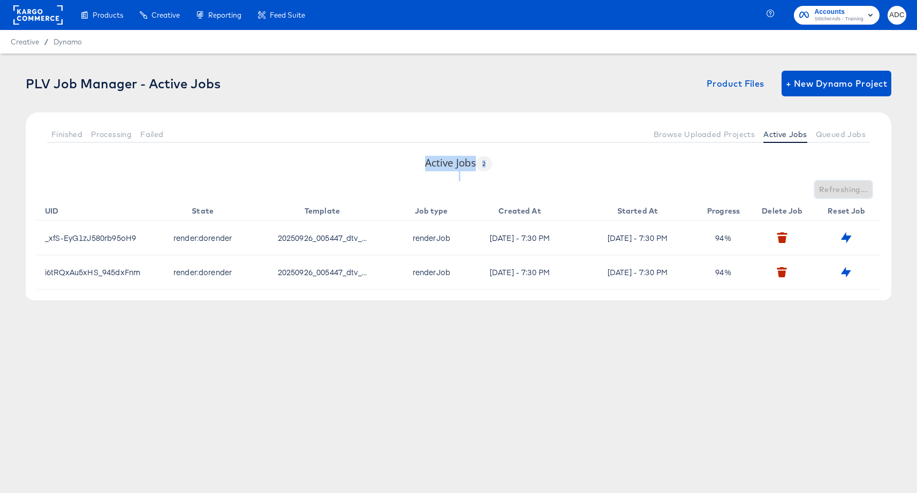
click at [849, 187] on span "Refreshing..." at bounding box center [843, 189] width 49 height 13
click at [849, 187] on span "Refresh" at bounding box center [853, 189] width 30 height 13
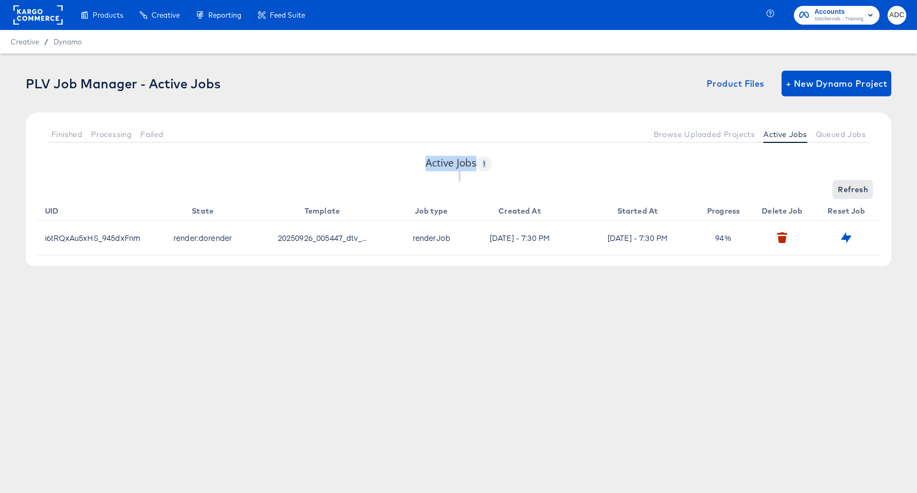
click at [853, 187] on span "Refresh" at bounding box center [853, 189] width 30 height 13
click at [857, 190] on span "Refresh" at bounding box center [853, 189] width 30 height 13
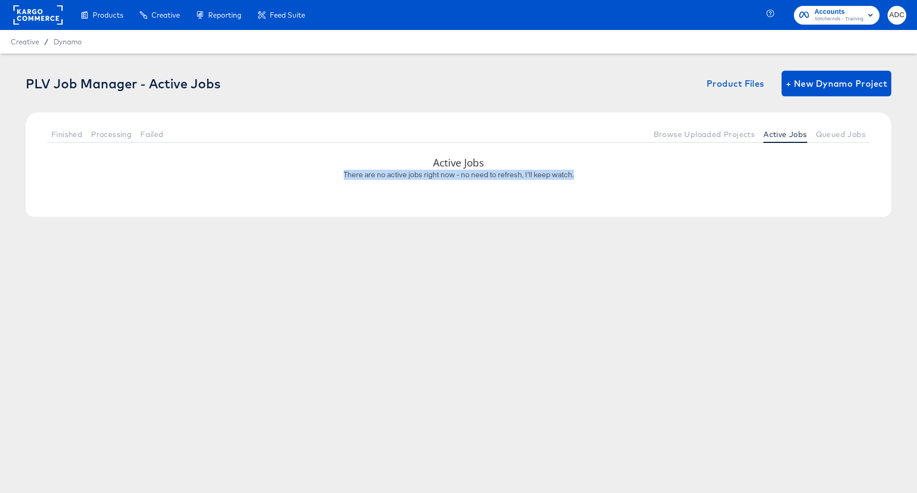
click at [856, 190] on div "Active Jobs There are no active jobs right now - no need to refresh, I'll keep …" at bounding box center [459, 186] width 866 height 61
click at [611, 107] on div "PLV Job Manager - Active Jobs Product Files + New Dynamo Project Finished Proce…" at bounding box center [459, 113] width 866 height 85
click at [781, 136] on span "Active Jobs" at bounding box center [784, 134] width 43 height 9
click at [840, 133] on span "Queued Jobs" at bounding box center [841, 134] width 50 height 9
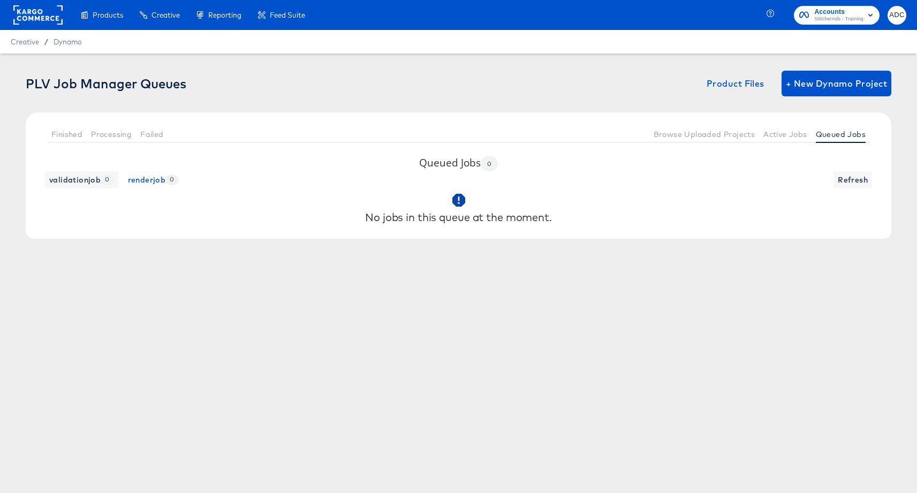
click at [856, 188] on div "No jobs in this queue at the moment." at bounding box center [458, 208] width 844 height 40
click at [853, 186] on span "Refresh" at bounding box center [853, 179] width 30 height 13
click at [785, 140] on button "Active Jobs" at bounding box center [785, 134] width 52 height 18
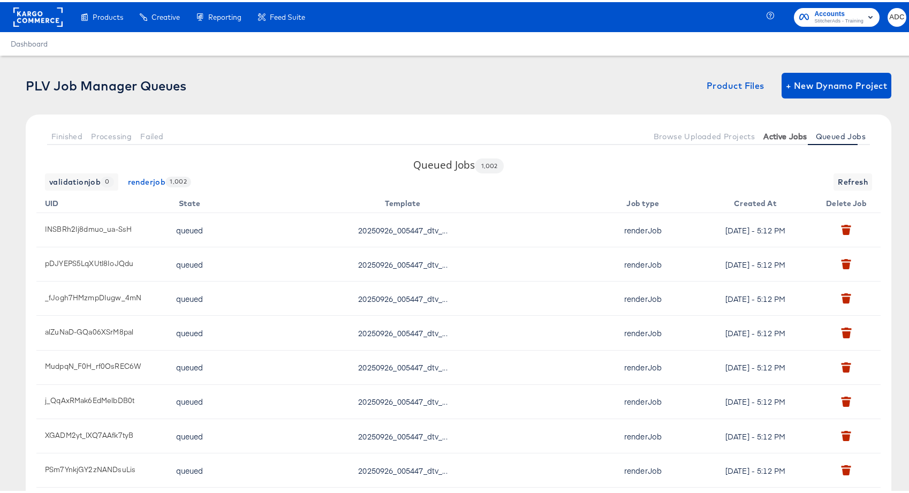
click at [788, 138] on button "Active Jobs" at bounding box center [785, 134] width 52 height 18
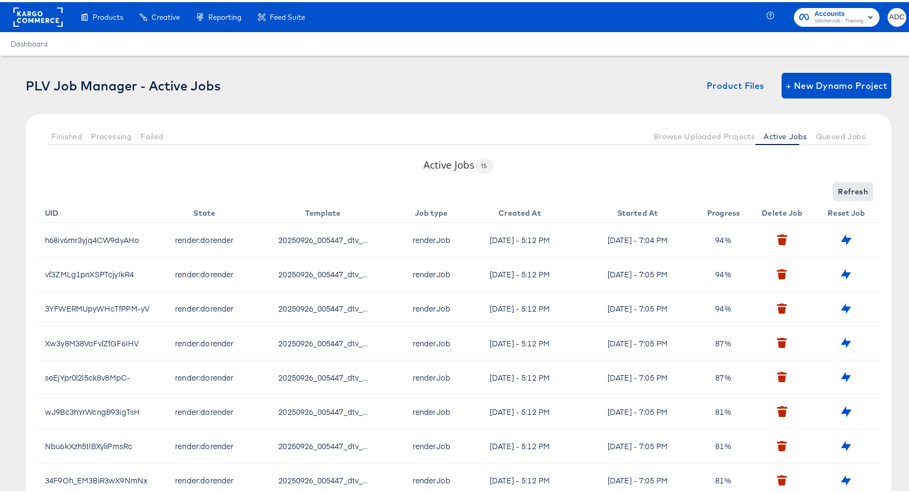
click at [838, 191] on span "Refresh" at bounding box center [853, 189] width 30 height 13
click at [838, 188] on span "Refresh" at bounding box center [853, 189] width 30 height 13
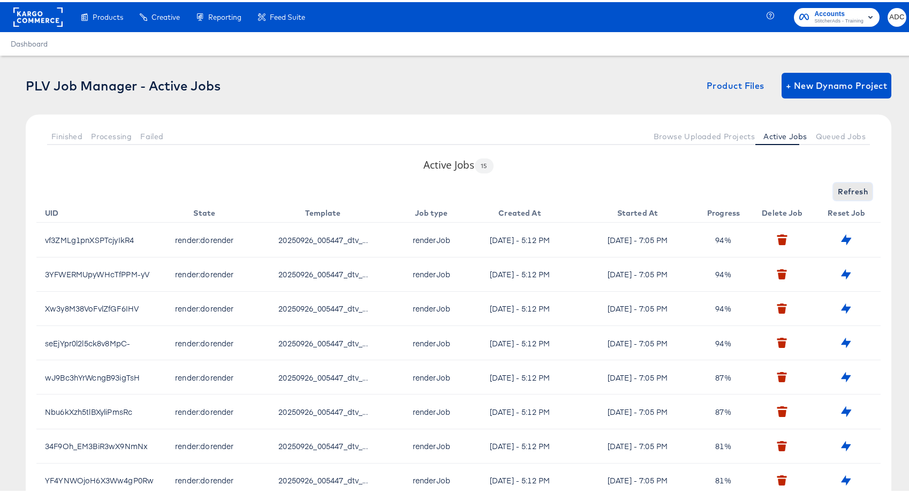
click at [838, 188] on span "Refresh" at bounding box center [853, 189] width 30 height 13
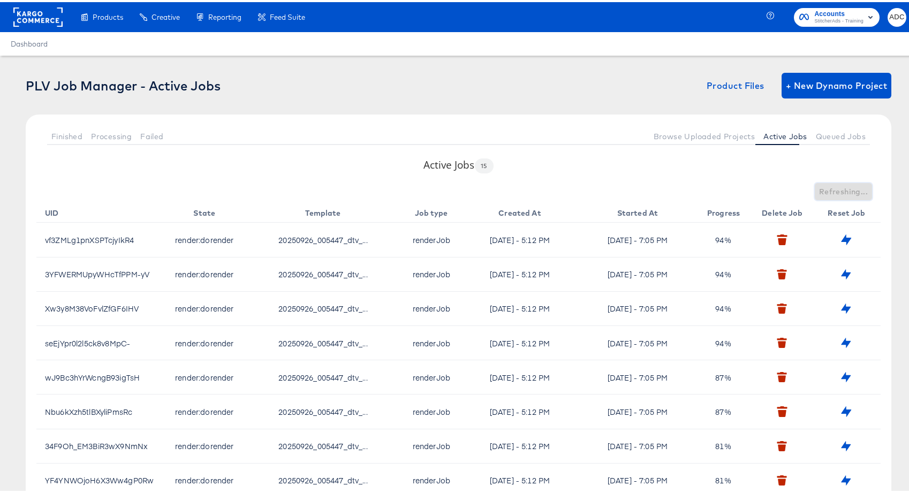
click at [837, 188] on span "Refreshing..." at bounding box center [843, 189] width 49 height 13
click at [838, 188] on span "Refresh" at bounding box center [853, 189] width 30 height 13
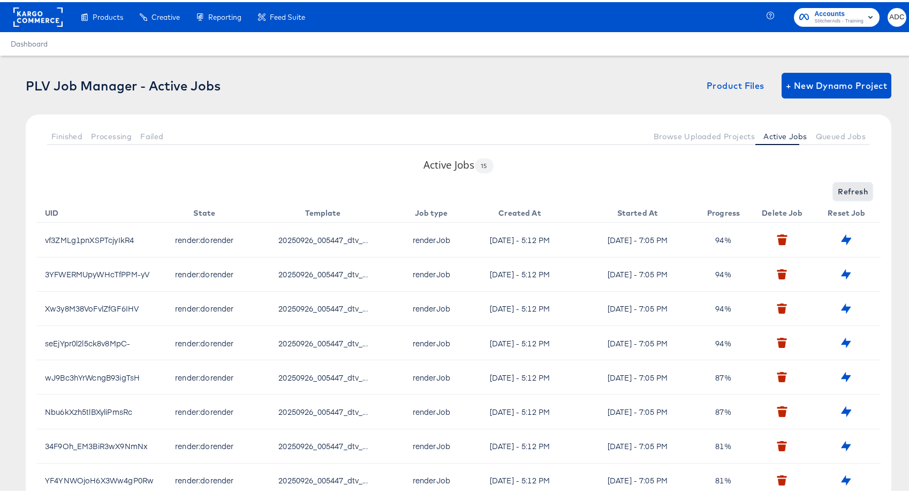
click at [838, 188] on span "Refresh" at bounding box center [853, 189] width 30 height 13
click at [837, 188] on div "Refresh" at bounding box center [458, 189] width 844 height 17
click at [838, 188] on span "Refresh" at bounding box center [853, 189] width 30 height 13
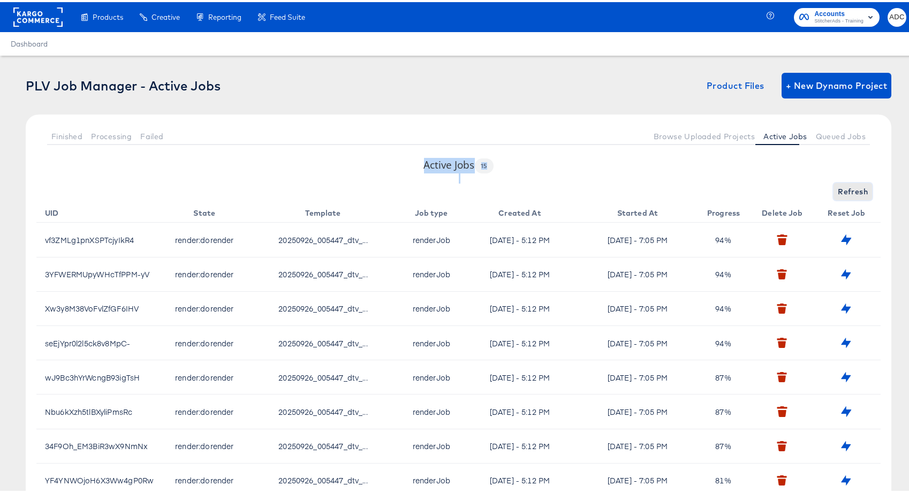
click at [838, 188] on span "Refresh" at bounding box center [853, 189] width 30 height 13
click at [837, 188] on div "Refreshing..." at bounding box center [458, 189] width 844 height 17
click at [838, 188] on span "Refresh" at bounding box center [853, 189] width 30 height 13
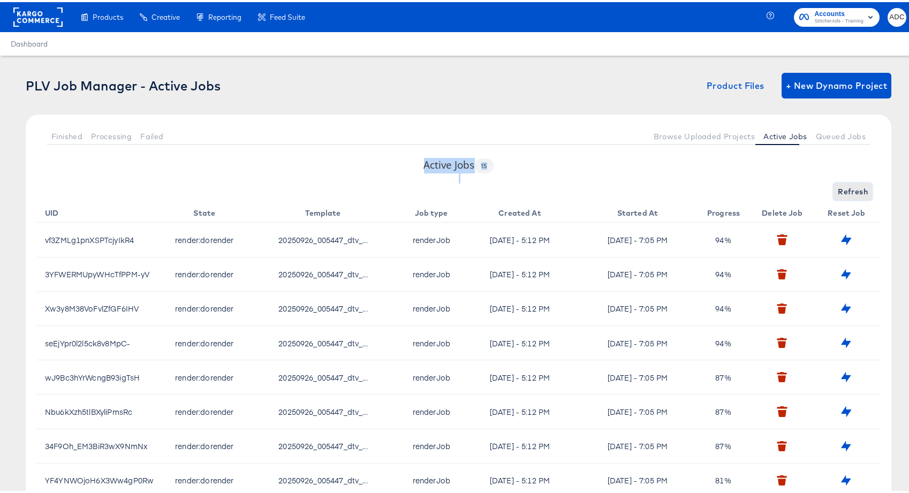
click at [838, 188] on span "Refresh" at bounding box center [853, 189] width 30 height 13
click at [840, 188] on span "Refresh" at bounding box center [853, 189] width 30 height 13
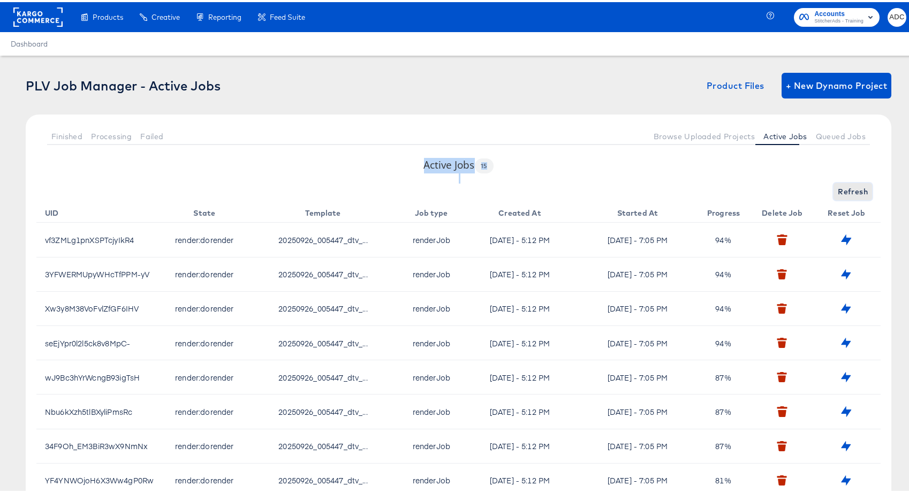
click at [840, 188] on span "Refresh" at bounding box center [853, 189] width 30 height 13
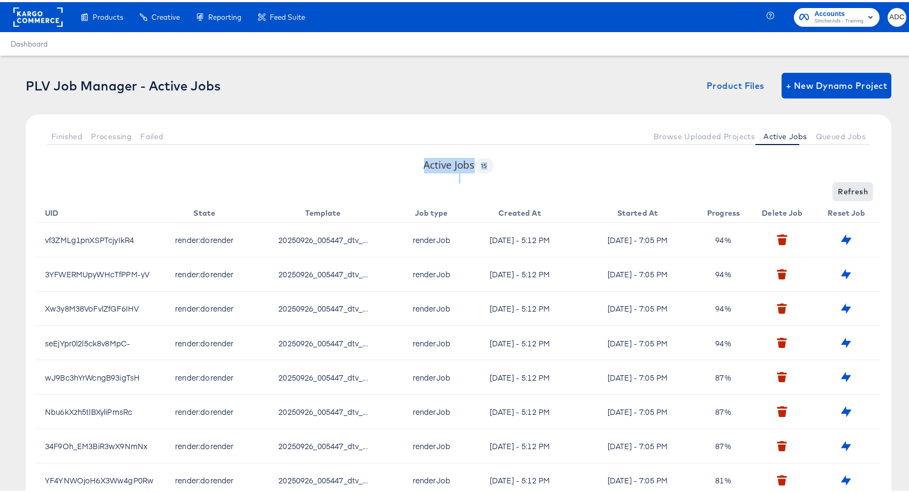
click at [846, 190] on span "Refresh" at bounding box center [853, 189] width 30 height 13
click at [846, 189] on span "Refresh" at bounding box center [853, 189] width 30 height 13
click at [828, 132] on span "Queued Jobs" at bounding box center [841, 134] width 50 height 9
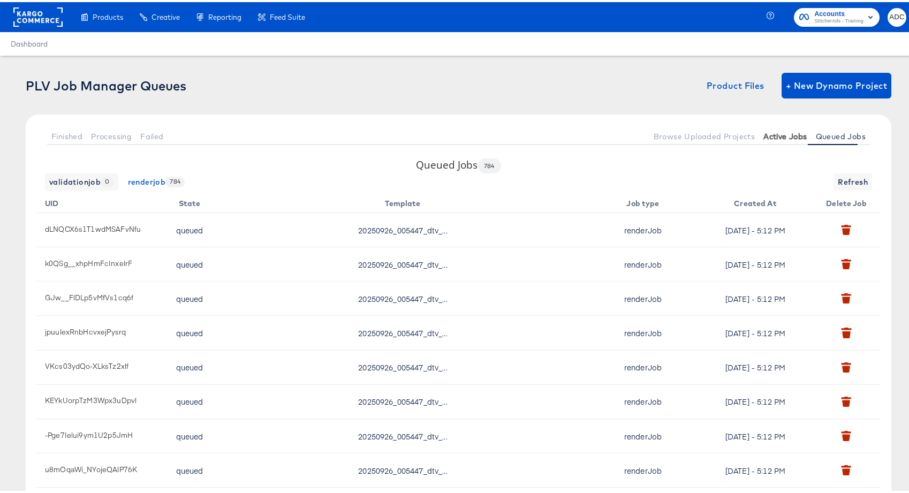
click at [789, 135] on span "Active Jobs" at bounding box center [784, 134] width 43 height 9
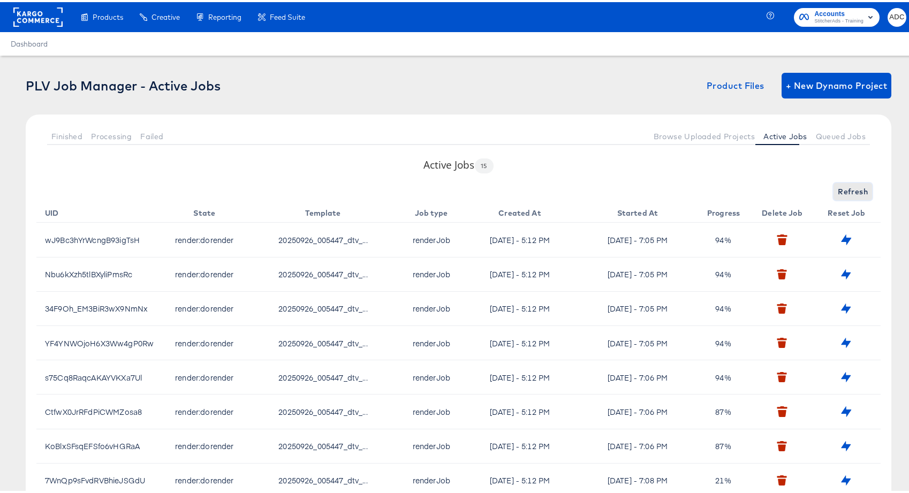
click at [848, 190] on span "Refresh" at bounding box center [853, 189] width 30 height 13
click at [841, 191] on span "Refresh" at bounding box center [853, 189] width 30 height 13
click at [825, 135] on span "Queued Jobs" at bounding box center [841, 134] width 50 height 9
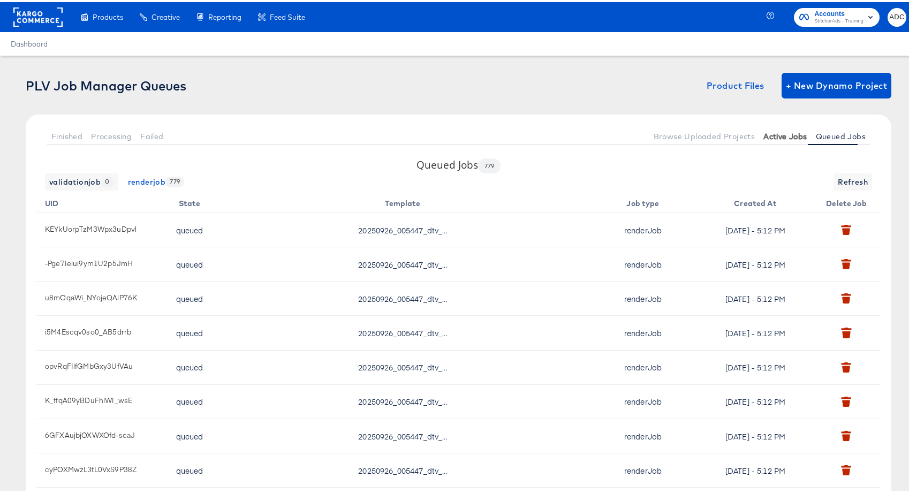
click at [784, 137] on span "Active Jobs" at bounding box center [784, 134] width 43 height 9
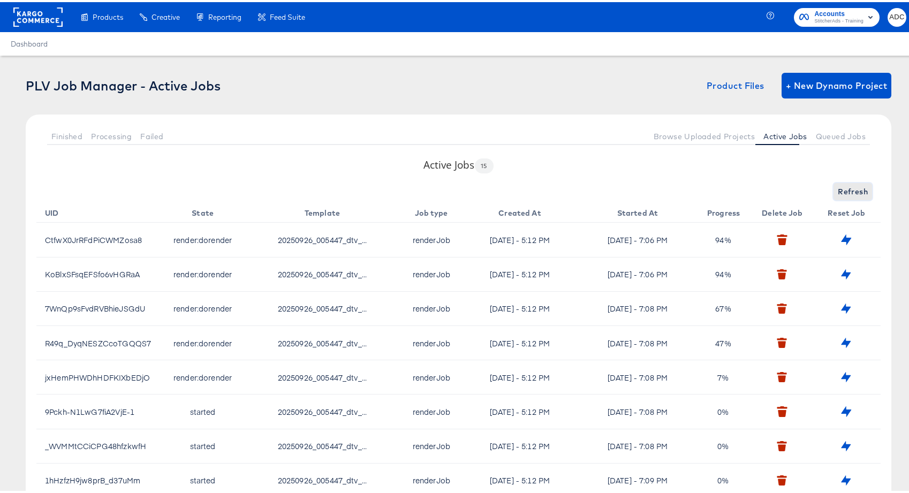
click at [851, 194] on span "Refresh" at bounding box center [853, 189] width 30 height 13
click at [850, 194] on span "Refresh" at bounding box center [853, 189] width 30 height 13
click at [840, 193] on span "Refresh" at bounding box center [853, 189] width 30 height 13
click at [825, 127] on button "Queued Jobs" at bounding box center [841, 134] width 58 height 18
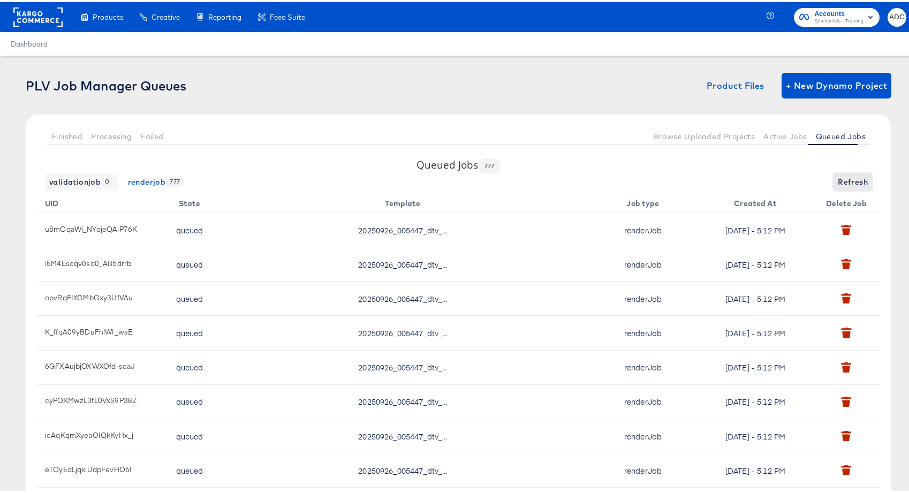
click at [844, 180] on span "Refresh" at bounding box center [853, 179] width 30 height 13
click at [764, 126] on button "Active Jobs" at bounding box center [785, 134] width 52 height 18
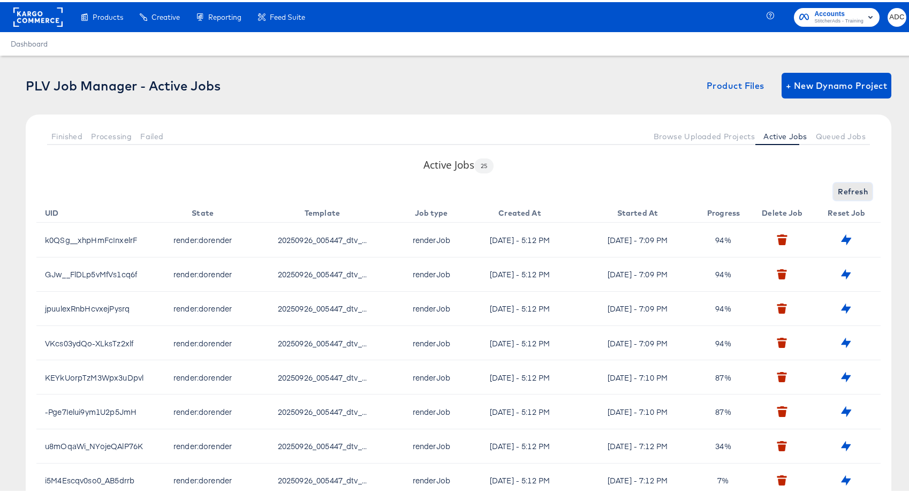
click at [858, 189] on span "Refresh" at bounding box center [853, 189] width 30 height 13
click at [837, 135] on span "Queued Jobs" at bounding box center [841, 134] width 50 height 9
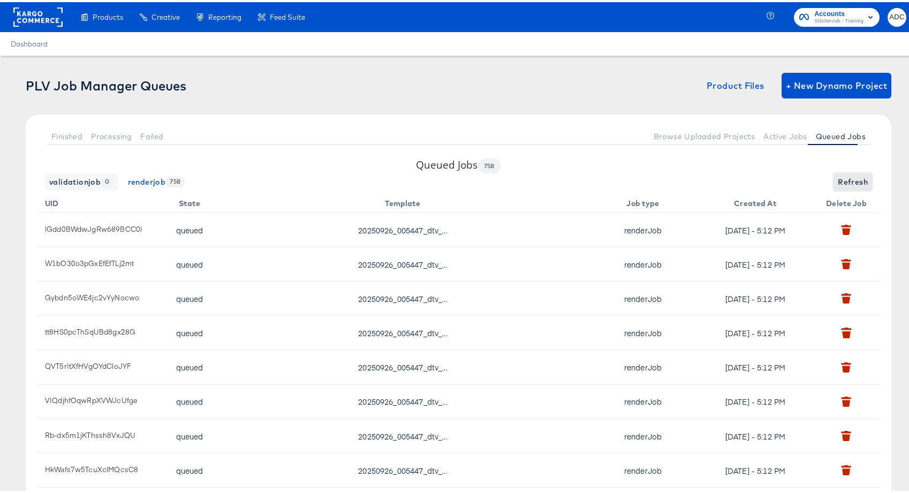
click at [844, 183] on span "Refresh" at bounding box center [853, 179] width 30 height 13
click at [844, 183] on div "validationjob 0 renderjob 757 Refreshing..." at bounding box center [458, 179] width 844 height 17
click at [844, 183] on span "Refresh" at bounding box center [853, 179] width 30 height 13
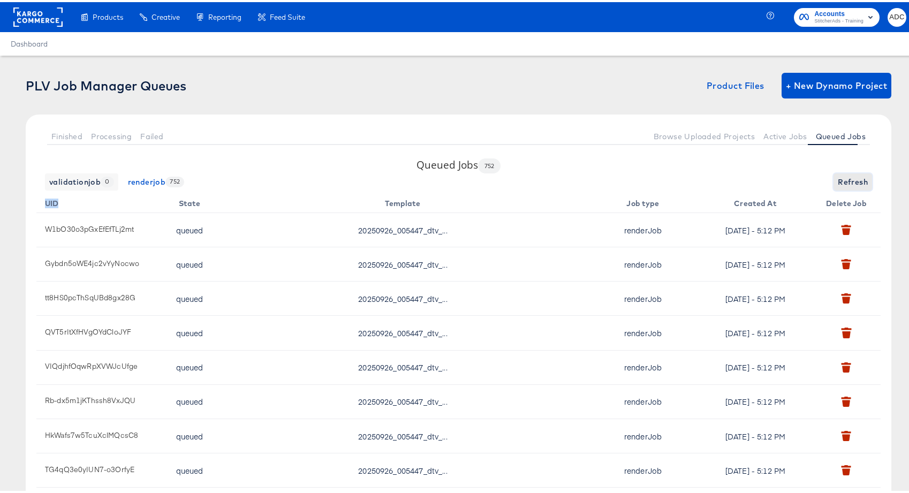
click at [855, 177] on span "Refresh" at bounding box center [853, 179] width 30 height 13
click at [844, 179] on span "Refresh" at bounding box center [853, 179] width 30 height 13
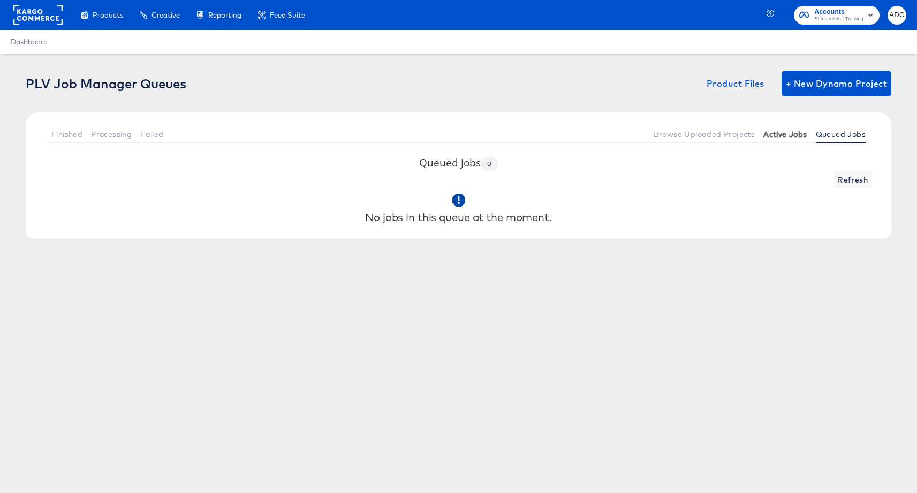
click at [784, 134] on span "Active Jobs" at bounding box center [784, 134] width 43 height 9
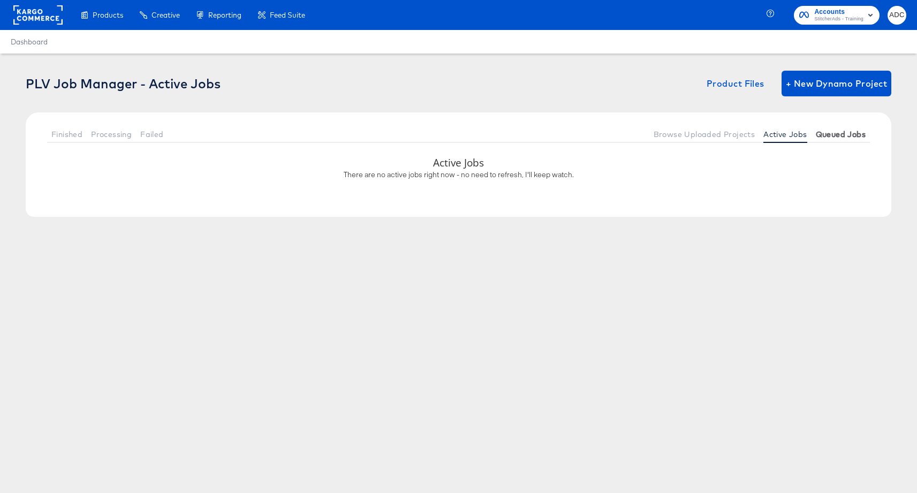
click at [842, 131] on span "Queued Jobs" at bounding box center [841, 134] width 50 height 9
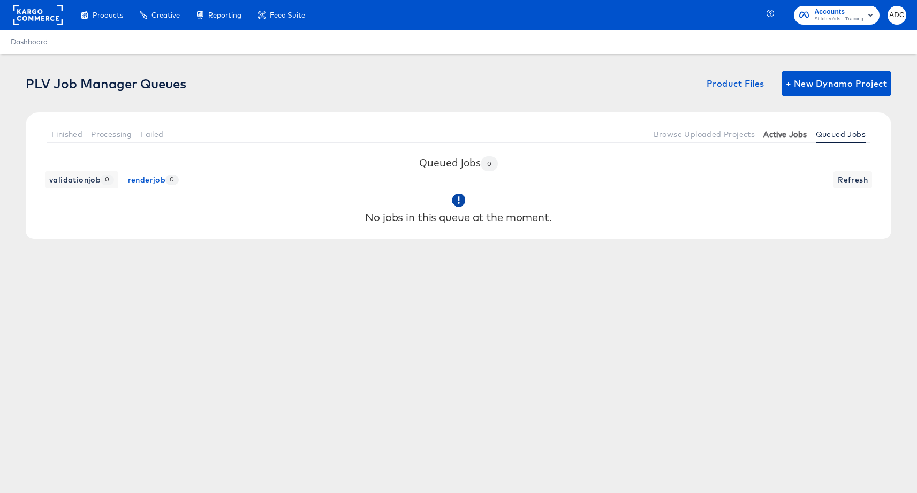
click at [771, 133] on span "Active Jobs" at bounding box center [784, 134] width 43 height 9
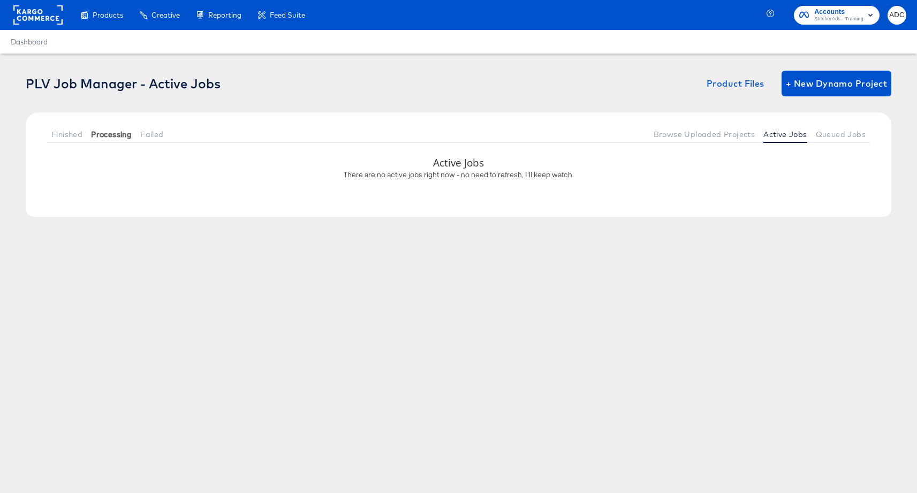
click at [125, 135] on span "Processing" at bounding box center [111, 134] width 41 height 9
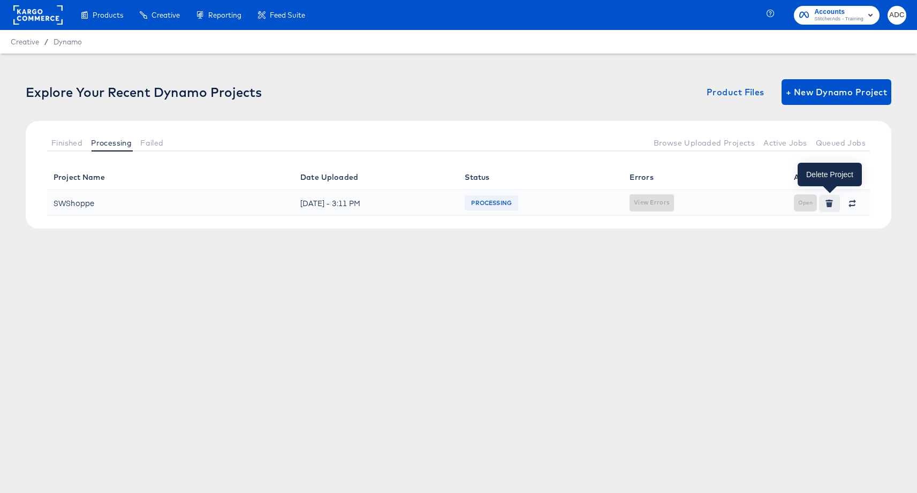
click at [830, 204] on icon "button" at bounding box center [830, 204] width 6 height 5
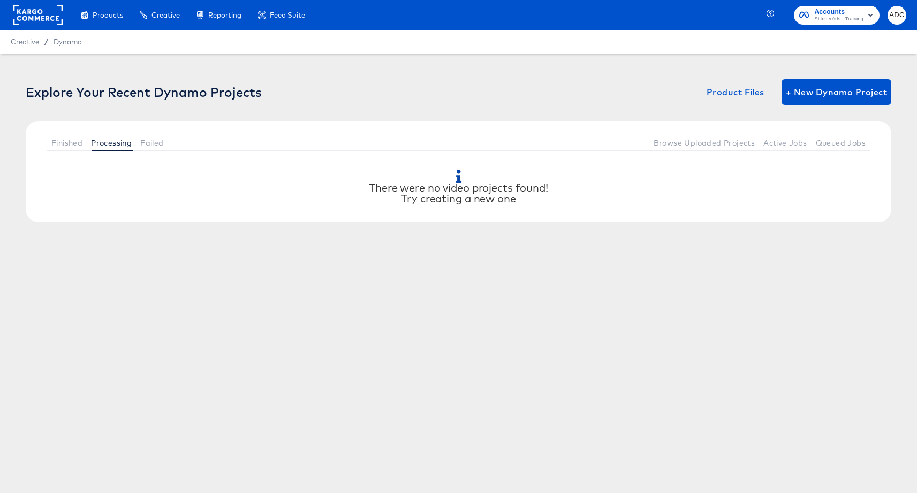
click at [774, 144] on div "Explore Your Recent Dynamo Projects Product Files + New Dynamo Project Finished…" at bounding box center [458, 188] width 917 height 268
click at [783, 144] on span "Active Jobs" at bounding box center [784, 143] width 43 height 9
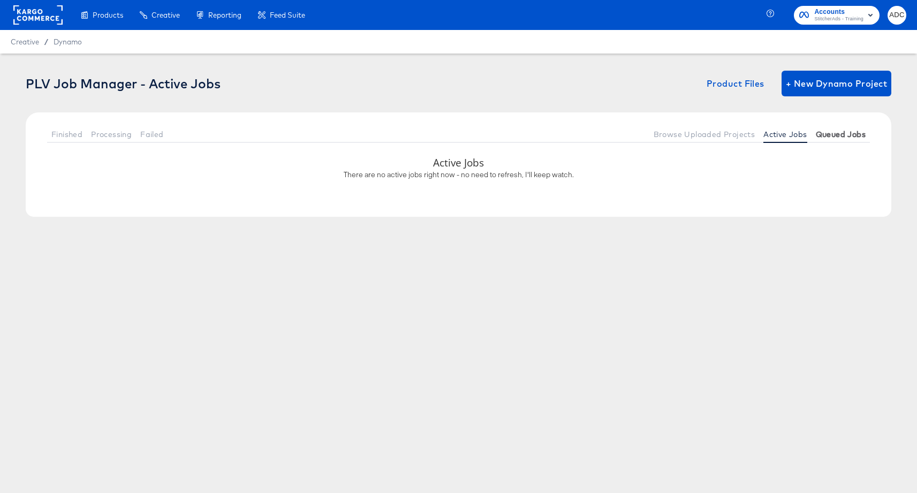
click at [853, 132] on span "Queued Jobs" at bounding box center [841, 134] width 50 height 9
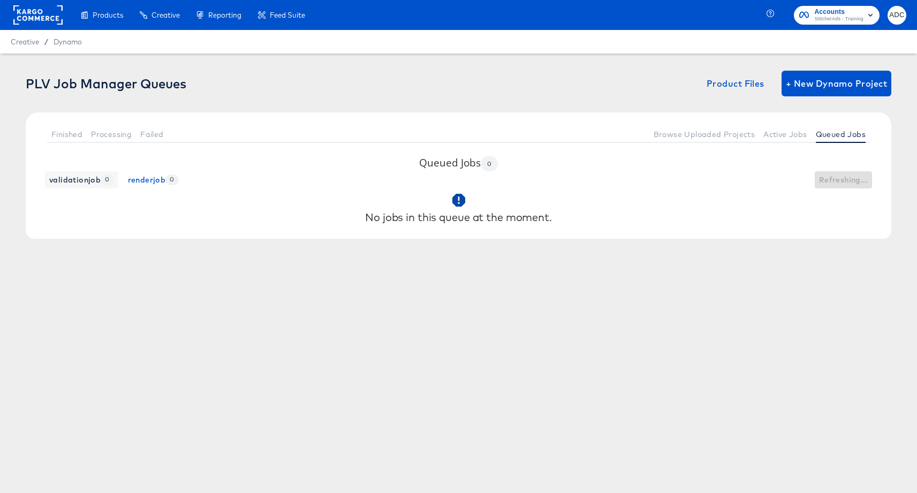
click at [854, 176] on div "validationjob 0 renderjob 0 Refreshing..." at bounding box center [458, 179] width 844 height 17
click at [784, 137] on span "Active Jobs" at bounding box center [784, 134] width 43 height 9
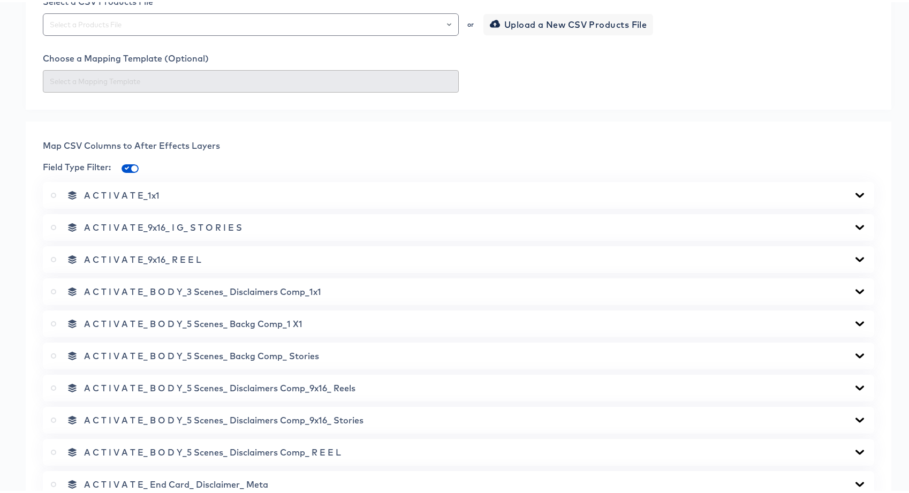
scroll to position [22, 0]
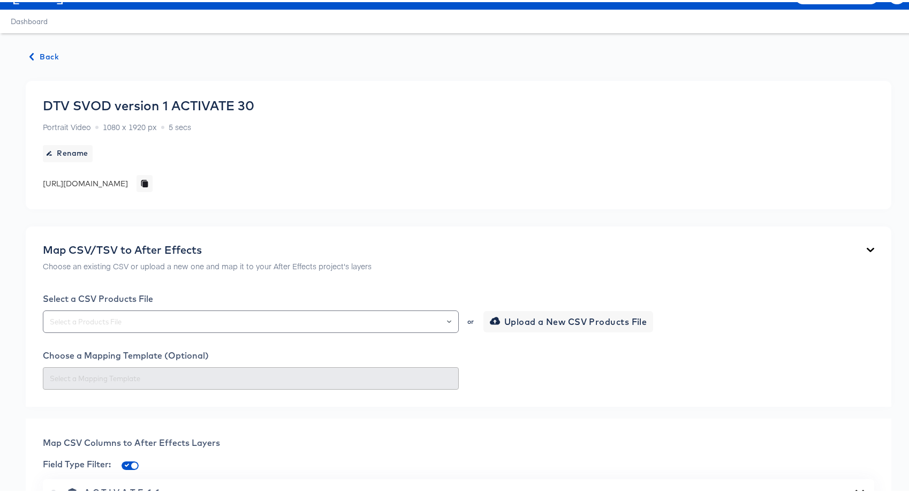
click at [54, 55] on span "Back" at bounding box center [44, 54] width 29 height 13
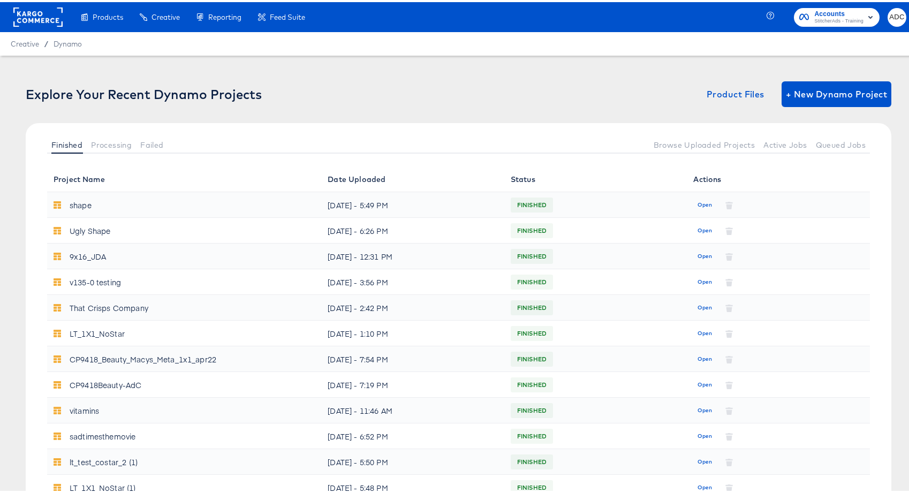
scroll to position [353, 0]
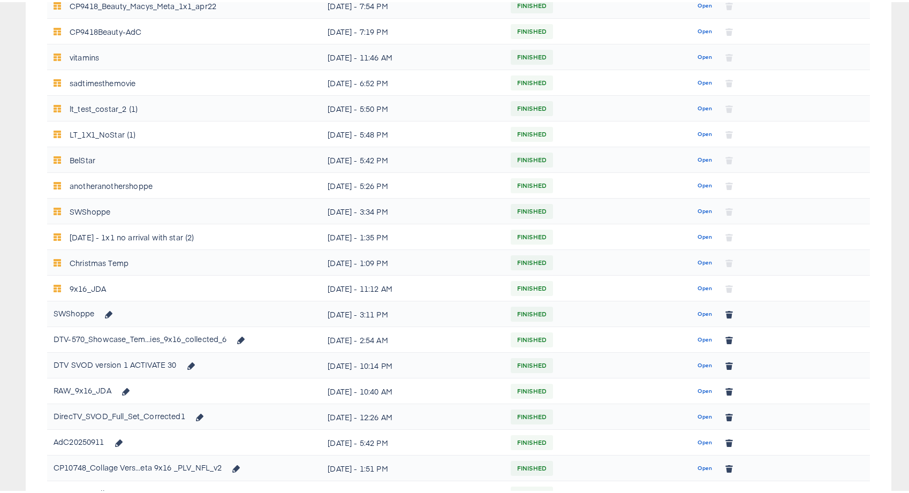
click at [116, 336] on div "DTV-570_Showcase_Tem...ies_9x16_collected_6" at bounding box center [140, 336] width 173 height 17
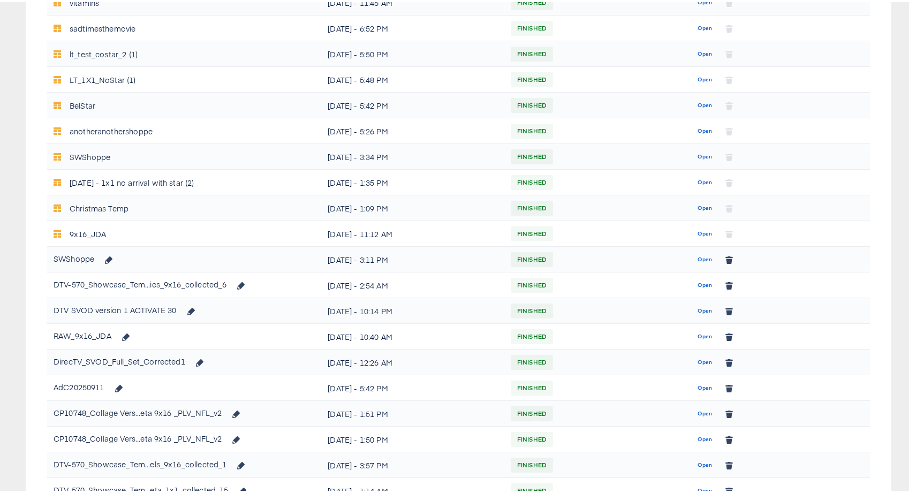
scroll to position [386, 0]
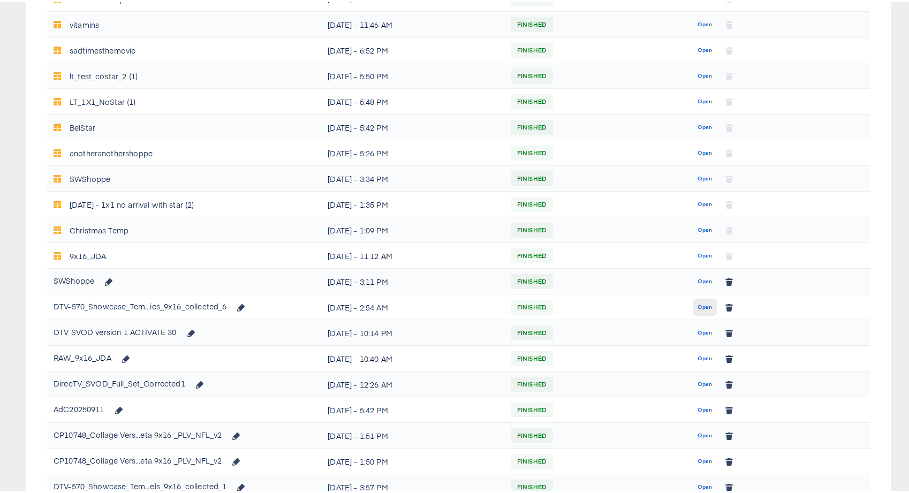
click at [698, 308] on span "Open" at bounding box center [705, 305] width 14 height 10
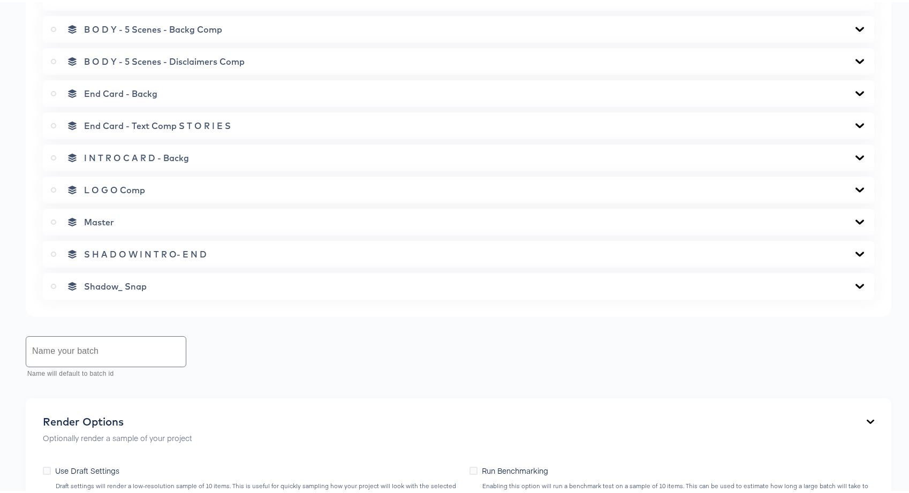
scroll to position [702, 0]
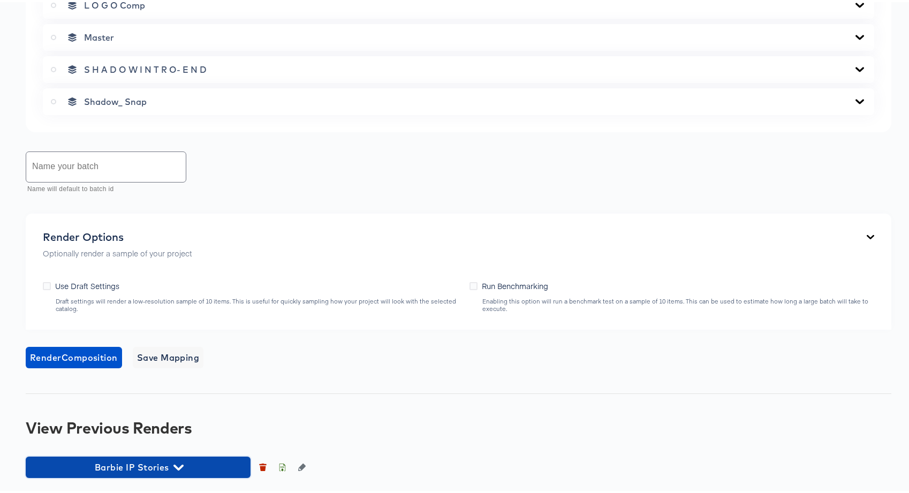
click at [202, 458] on span "Barbie IP Stories" at bounding box center [138, 465] width 214 height 15
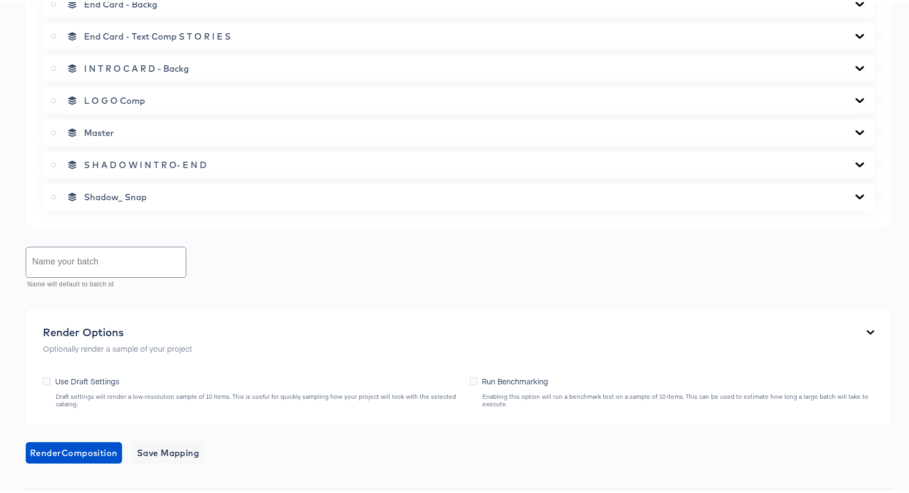
scroll to position [0, 0]
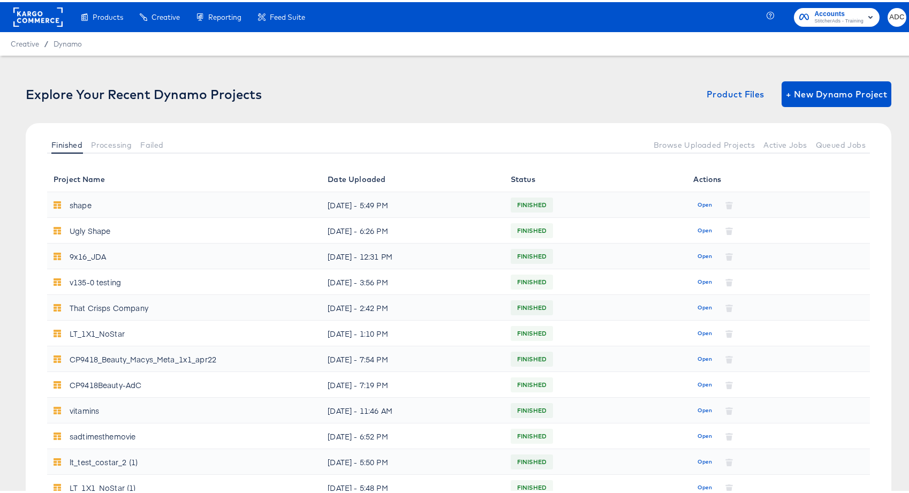
scroll to position [386, 0]
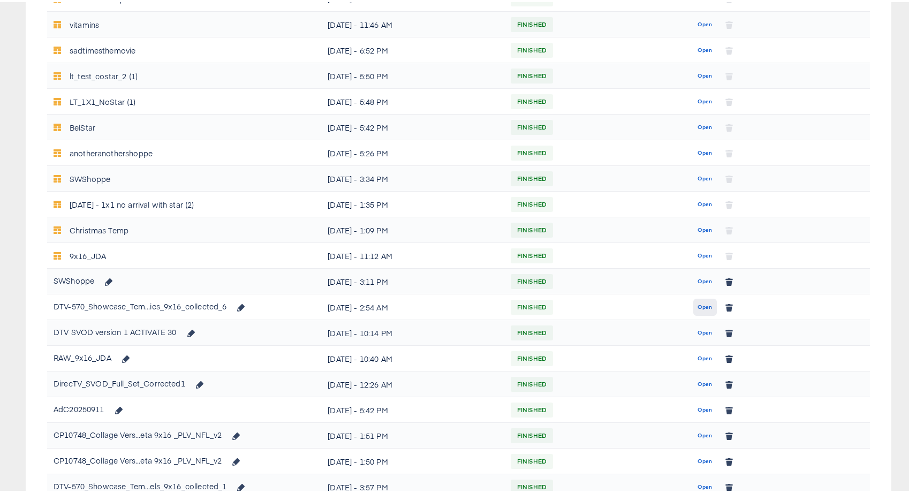
click at [698, 306] on span "Open" at bounding box center [705, 305] width 14 height 10
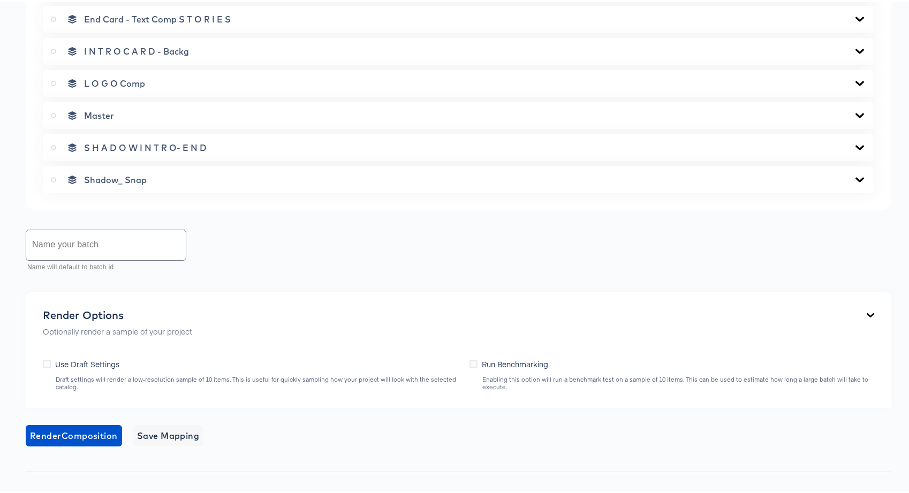
scroll to position [702, 0]
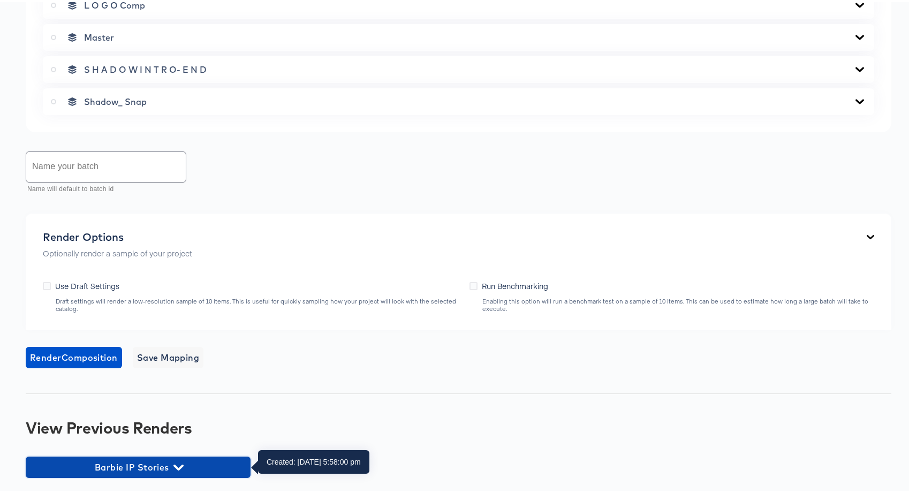
click at [153, 471] on span "Barbie IP Stories" at bounding box center [138, 465] width 214 height 15
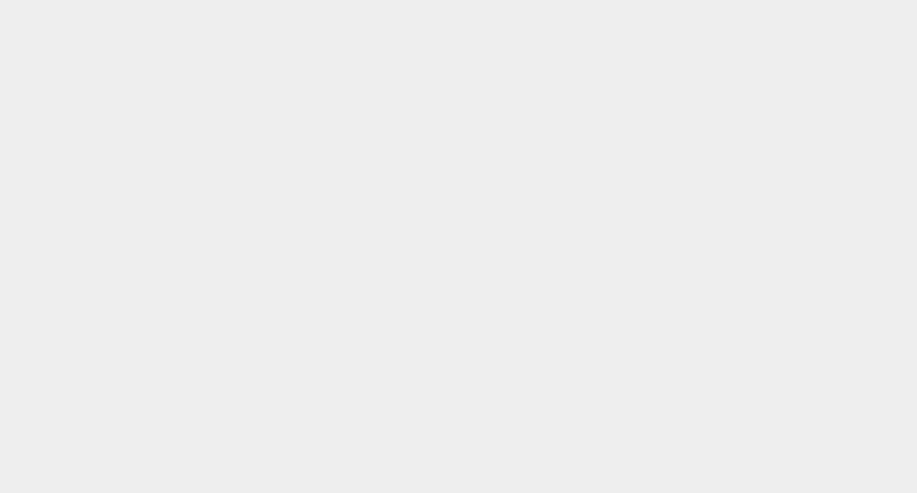
scroll to position [0, 0]
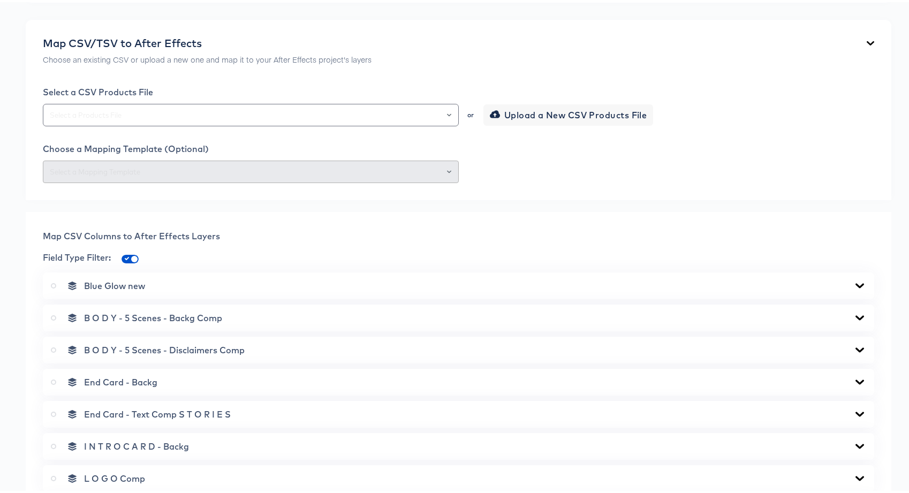
scroll to position [702, 0]
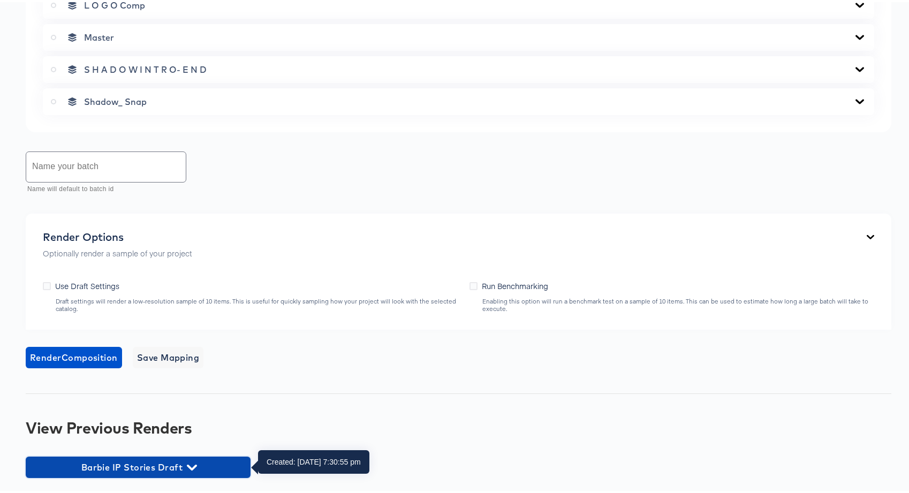
click at [148, 460] on span "Barbie IP Stories Draft" at bounding box center [138, 465] width 214 height 15
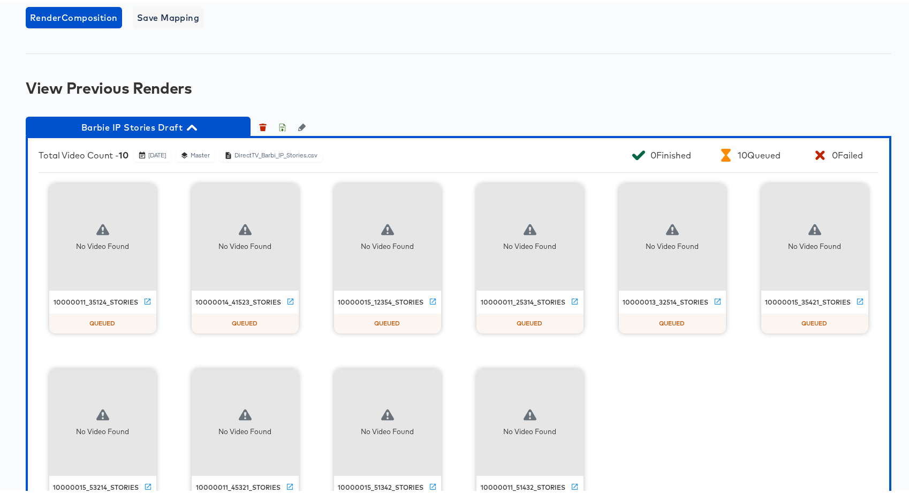
scroll to position [1043, 0]
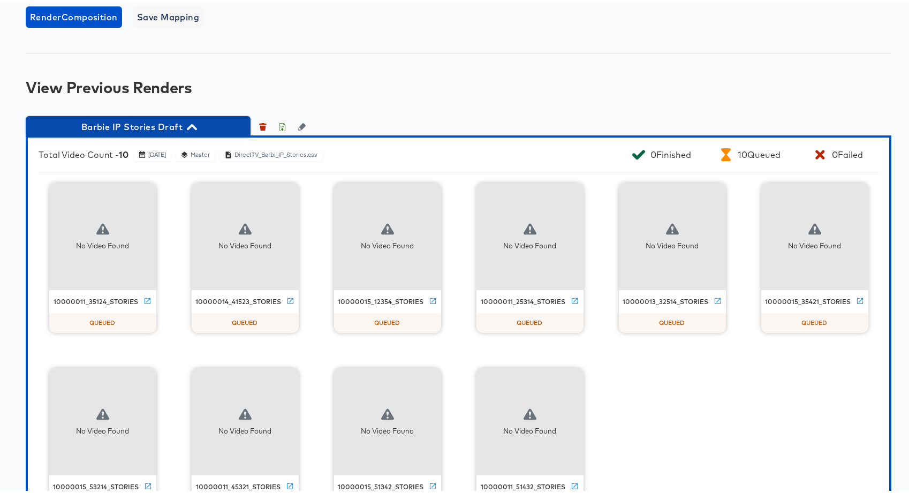
click at [176, 119] on span "Barbie IP Stories Draft" at bounding box center [138, 124] width 214 height 15
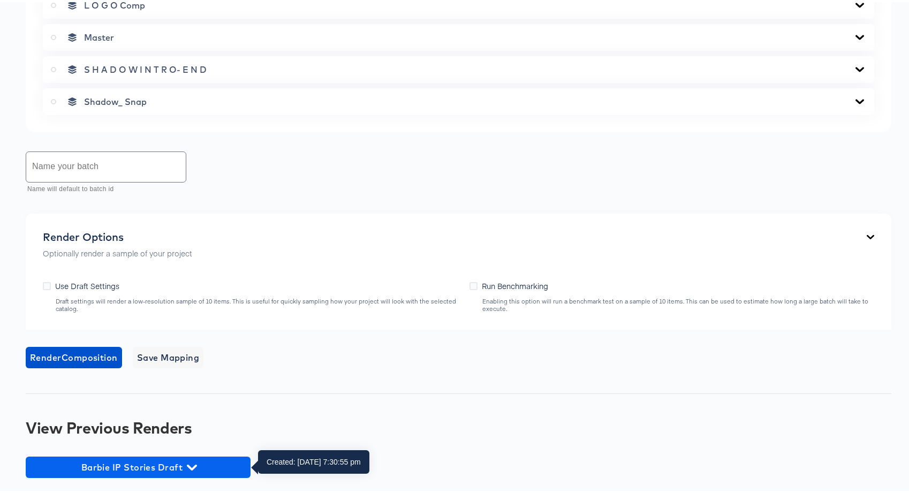
drag, startPoint x: 160, startPoint y: 477, endPoint x: 166, endPoint y: 465, distance: 12.9
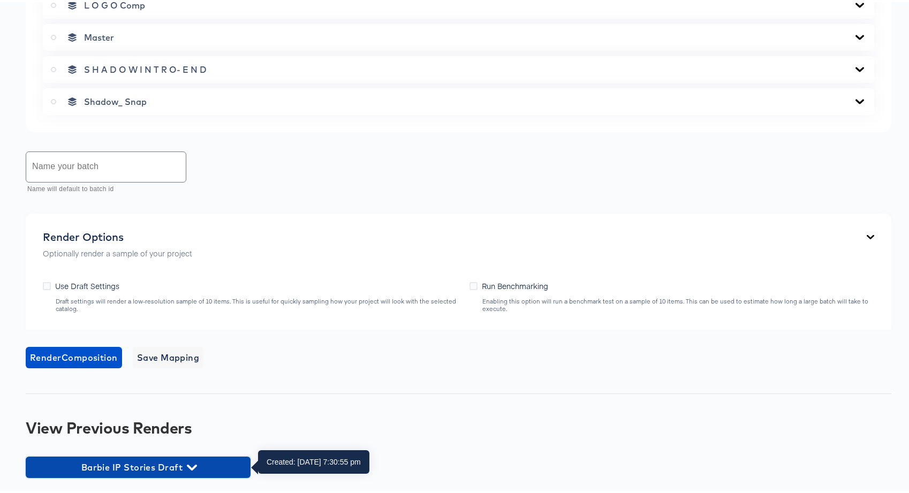
click at [188, 468] on icon "button" at bounding box center [192, 465] width 10 height 10
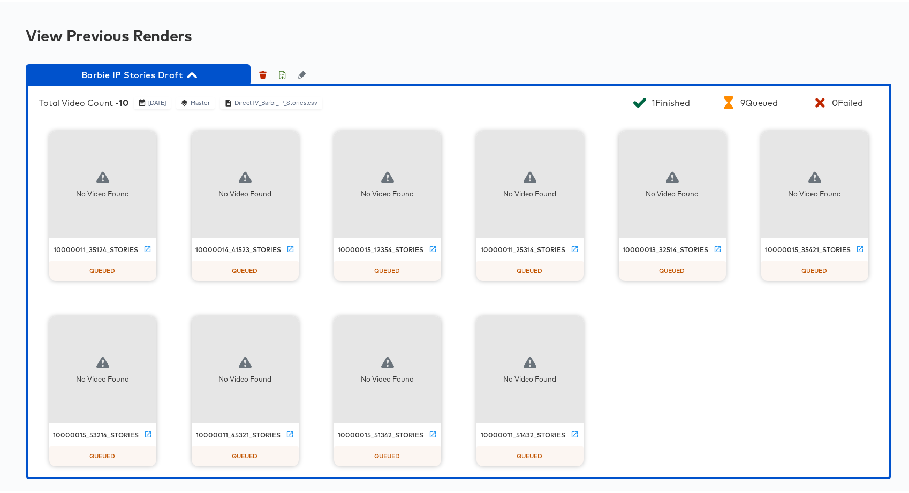
scroll to position [1096, 0]
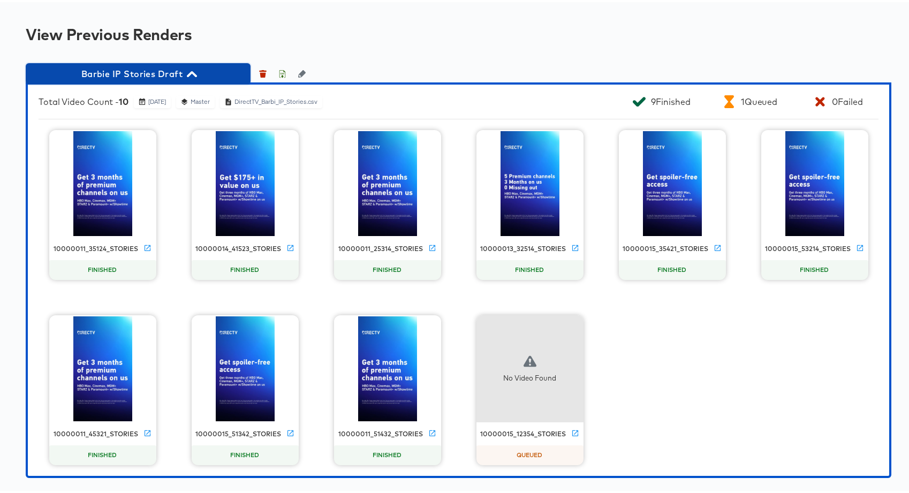
click at [169, 69] on span "Barbie IP Stories Draft" at bounding box center [138, 71] width 214 height 15
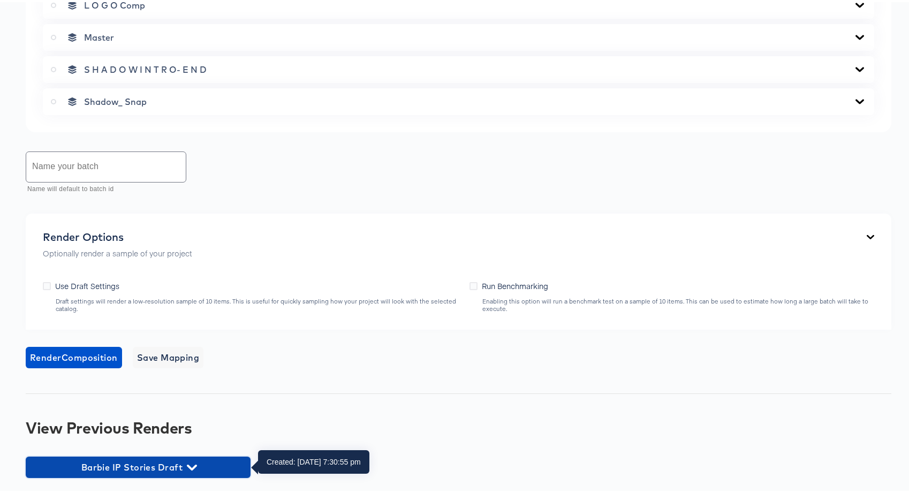
click at [158, 461] on span "Barbie IP Stories Draft" at bounding box center [138, 465] width 214 height 15
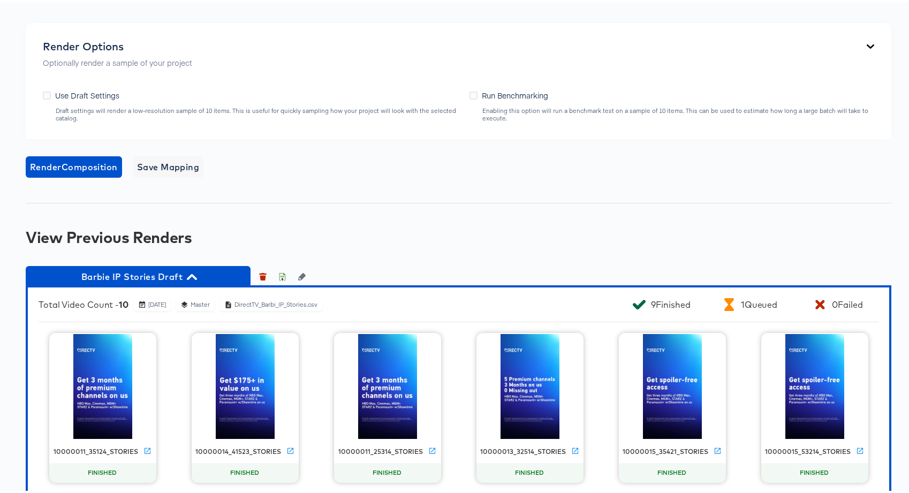
scroll to position [1096, 0]
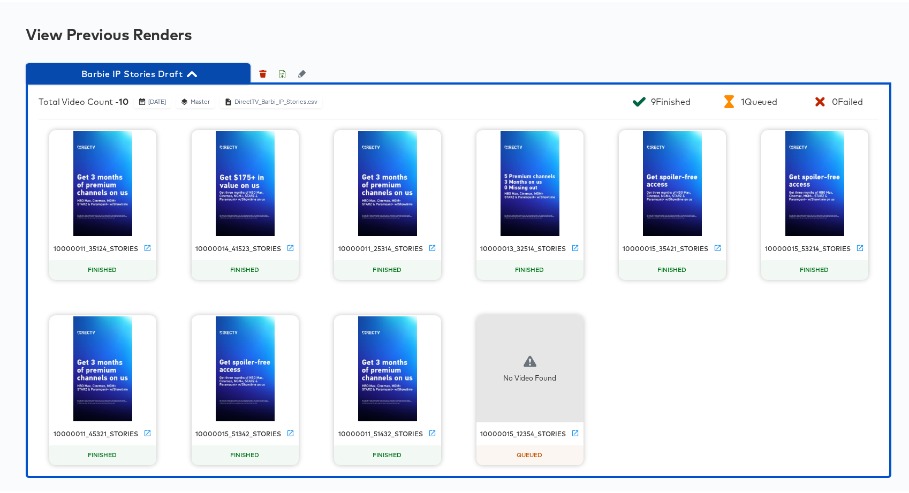
click at [163, 72] on span "Barbie IP Stories Draft" at bounding box center [138, 71] width 214 height 15
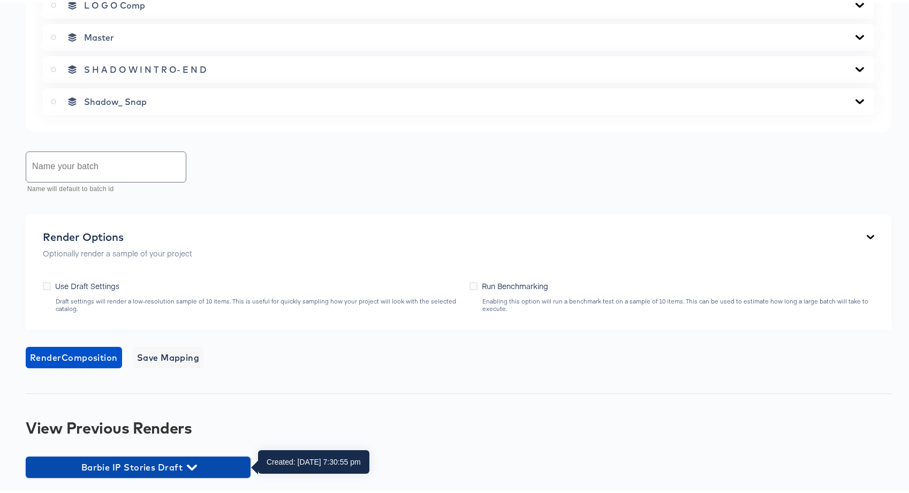
drag, startPoint x: 166, startPoint y: 475, endPoint x: 172, endPoint y: 440, distance: 35.9
click at [166, 474] on button "Barbie IP Stories Draft" at bounding box center [138, 465] width 225 height 21
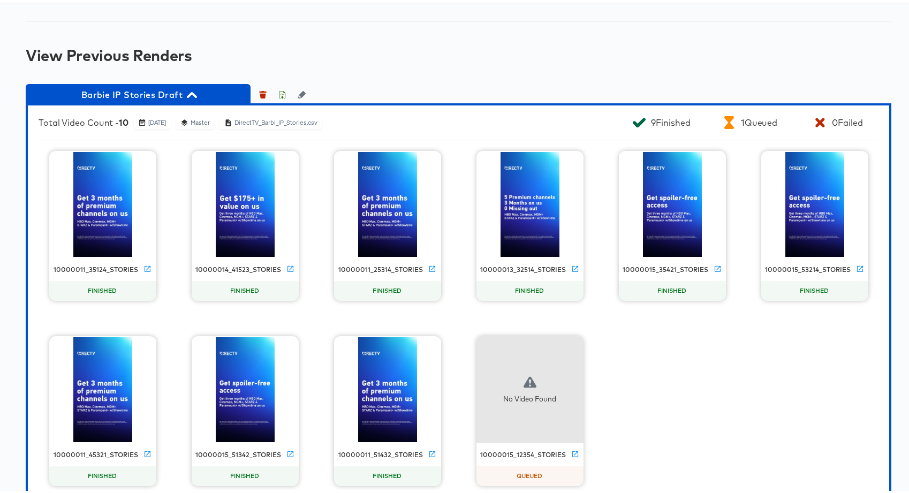
scroll to position [1096, 0]
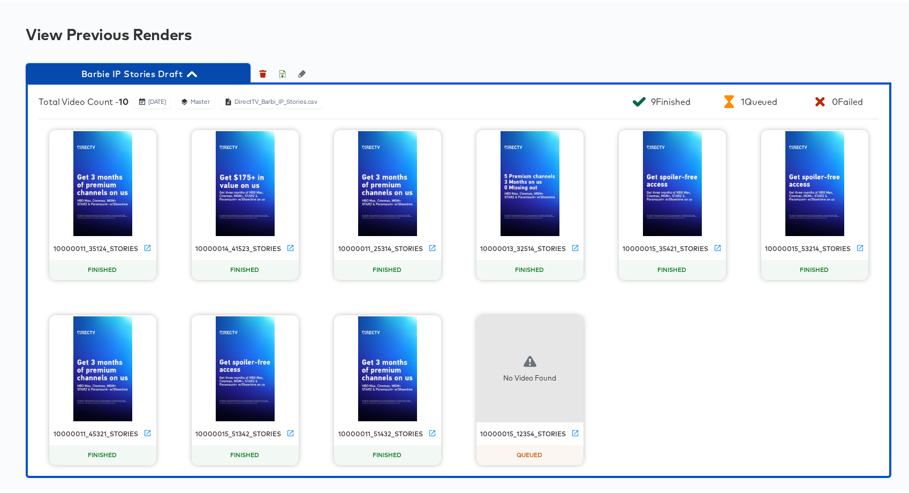
click at [157, 72] on span "Barbie IP Stories Draft" at bounding box center [138, 71] width 214 height 15
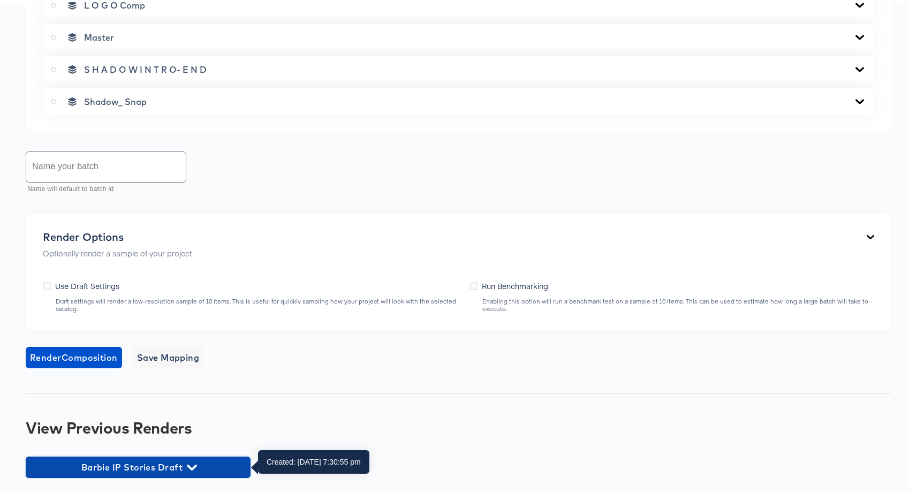
drag, startPoint x: 190, startPoint y: 473, endPoint x: 198, endPoint y: 428, distance: 46.3
click at [190, 472] on button "Barbie IP Stories Draft" at bounding box center [138, 465] width 225 height 21
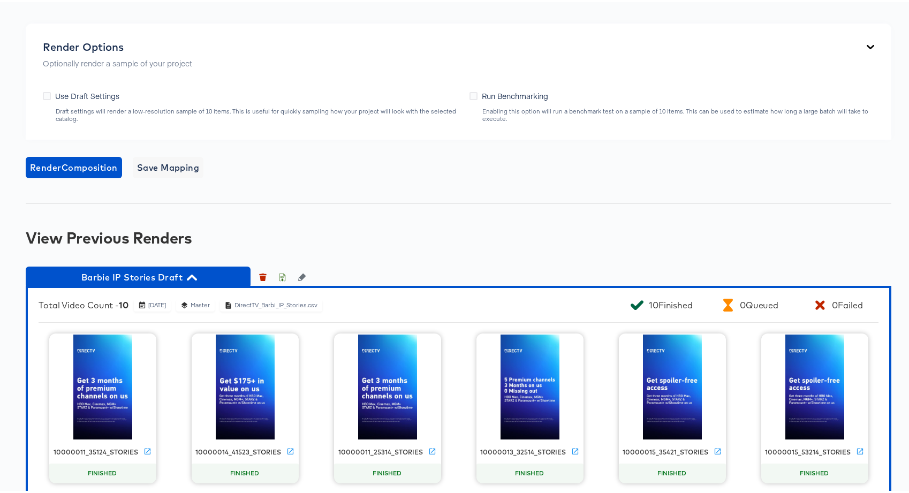
scroll to position [1096, 0]
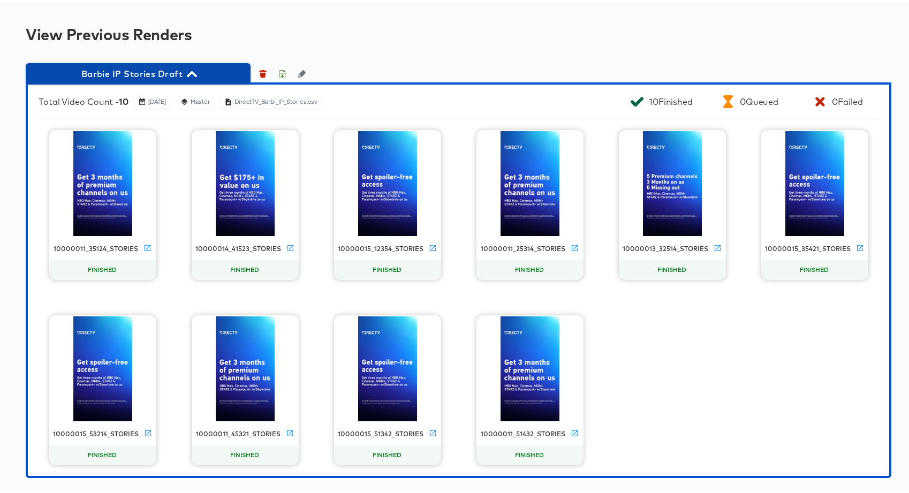
click at [182, 69] on span "Barbie IP Stories Draft" at bounding box center [138, 71] width 214 height 15
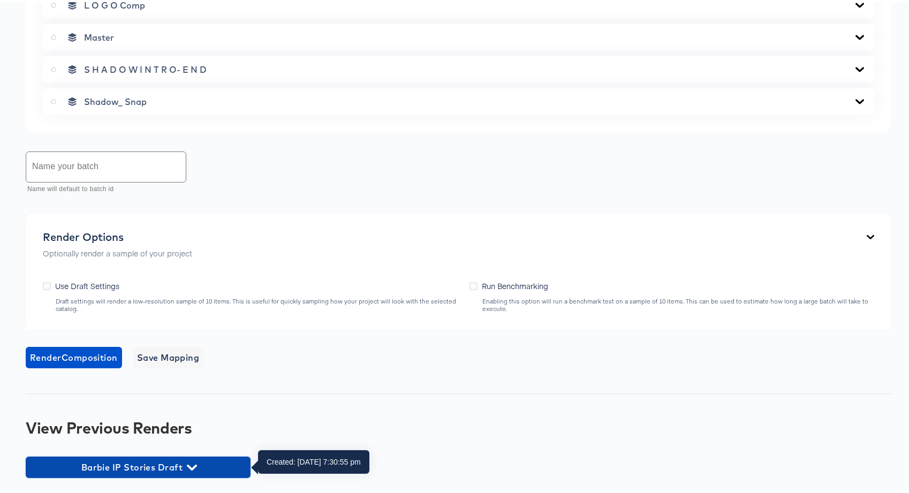
click at [177, 457] on button "Barbie IP Stories Draft" at bounding box center [138, 465] width 225 height 21
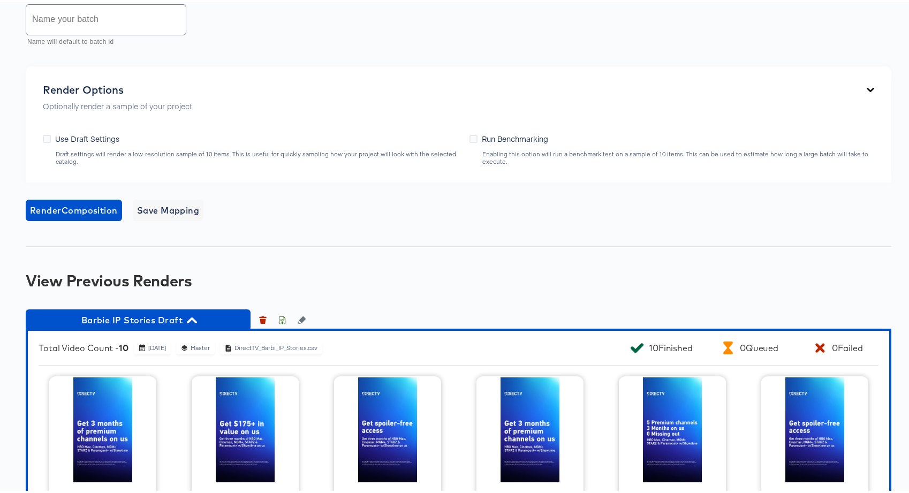
scroll to position [1096, 0]
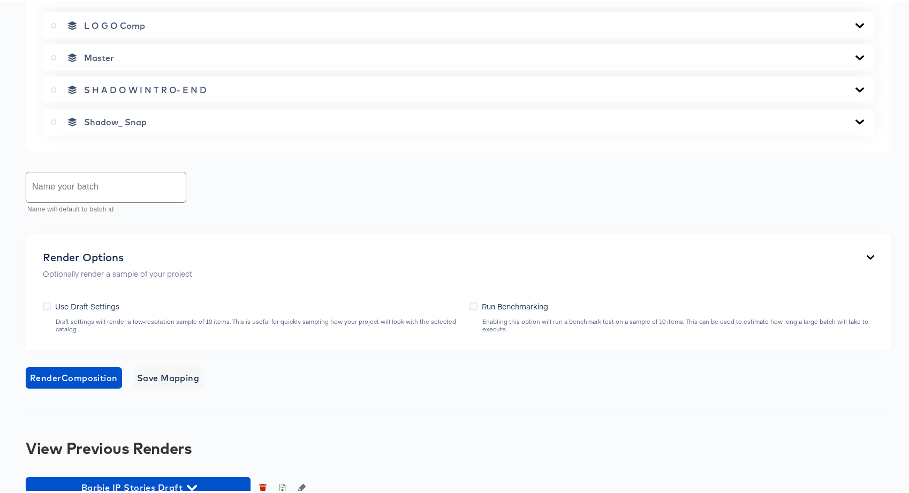
scroll to position [702, 0]
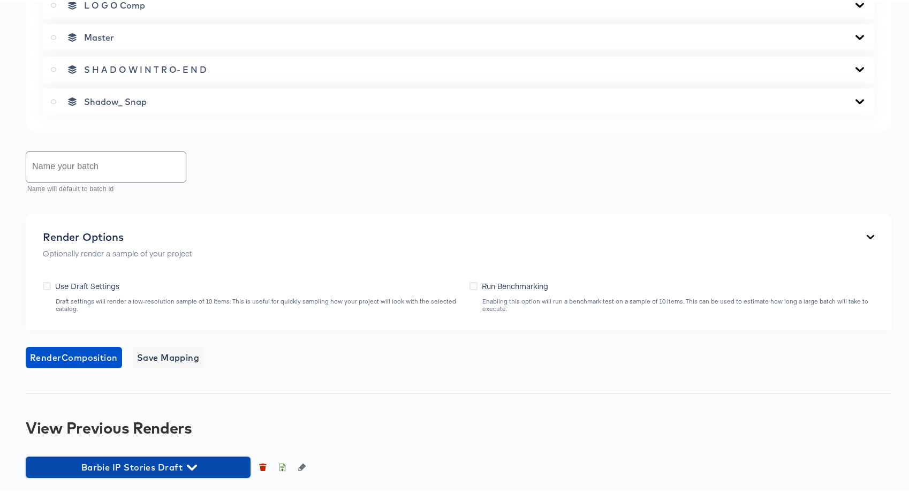
click at [177, 467] on span "Barbie IP Stories Draft" at bounding box center [138, 465] width 214 height 15
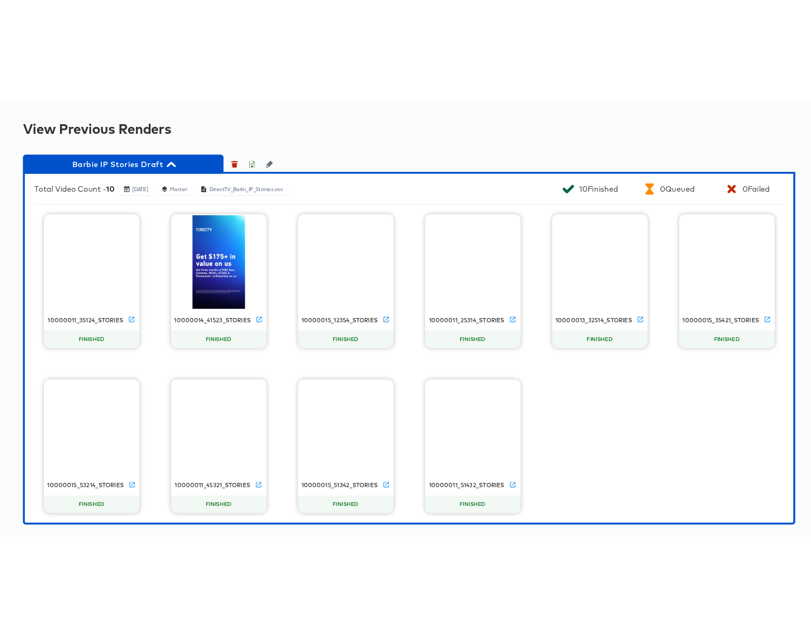
scroll to position [953, 0]
